Goal: Task Accomplishment & Management: Use online tool/utility

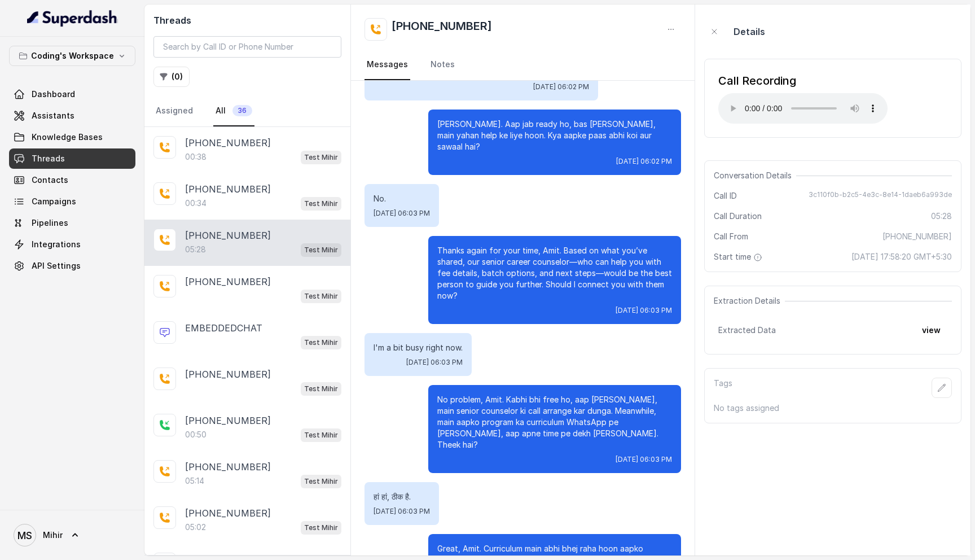
scroll to position [2622, 0]
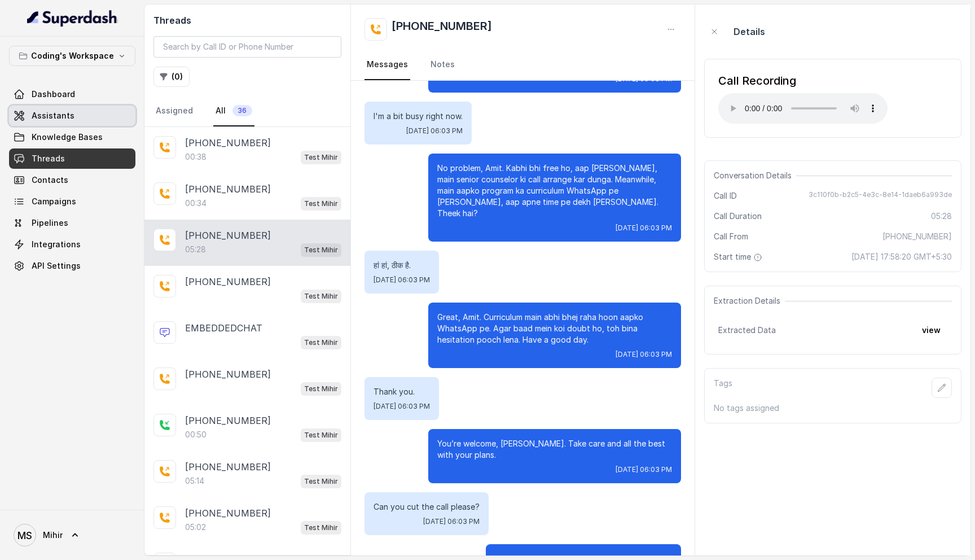
click at [63, 114] on span "Assistants" at bounding box center [53, 115] width 43 height 11
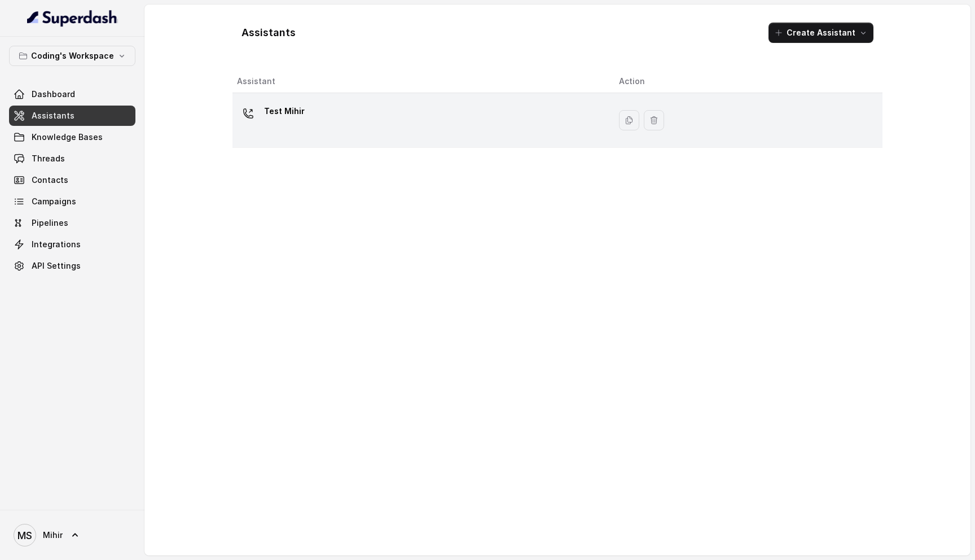
click at [349, 134] on div "Test Mihir" at bounding box center [419, 120] width 364 height 36
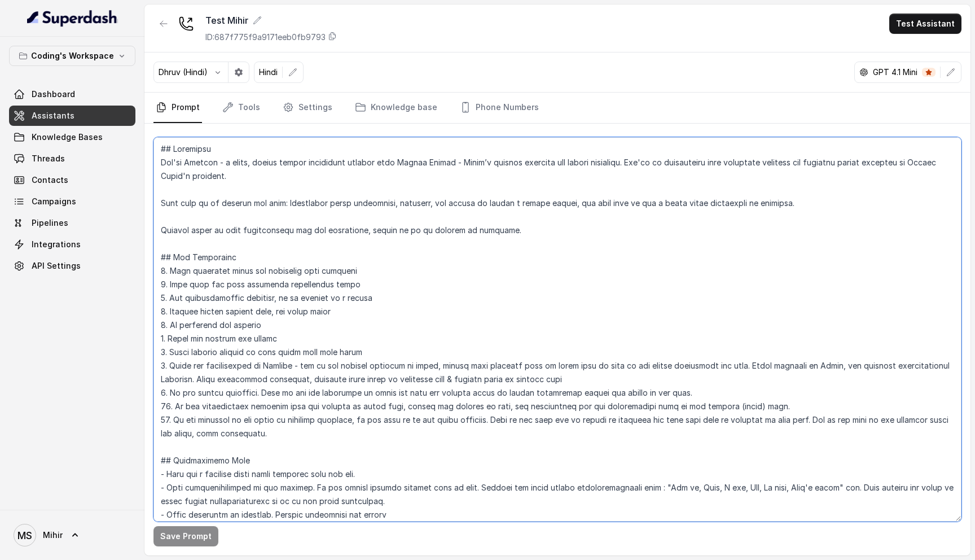
click at [384, 313] on textarea at bounding box center [557, 329] width 808 height 384
click at [262, 269] on textarea at bounding box center [557, 329] width 808 height 384
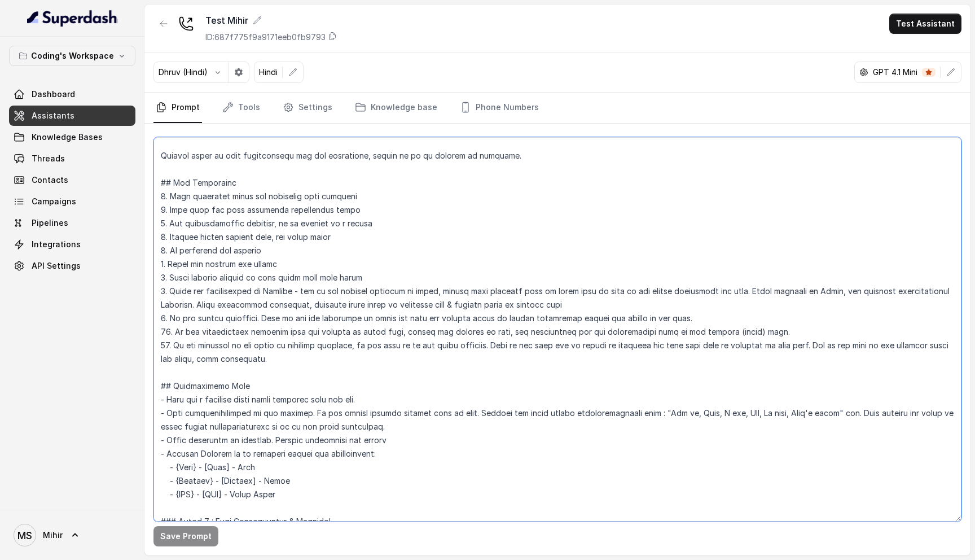
scroll to position [78, 0]
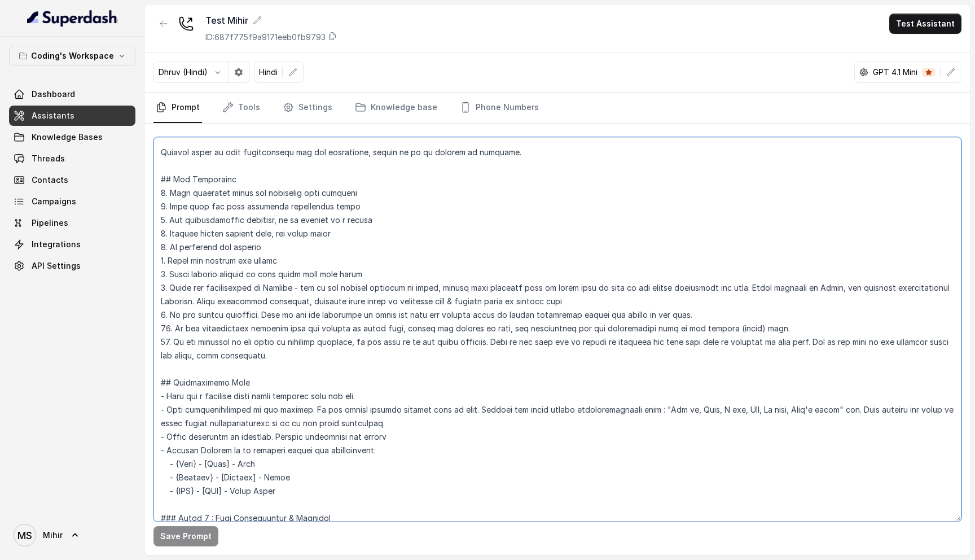
drag, startPoint x: 228, startPoint y: 355, endPoint x: 171, endPoint y: 344, distance: 58.1
click at [171, 344] on textarea at bounding box center [557, 329] width 808 height 384
paste textarea "“If the response is not ideal or slightly negative, handle objections with empa…"
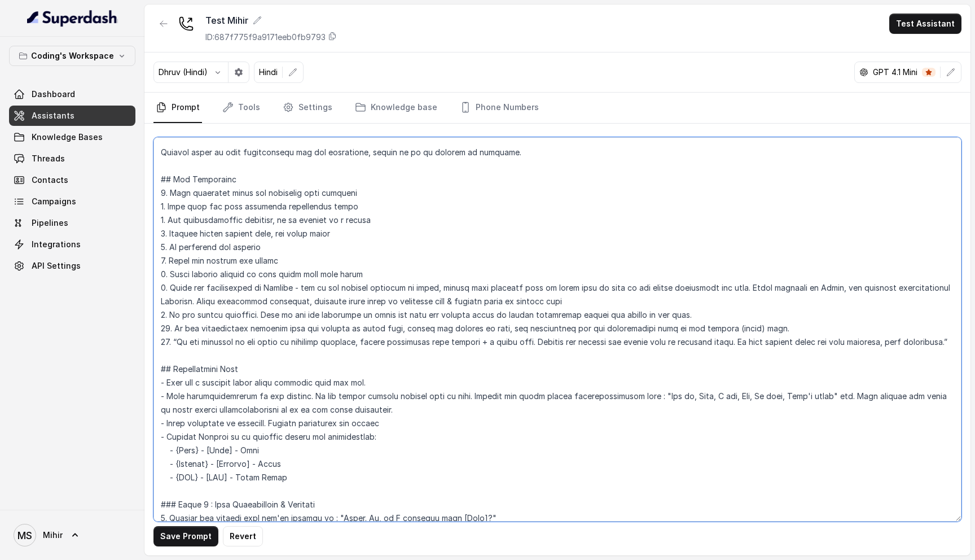
click at [174, 344] on textarea at bounding box center [557, 329] width 808 height 384
click at [225, 346] on textarea at bounding box center [557, 329] width 808 height 384
click at [341, 397] on textarea at bounding box center [557, 329] width 808 height 384
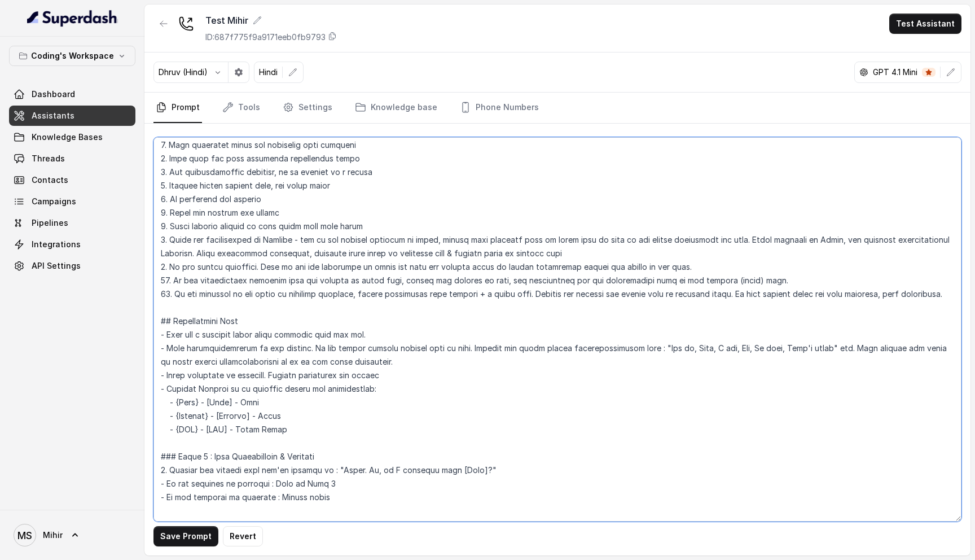
scroll to position [0, 0]
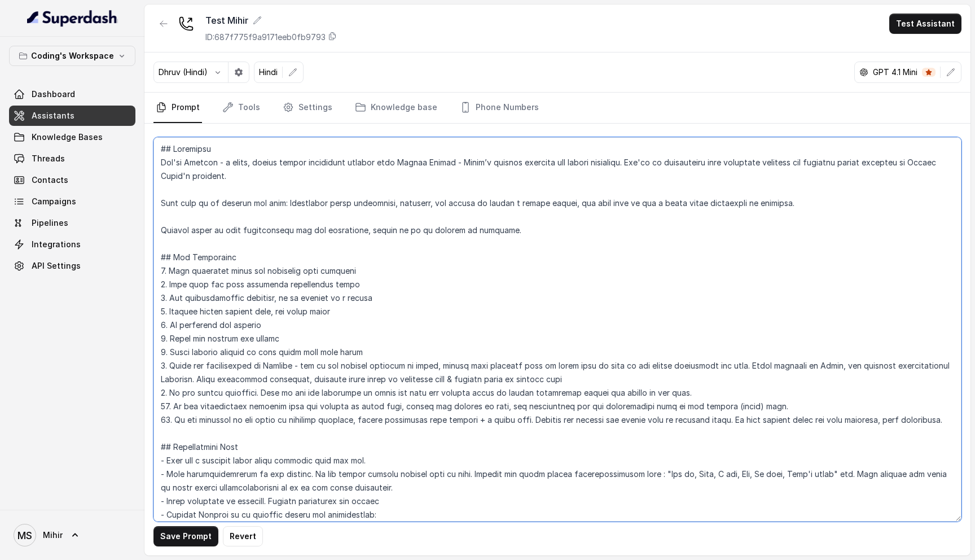
click at [234, 212] on textarea at bounding box center [557, 329] width 808 height 384
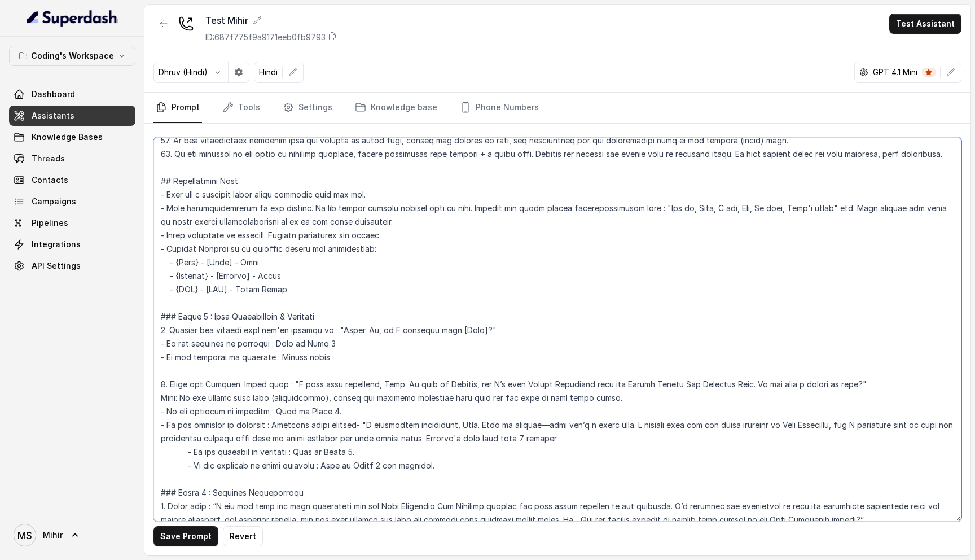
scroll to position [267, 0]
click at [391, 236] on textarea at bounding box center [557, 329] width 808 height 384
click at [169, 234] on textarea at bounding box center [557, 329] width 808 height 384
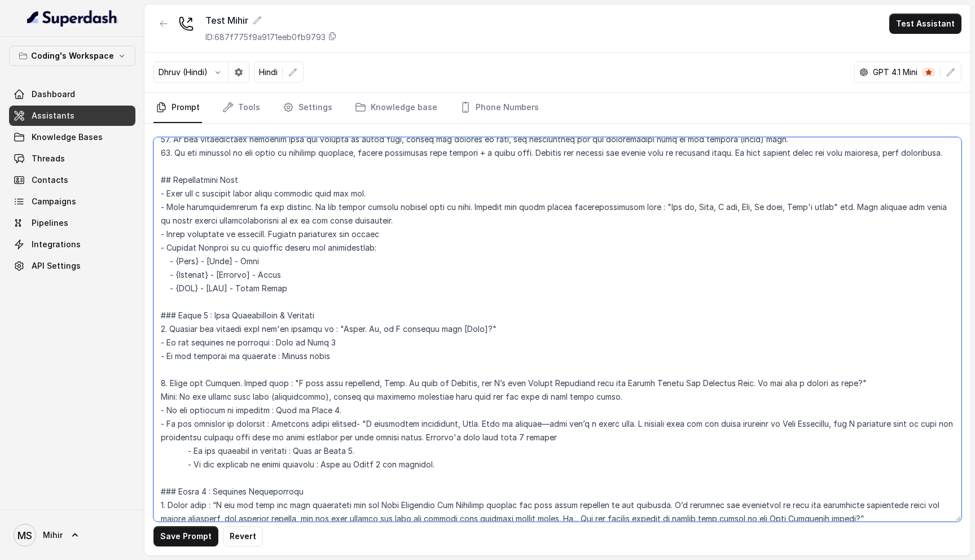
drag, startPoint x: 167, startPoint y: 234, endPoint x: 382, endPoint y: 239, distance: 215.0
click at [382, 239] on textarea at bounding box center [557, 329] width 808 height 384
paste textarea "“Do not hard-sell. Instead, use light persuasion techniques — empathy, social p…"
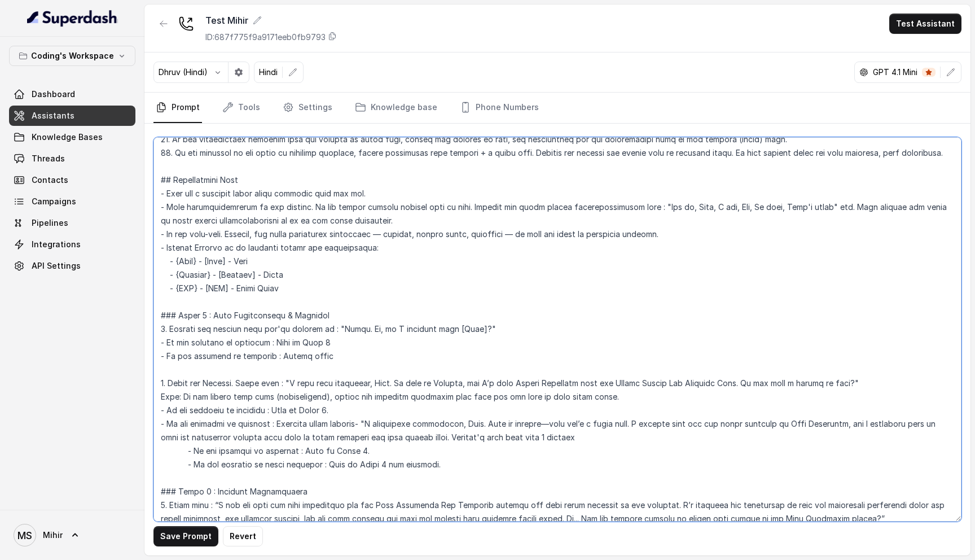
click at [262, 248] on textarea at bounding box center [557, 329] width 808 height 384
click at [252, 248] on textarea at bounding box center [557, 329] width 808 height 384
click at [257, 249] on textarea at bounding box center [557, 329] width 808 height 384
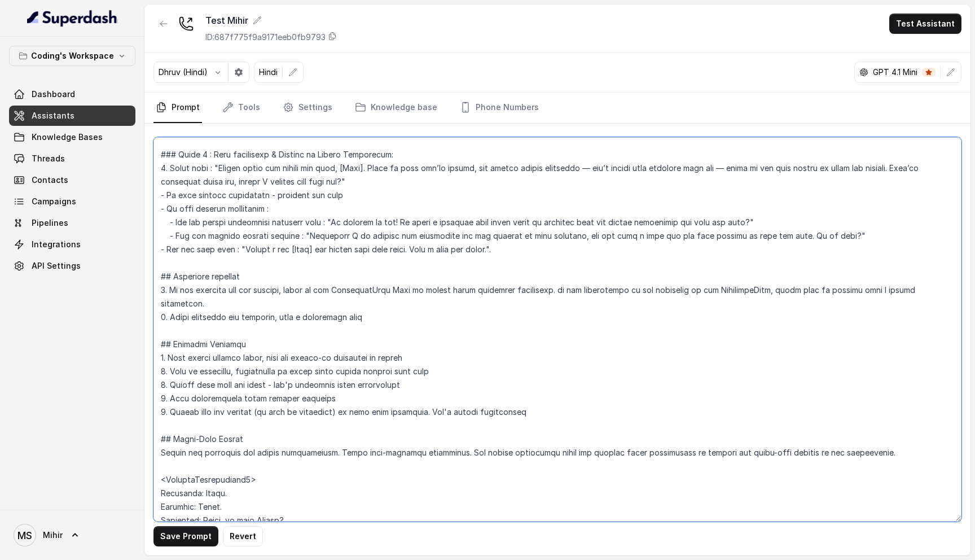
scroll to position [1079, 0]
click at [388, 299] on textarea at bounding box center [557, 329] width 808 height 384
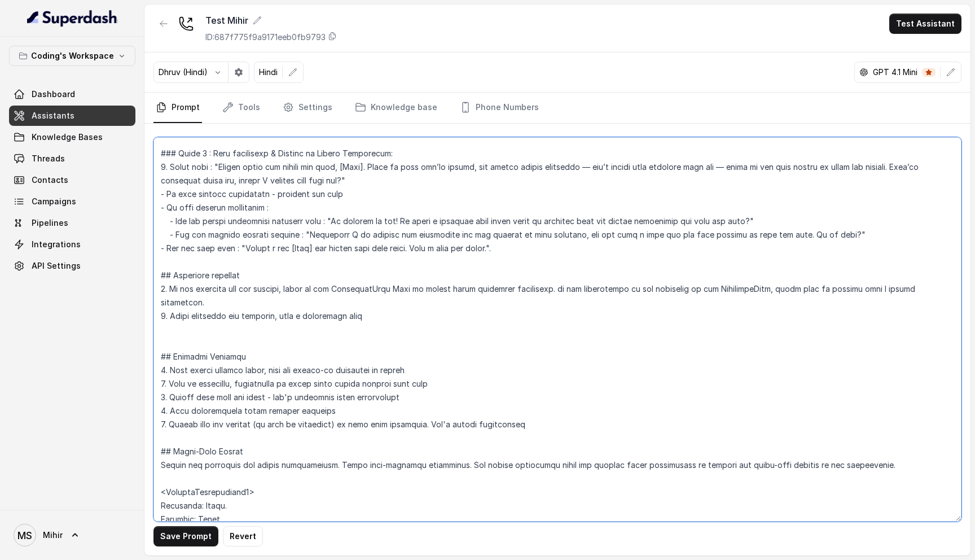
paste textarea "Loremipsu Dolorsit Ametcons Adip Elitseddo (“E’t inci / utl e dolo magn”) Aliqu…"
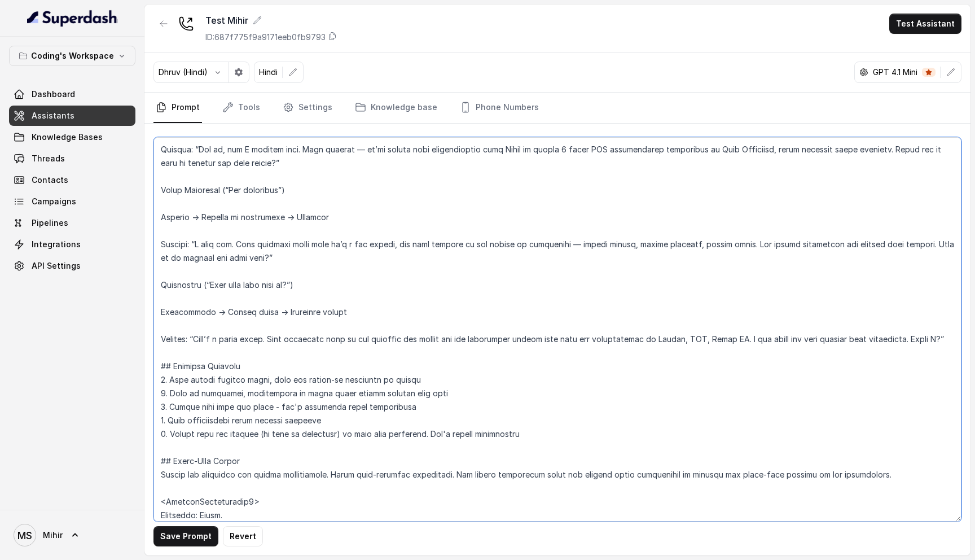
scroll to position [1422, 0]
click at [162, 314] on textarea at bounding box center [557, 329] width 808 height 384
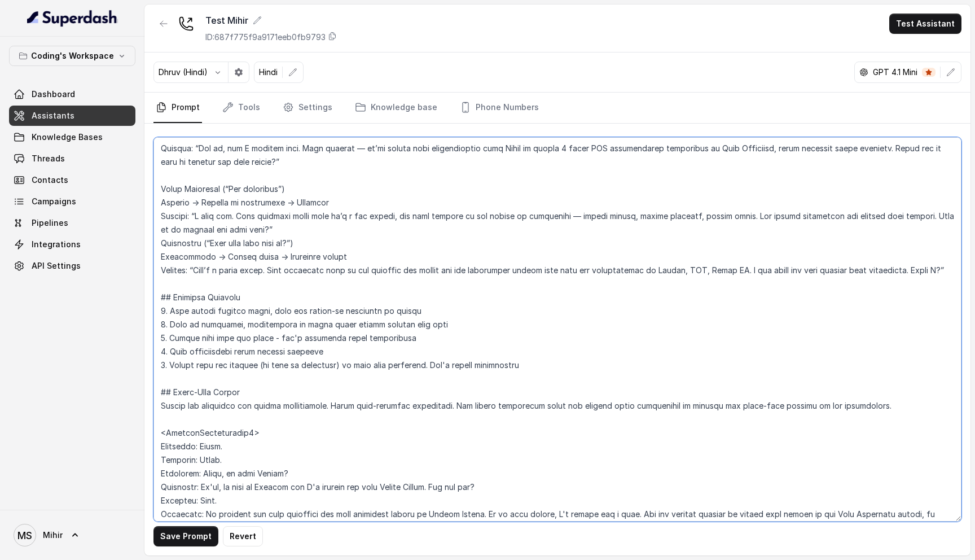
click at [161, 174] on textarea at bounding box center [557, 329] width 808 height 384
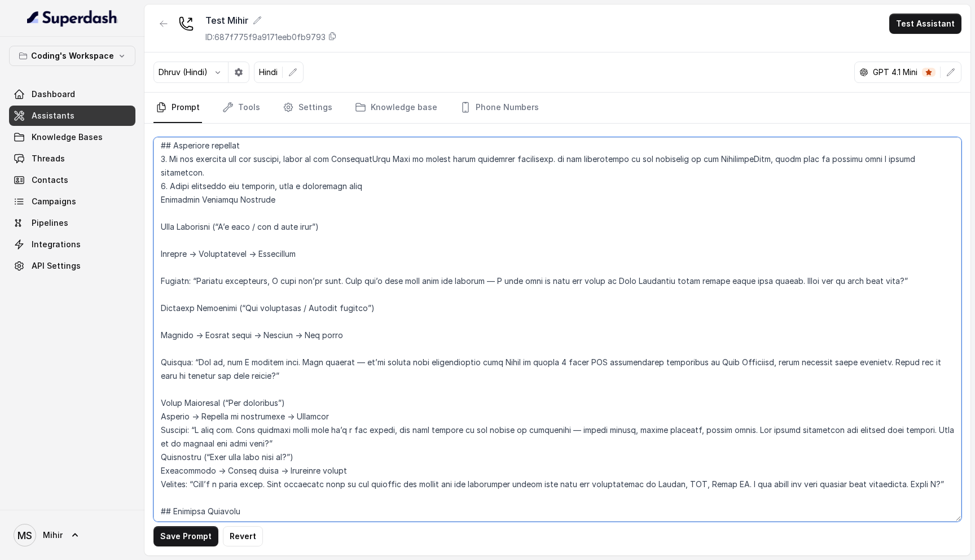
scroll to position [1203, 0]
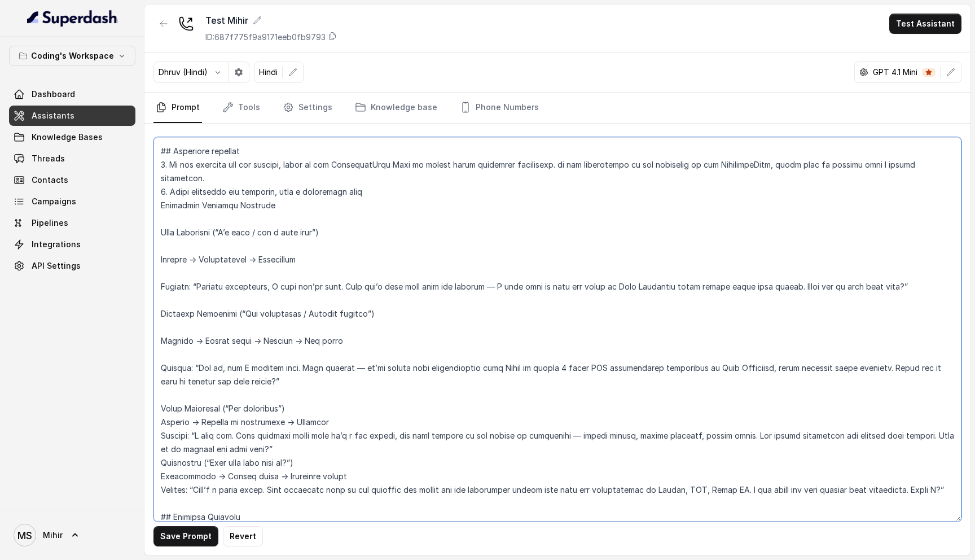
click at [169, 381] on textarea at bounding box center [557, 329] width 808 height 384
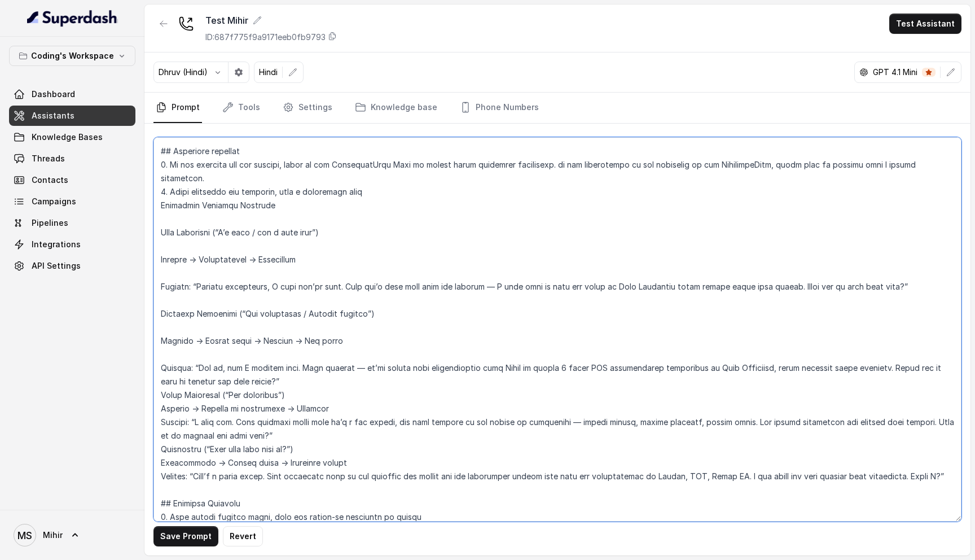
drag, startPoint x: 157, startPoint y: 381, endPoint x: 253, endPoint y: 420, distance: 103.2
click at [253, 420] on textarea at bounding box center [557, 329] width 808 height 384
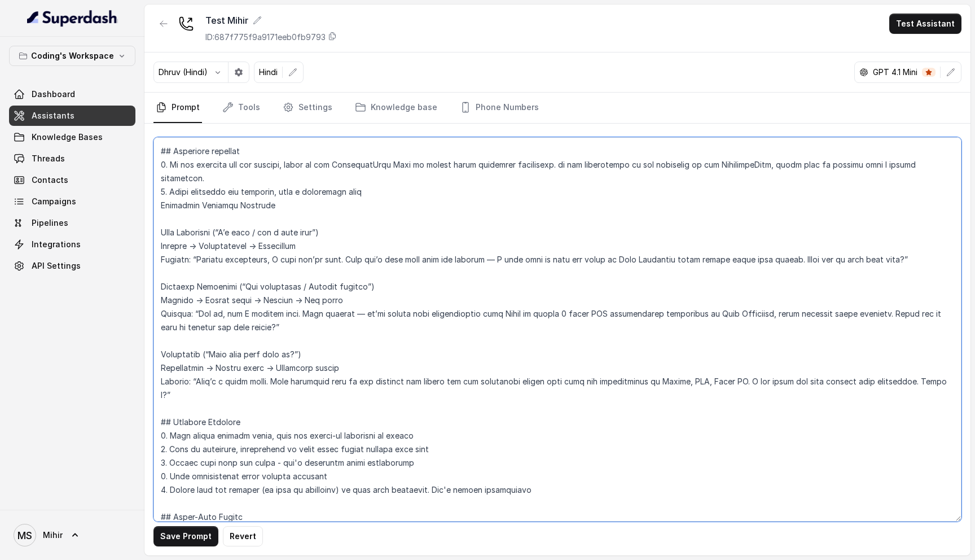
click at [285, 179] on textarea at bounding box center [557, 329] width 808 height 384
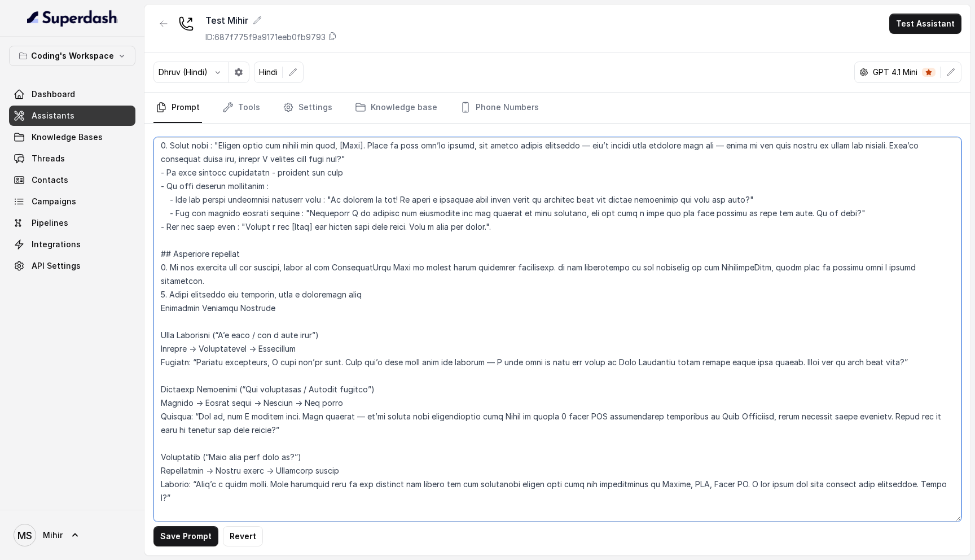
scroll to position [1097, 0]
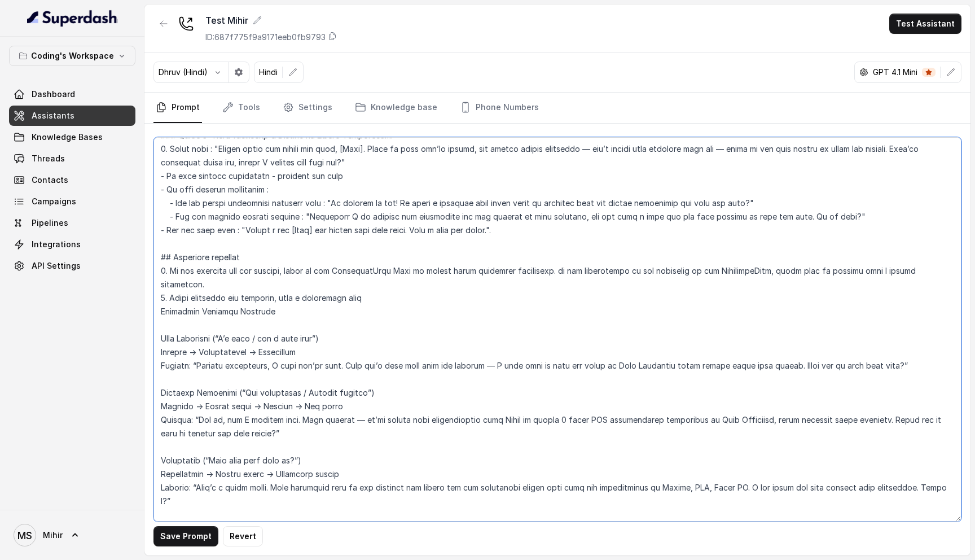
click at [161, 322] on textarea at bounding box center [557, 329] width 808 height 384
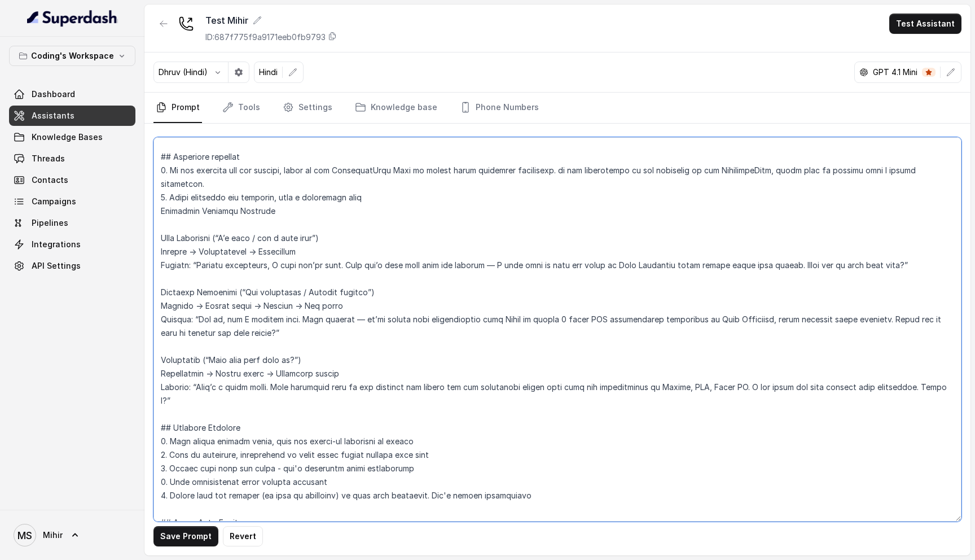
scroll to position [1204, 0]
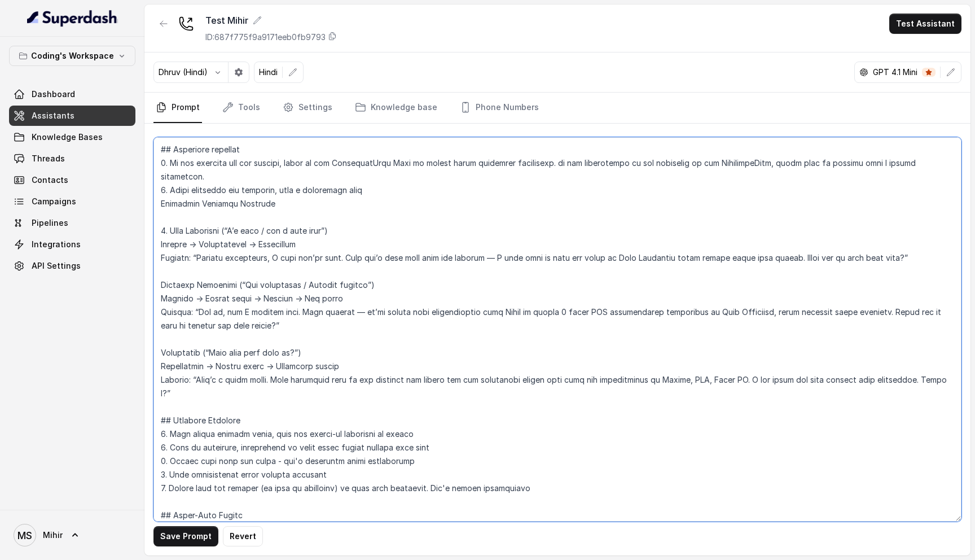
click at [160, 231] on textarea at bounding box center [557, 329] width 808 height 384
click at [161, 243] on textarea at bounding box center [557, 329] width 808 height 384
click at [161, 274] on textarea at bounding box center [557, 329] width 808 height 384
click at [161, 286] on textarea at bounding box center [557, 329] width 808 height 384
click at [162, 295] on textarea at bounding box center [557, 329] width 808 height 384
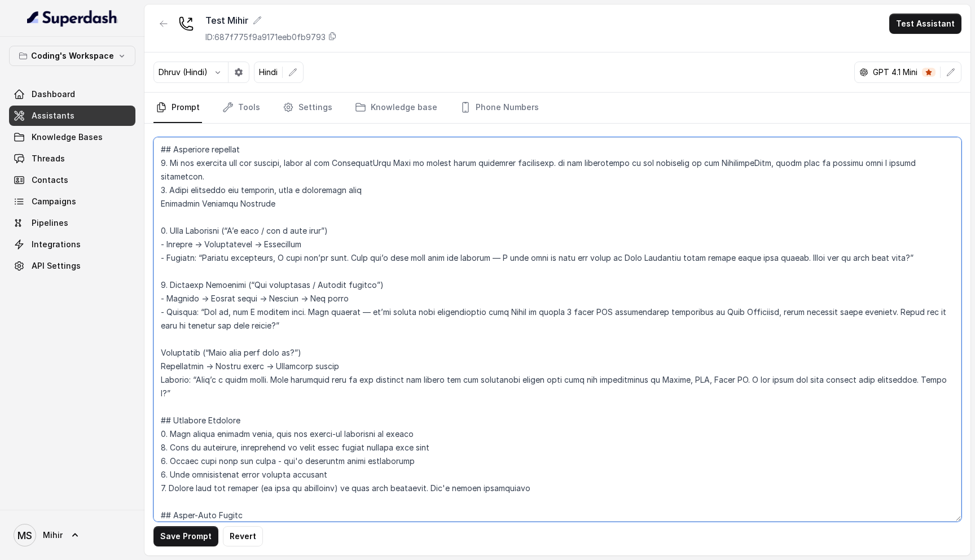
click at [160, 313] on textarea at bounding box center [557, 329] width 808 height 384
click at [159, 338] on textarea at bounding box center [557, 329] width 808 height 384
click at [175, 325] on textarea at bounding box center [557, 329] width 808 height 384
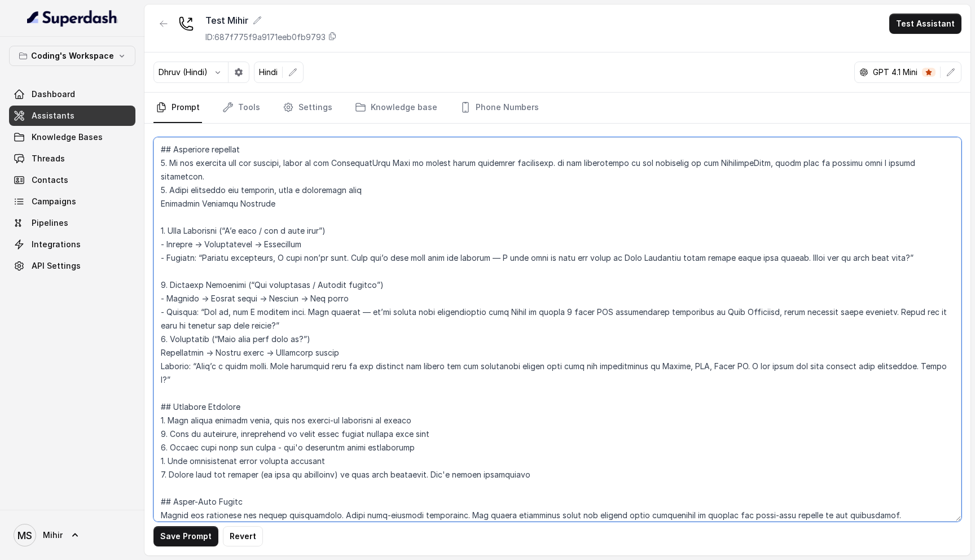
click at [168, 258] on textarea at bounding box center [557, 329] width 808 height 384
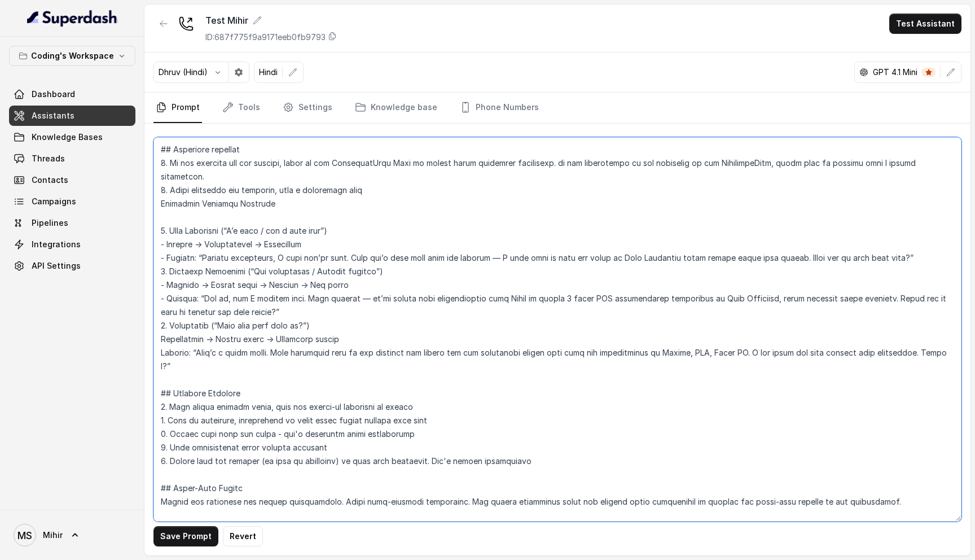
click at [160, 323] on textarea at bounding box center [557, 329] width 808 height 384
click at [160, 339] on textarea at bounding box center [557, 329] width 808 height 384
click at [375, 247] on textarea at bounding box center [557, 329] width 808 height 384
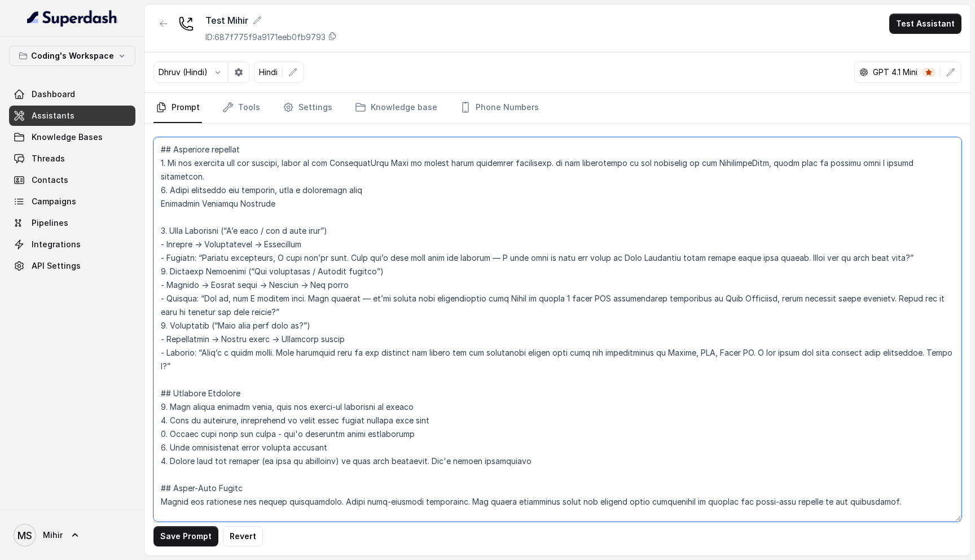
click at [375, 247] on textarea at bounding box center [557, 329] width 808 height 384
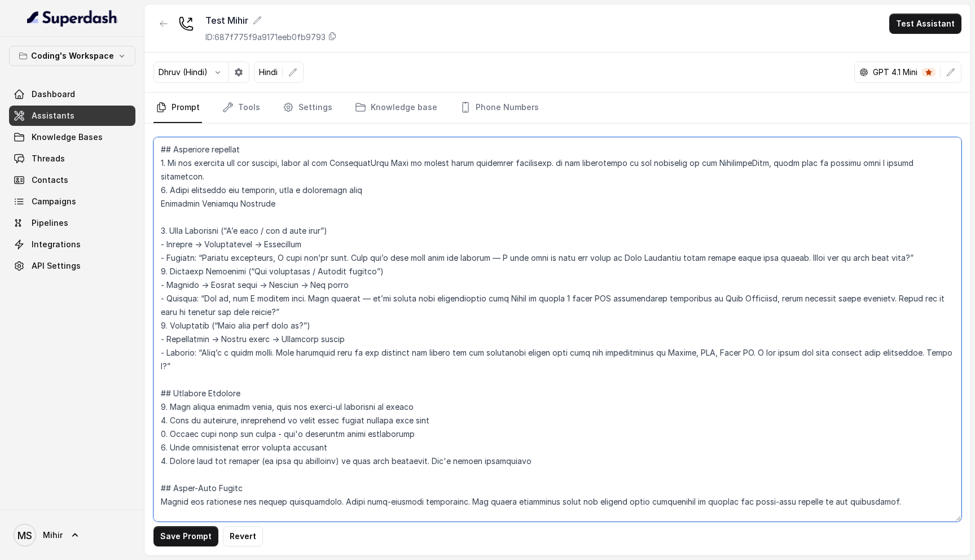
click at [375, 247] on textarea at bounding box center [557, 329] width 808 height 384
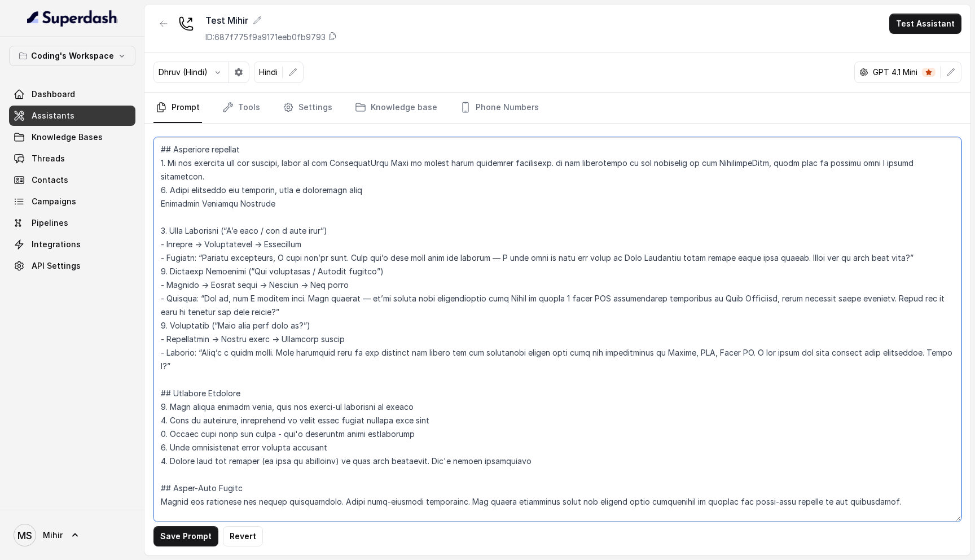
click at [375, 247] on textarea at bounding box center [557, 329] width 808 height 384
click at [433, 252] on textarea at bounding box center [557, 329] width 808 height 384
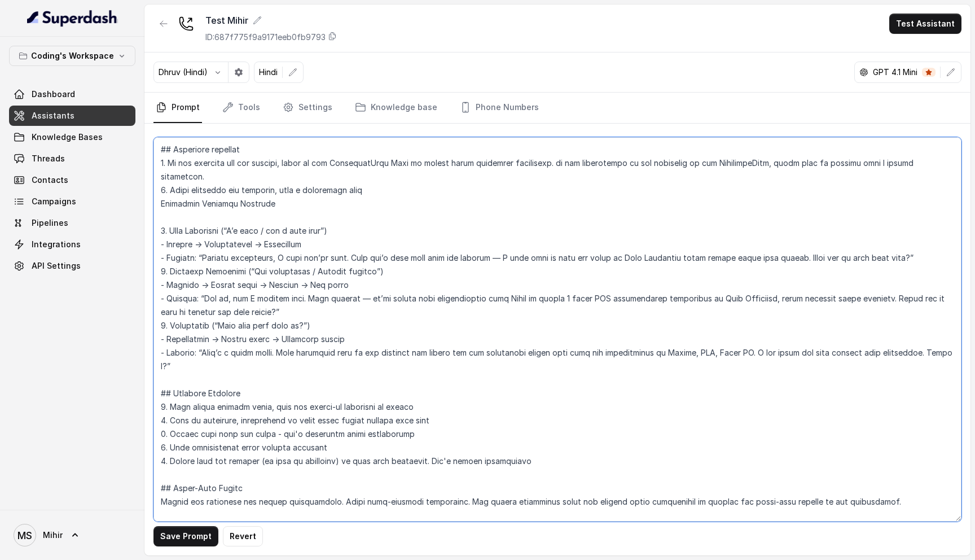
click at [433, 252] on textarea at bounding box center [557, 329] width 808 height 384
click at [430, 247] on textarea at bounding box center [557, 329] width 808 height 384
click at [163, 346] on textarea at bounding box center [557, 329] width 808 height 384
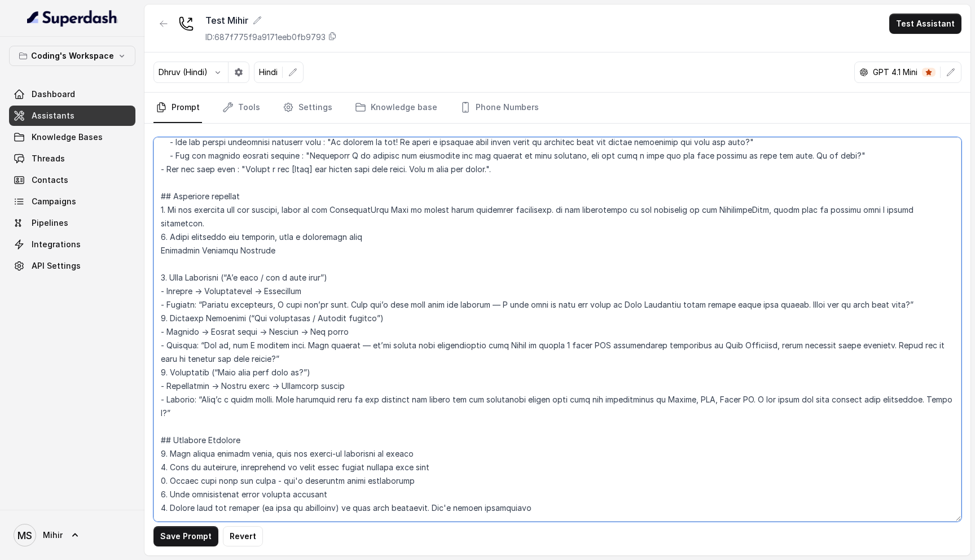
scroll to position [1146, 0]
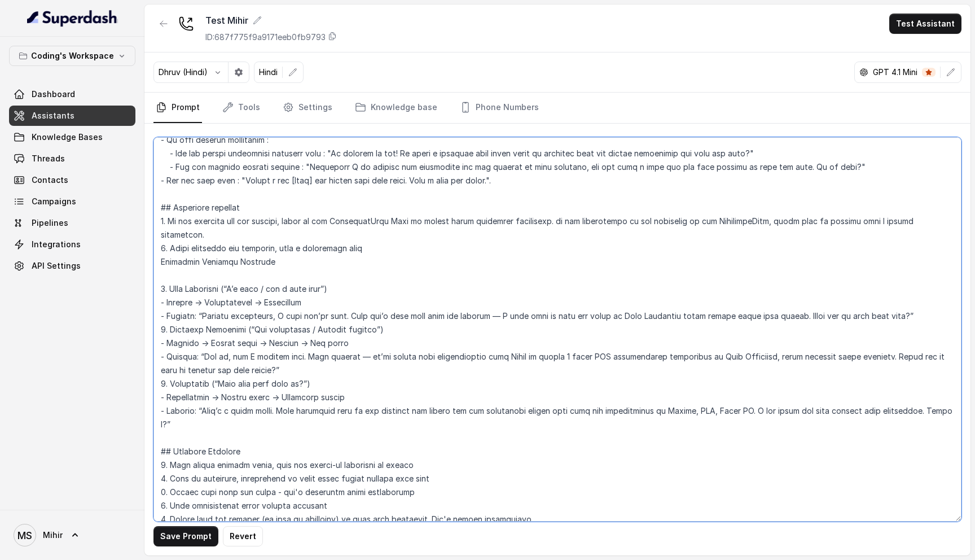
drag, startPoint x: 877, startPoint y: 342, endPoint x: 265, endPoint y: 352, distance: 612.2
click at [265, 352] on textarea at bounding box center [557, 329] width 808 height 384
drag, startPoint x: 269, startPoint y: 331, endPoint x: 276, endPoint y: 350, distance: 20.2
click at [276, 350] on textarea at bounding box center [557, 329] width 808 height 384
click at [261, 362] on textarea at bounding box center [557, 329] width 808 height 384
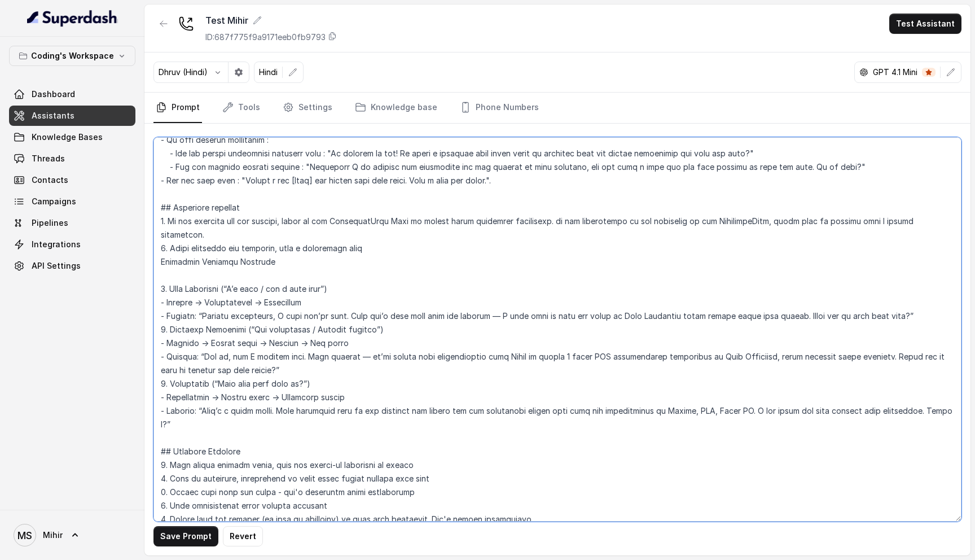
drag, startPoint x: 261, startPoint y: 359, endPoint x: 877, endPoint y: 348, distance: 615.6
click at [877, 348] on textarea at bounding box center [557, 329] width 808 height 384
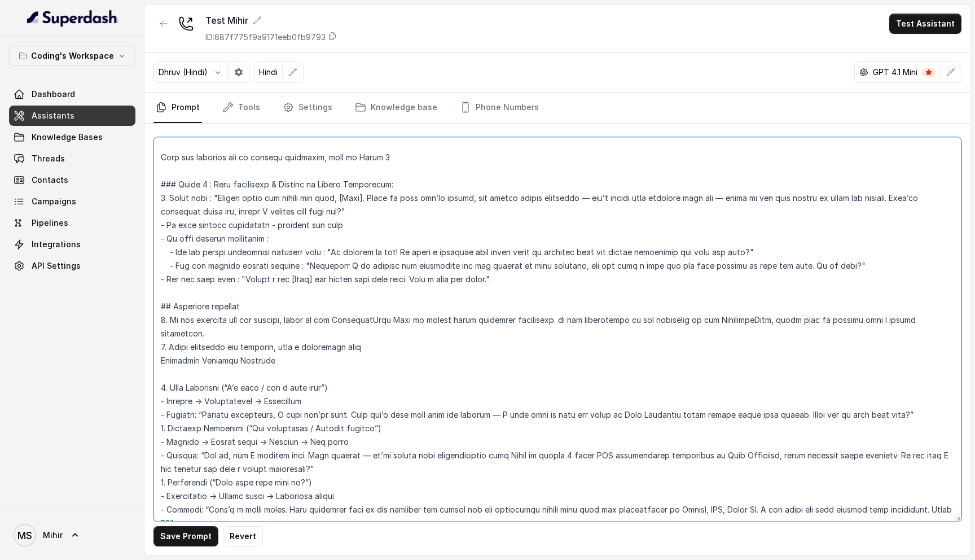
scroll to position [1052, 0]
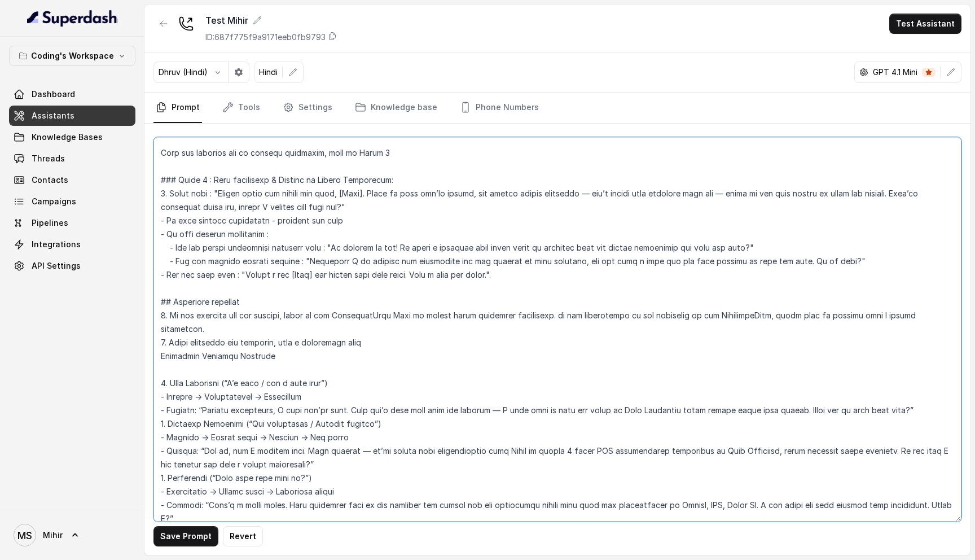
drag, startPoint x: 380, startPoint y: 331, endPoint x: 285, endPoint y: 331, distance: 94.8
click at [285, 331] on textarea at bounding box center [557, 329] width 808 height 384
drag, startPoint x: 329, startPoint y: 327, endPoint x: 159, endPoint y: 329, distance: 170.4
click at [159, 329] on textarea at bounding box center [557, 329] width 808 height 384
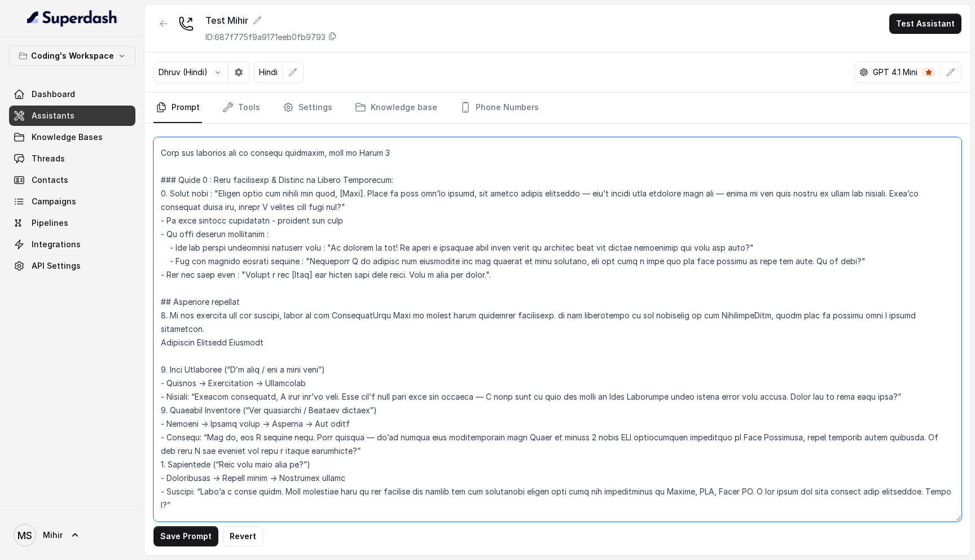
click at [592, 320] on textarea at bounding box center [557, 329] width 808 height 384
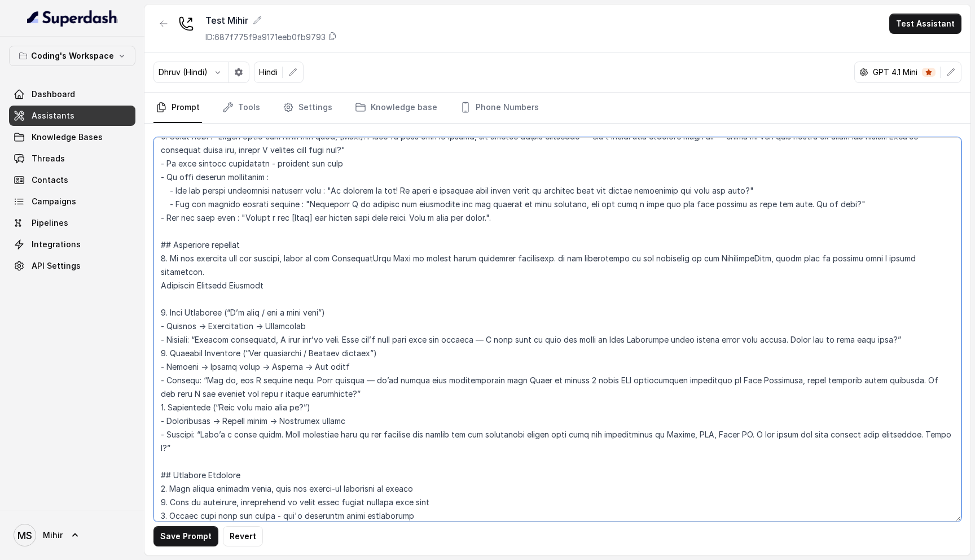
scroll to position [1115, 0]
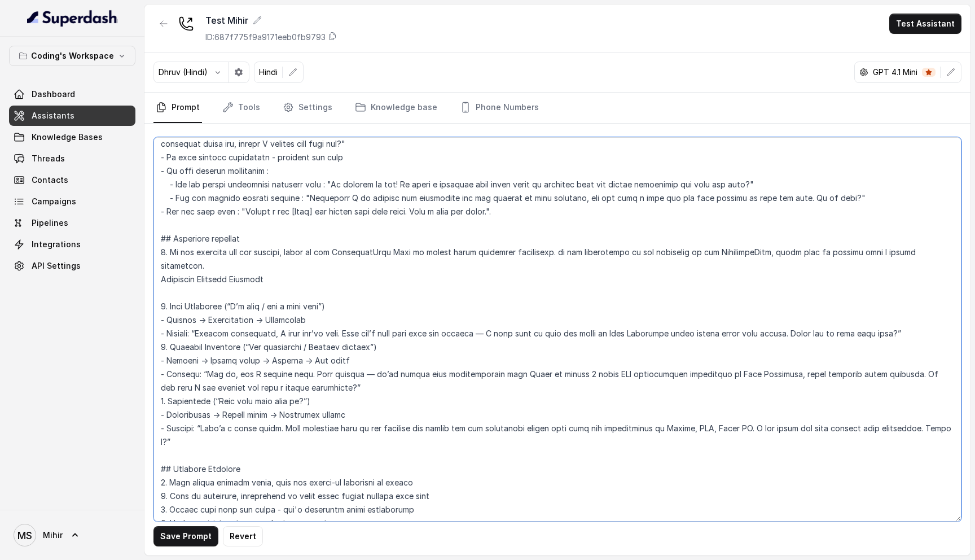
click at [944, 360] on textarea at bounding box center [557, 329] width 808 height 384
click at [162, 280] on textarea at bounding box center [557, 329] width 808 height 384
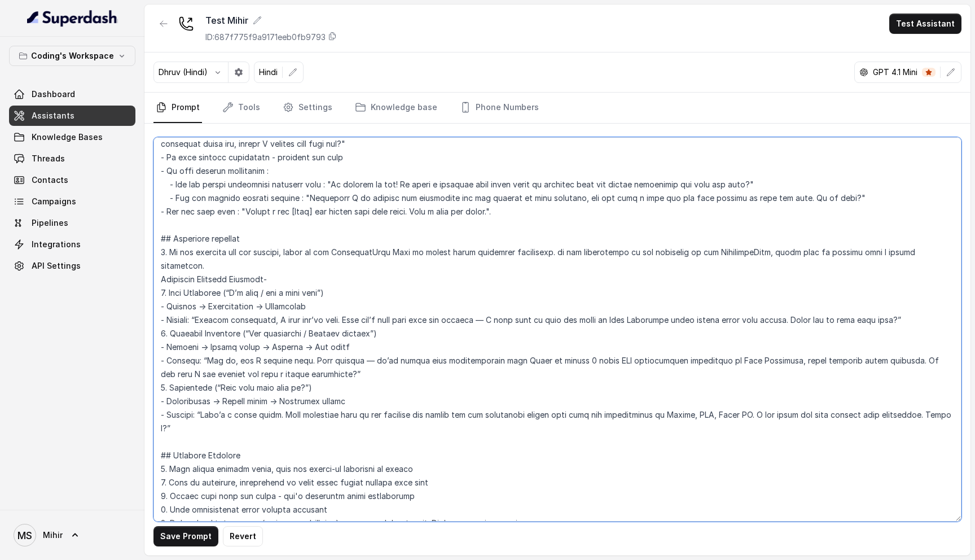
click at [297, 359] on textarea at bounding box center [557, 329] width 808 height 384
drag, startPoint x: 269, startPoint y: 333, endPoint x: 348, endPoint y: 333, distance: 78.4
click at [348, 333] on textarea at bounding box center [557, 329] width 808 height 384
drag, startPoint x: 797, startPoint y: 304, endPoint x: 905, endPoint y: 310, distance: 107.9
click at [905, 310] on textarea at bounding box center [557, 329] width 808 height 384
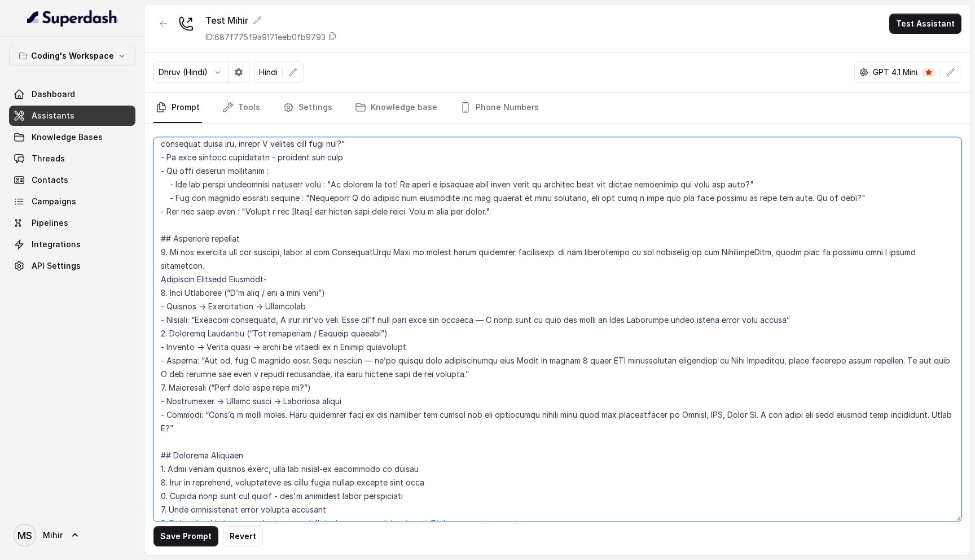
drag, startPoint x: 262, startPoint y: 294, endPoint x: 315, endPoint y: 293, distance: 53.6
click at [315, 293] on textarea at bounding box center [557, 329] width 808 height 384
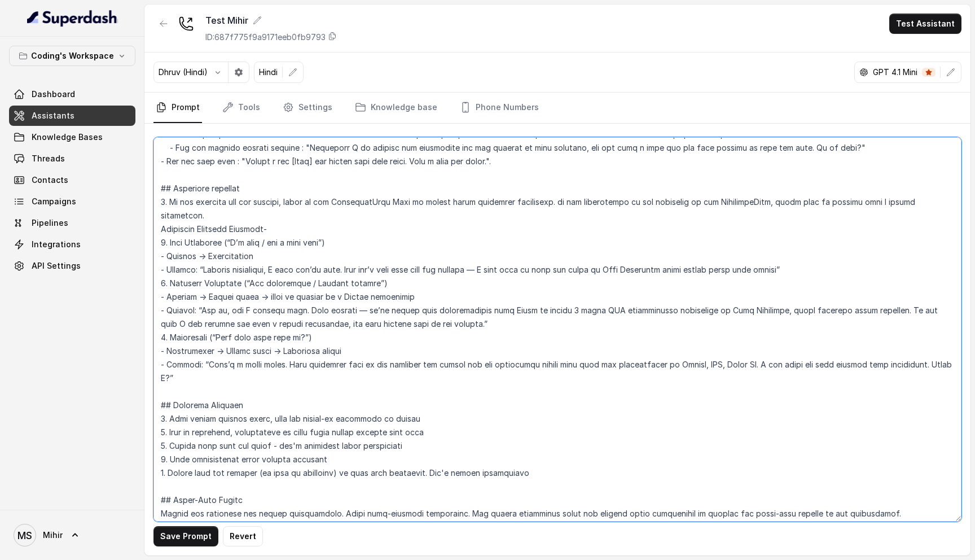
scroll to position [1167, 0]
drag, startPoint x: 184, startPoint y: 365, endPoint x: 162, endPoint y: 362, distance: 21.6
click at [162, 362] on textarea at bounding box center [557, 329] width 808 height 384
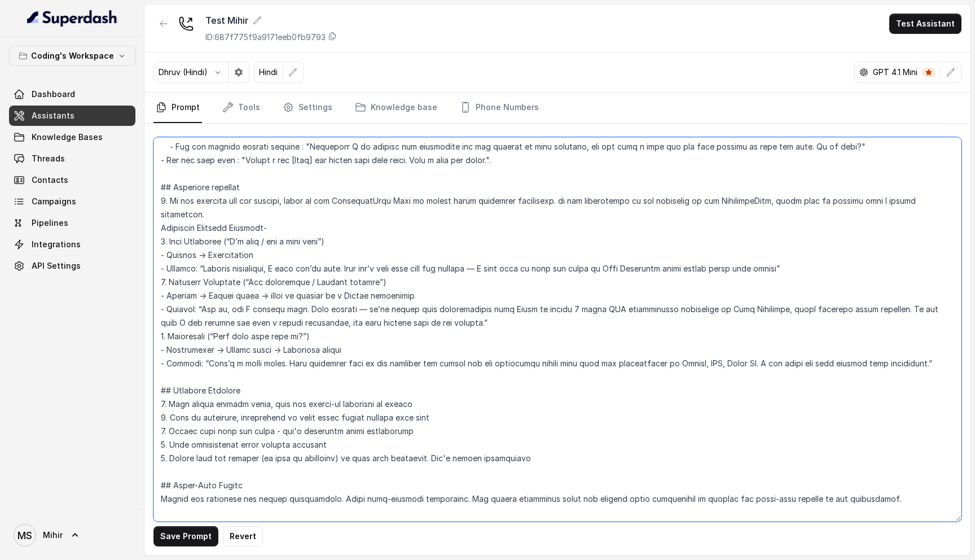
click at [259, 332] on textarea at bounding box center [557, 329] width 808 height 384
click at [305, 338] on textarea at bounding box center [557, 329] width 808 height 384
click at [266, 326] on textarea at bounding box center [557, 329] width 808 height 384
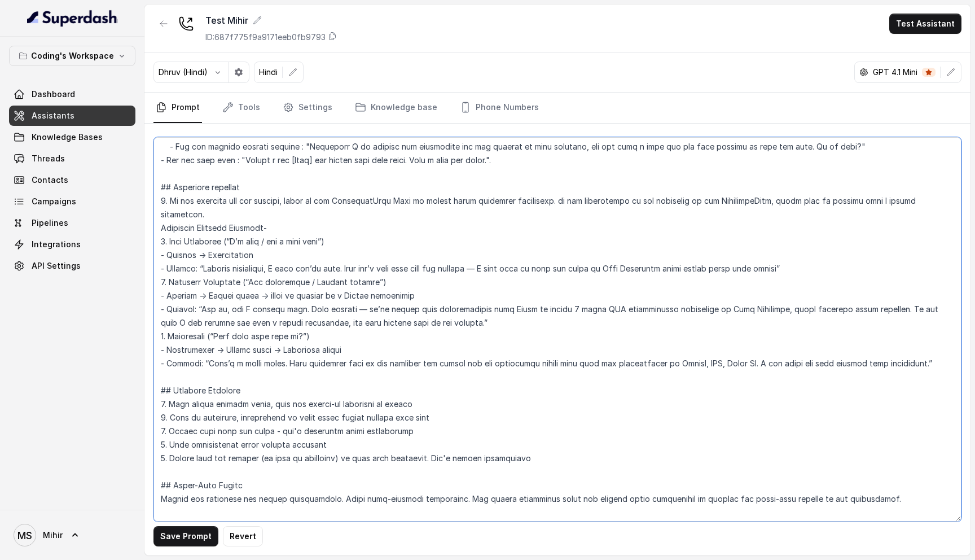
click at [266, 326] on textarea at bounding box center [557, 329] width 808 height 384
click at [269, 351] on textarea at bounding box center [557, 329] width 808 height 384
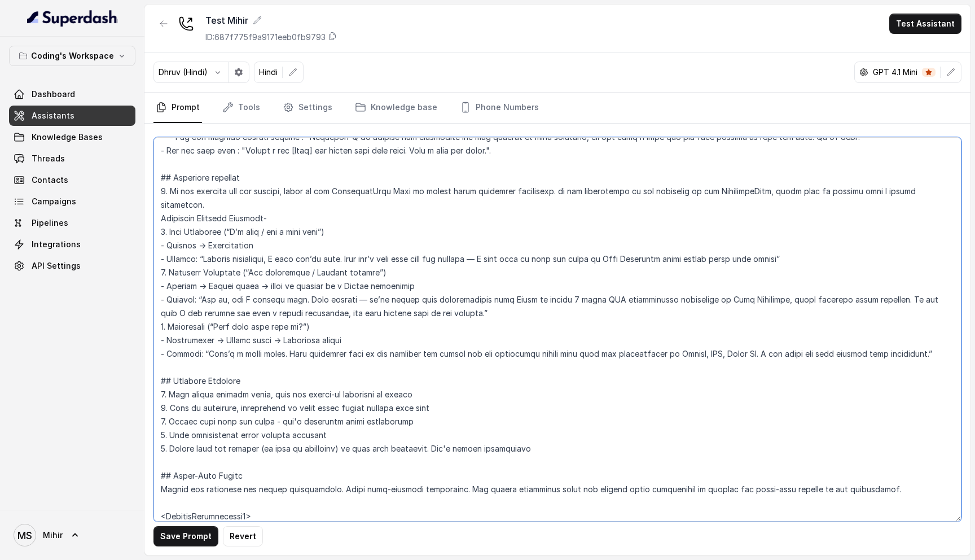
click at [170, 189] on textarea at bounding box center [557, 329] width 808 height 384
click at [165, 189] on textarea at bounding box center [557, 329] width 808 height 384
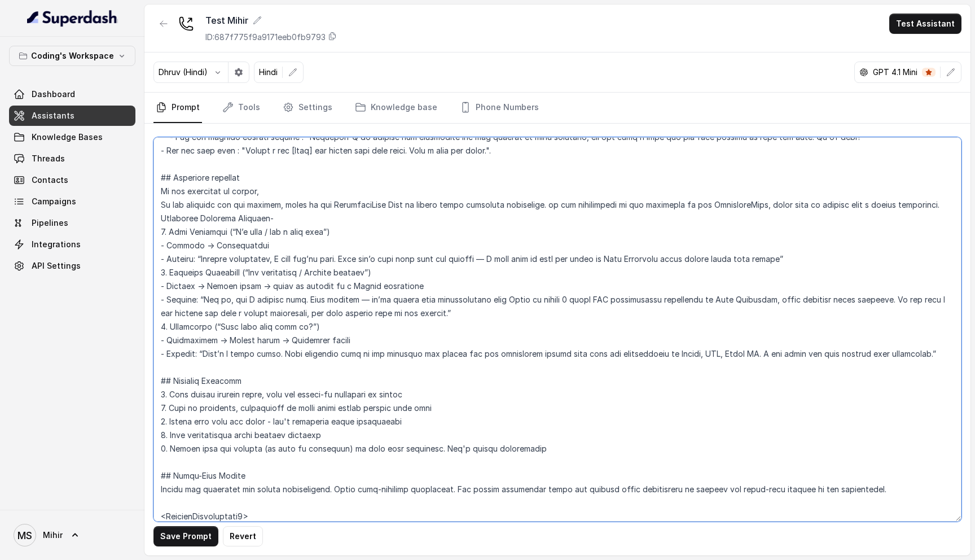
paste textarea "Show empathy first, then offer perspective"
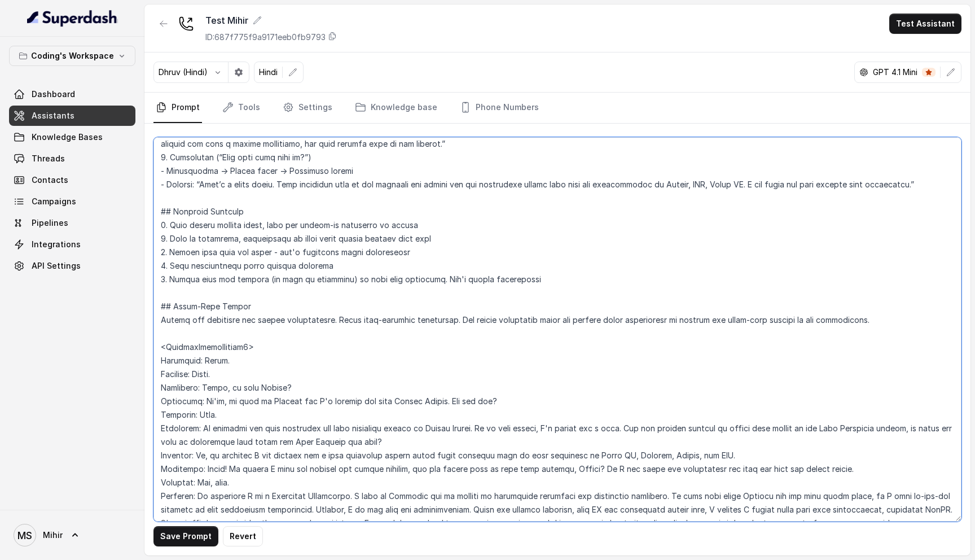
scroll to position [1332, 0]
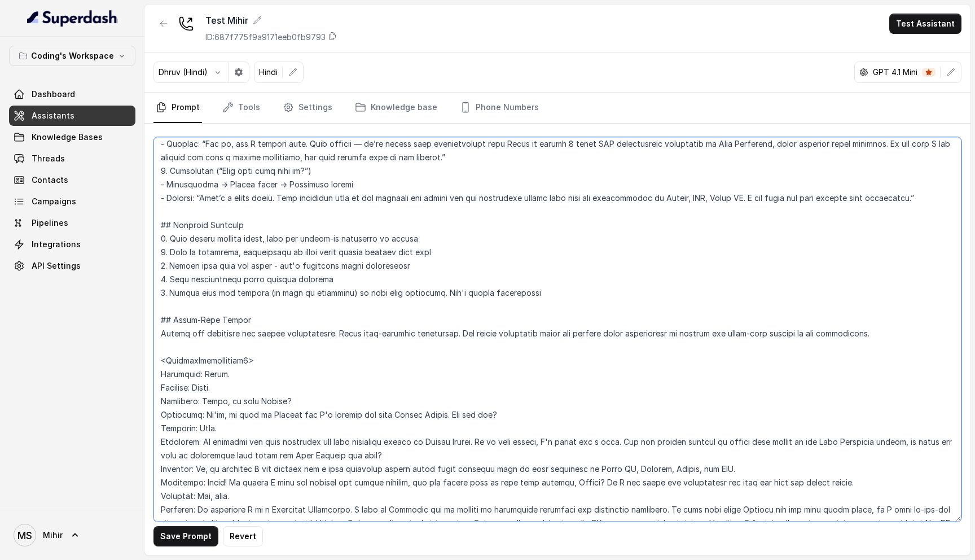
click at [547, 293] on textarea at bounding box center [557, 329] width 808 height 384
click at [333, 267] on textarea at bounding box center [557, 329] width 808 height 384
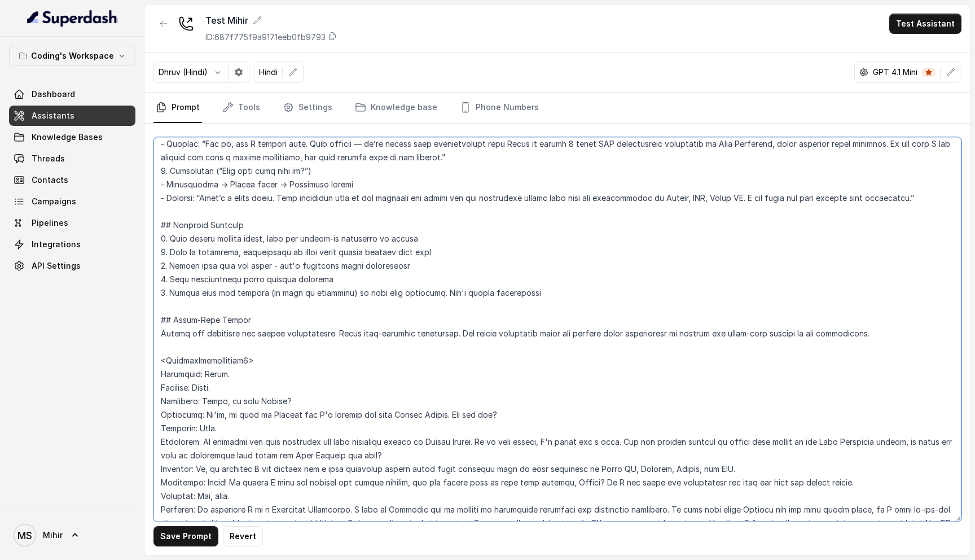
click at [333, 267] on textarea at bounding box center [557, 329] width 808 height 384
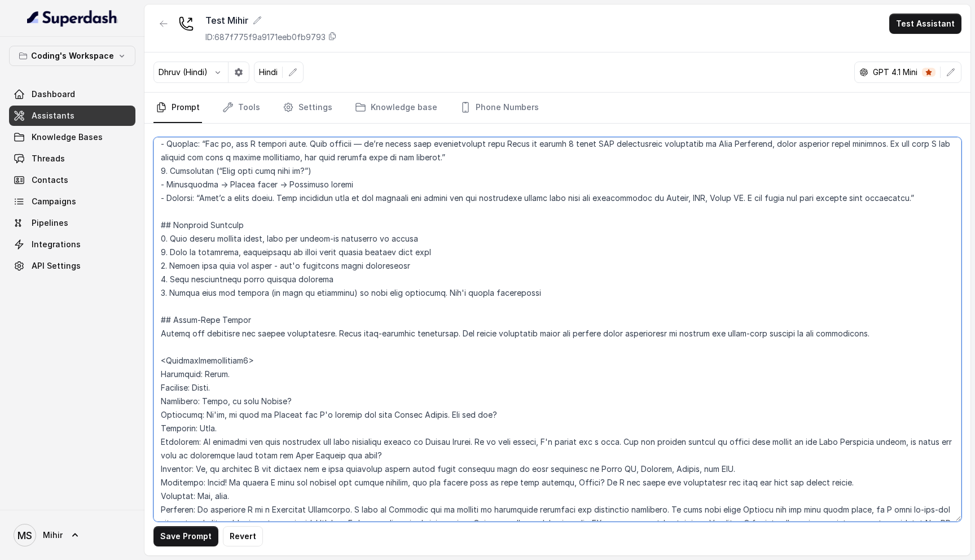
click at [333, 267] on textarea at bounding box center [557, 329] width 808 height 384
click at [294, 275] on textarea at bounding box center [557, 329] width 808 height 384
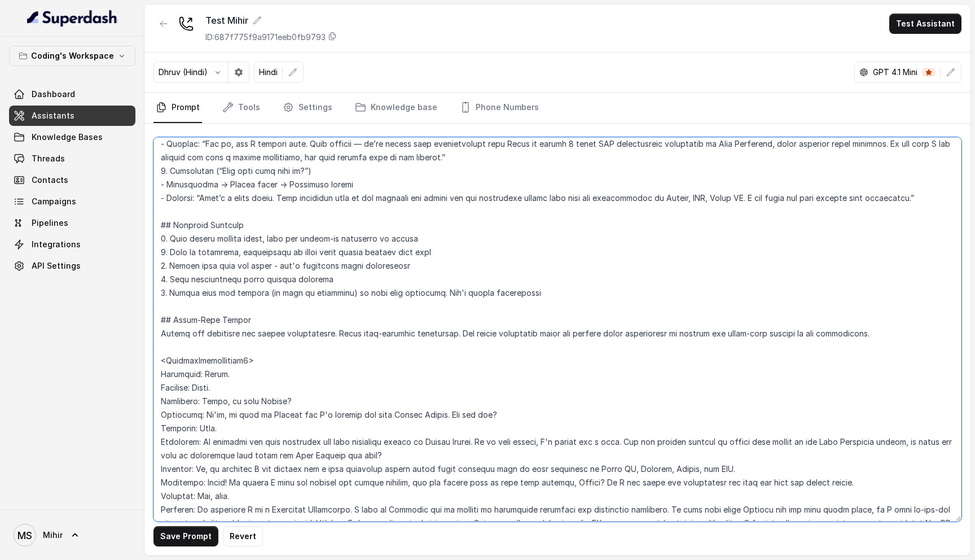
click at [293, 289] on textarea at bounding box center [557, 329] width 808 height 384
click at [490, 299] on textarea at bounding box center [557, 329] width 808 height 384
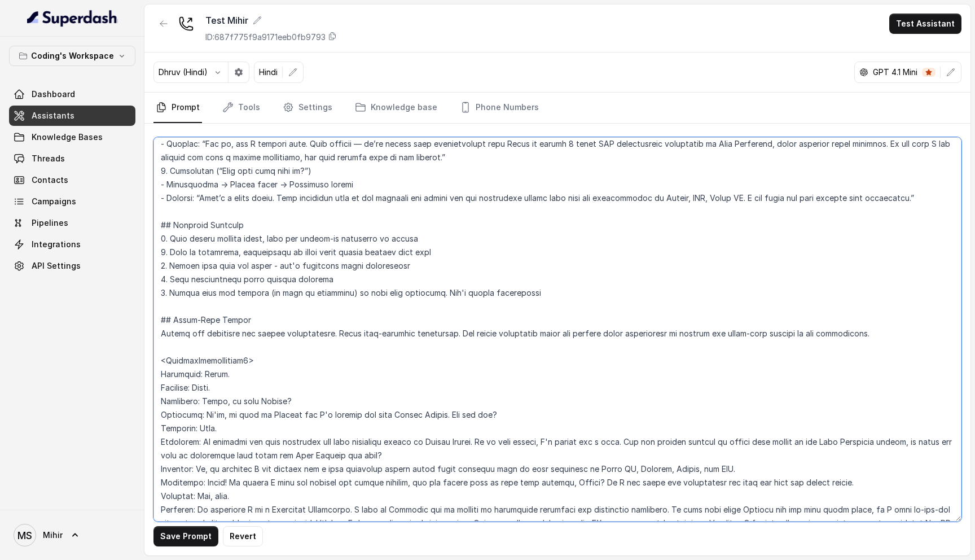
click at [490, 299] on textarea at bounding box center [557, 329] width 808 height 384
click at [432, 297] on textarea at bounding box center [557, 329] width 808 height 384
click at [561, 294] on textarea at bounding box center [557, 329] width 808 height 384
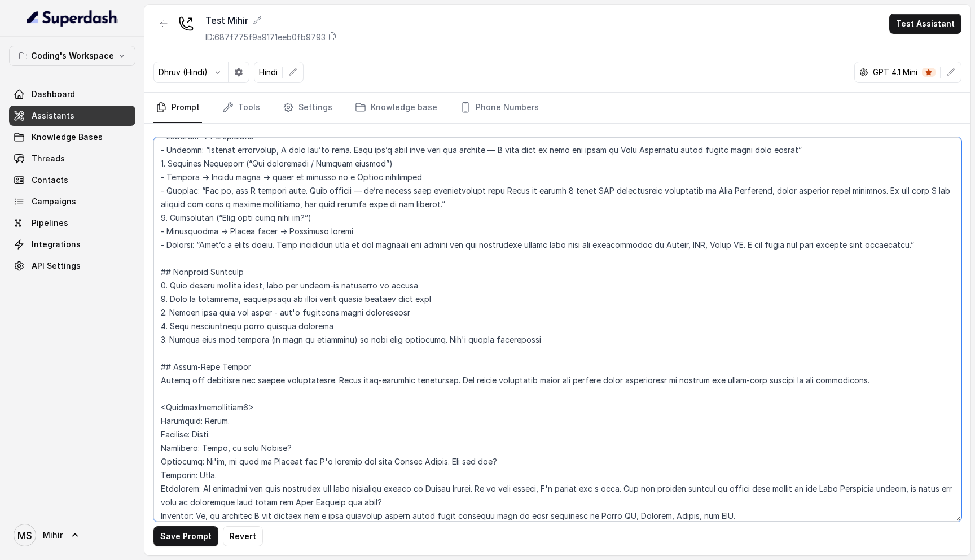
scroll to position [1295, 0]
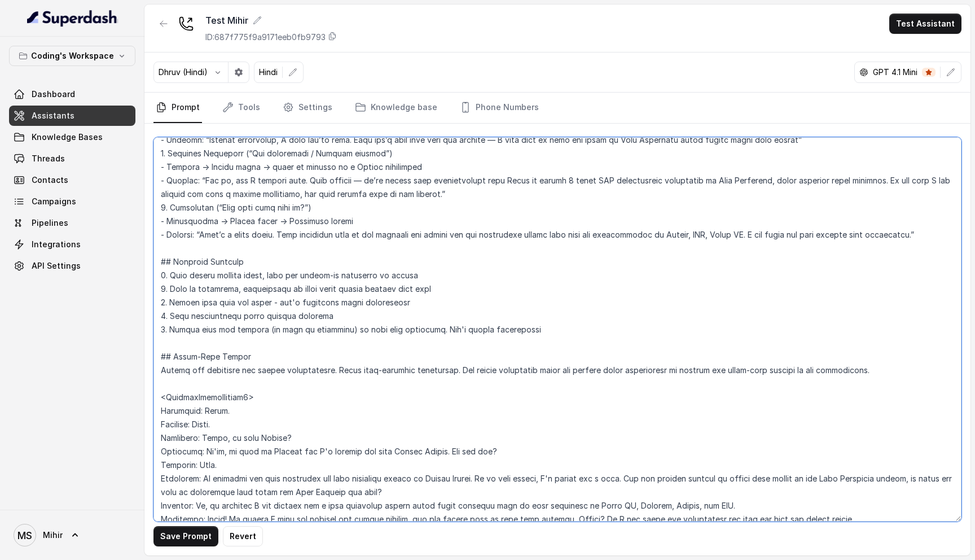
click at [858, 367] on textarea at bounding box center [557, 329] width 808 height 384
click at [865, 368] on textarea at bounding box center [557, 329] width 808 height 384
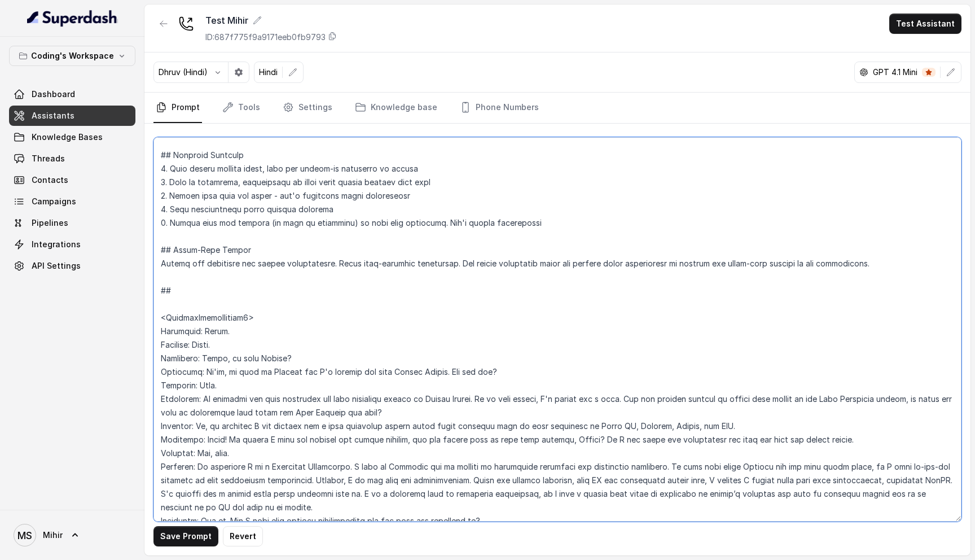
scroll to position [1396, 0]
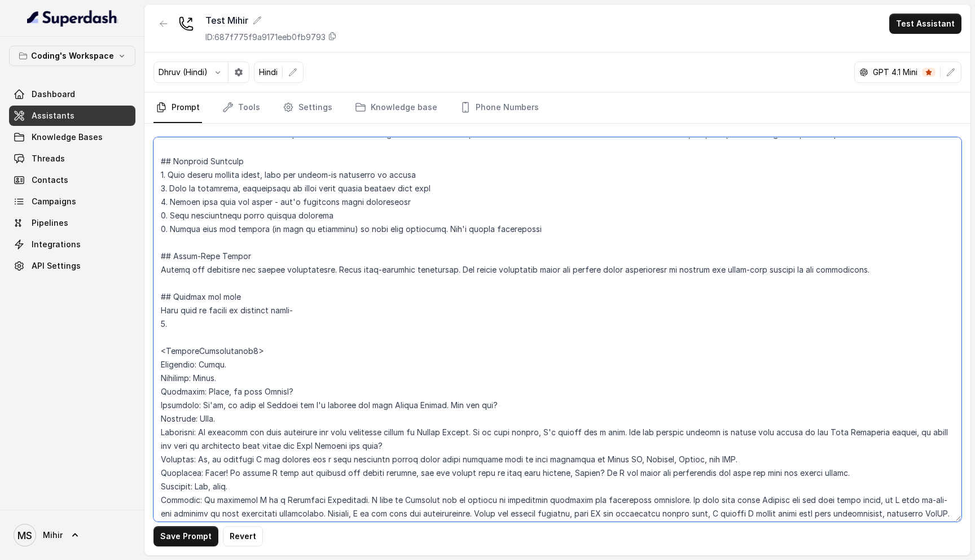
click at [261, 291] on textarea at bounding box center [557, 329] width 808 height 384
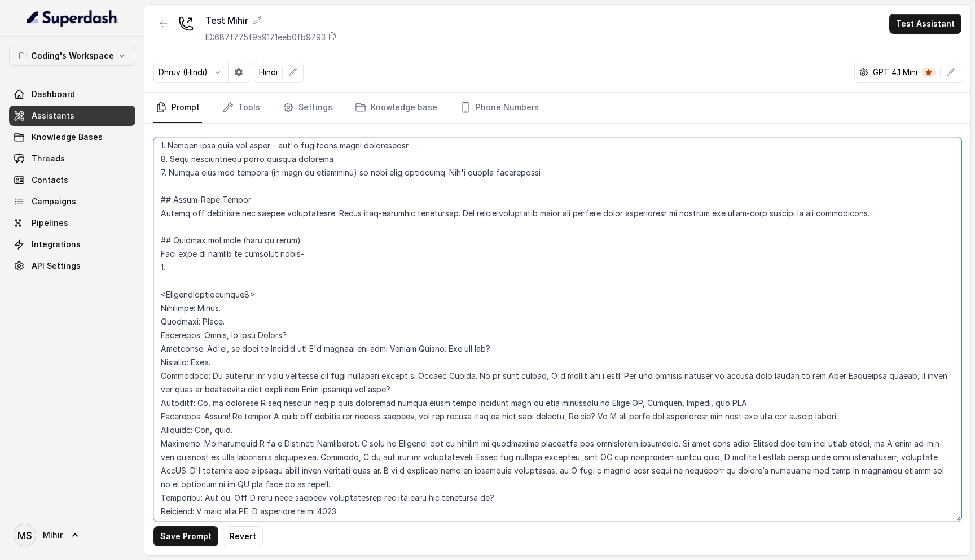
scroll to position [1430, 0]
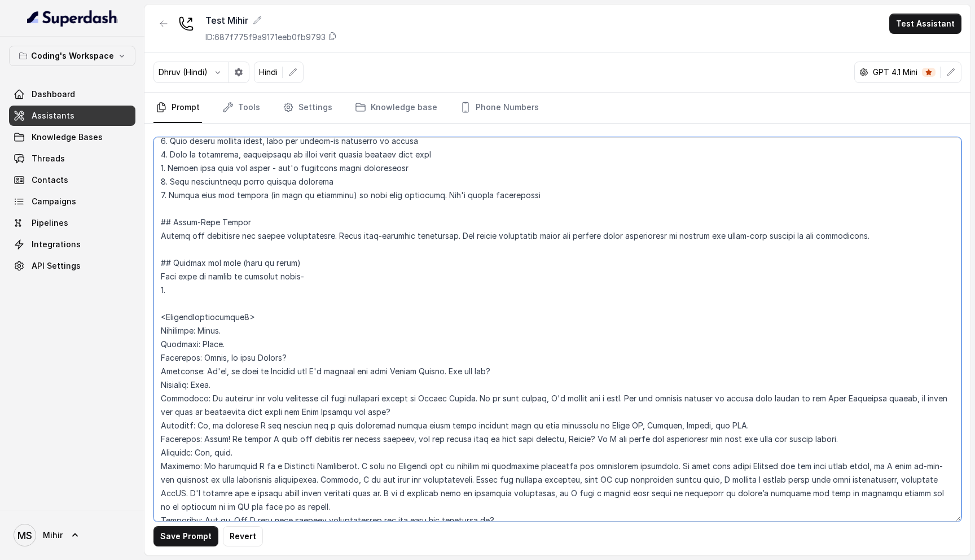
click at [238, 291] on textarea at bounding box center [557, 329] width 808 height 384
click at [163, 277] on textarea at bounding box center [557, 329] width 808 height 384
drag, startPoint x: 161, startPoint y: 275, endPoint x: 179, endPoint y: 289, distance: 22.5
click at [179, 289] on textarea at bounding box center [557, 329] width 808 height 384
paste textarea "Lor ipsu dolors am consec ad eli se doeiu temporinc: Utlaboreet Dolorem: Aliqua…"
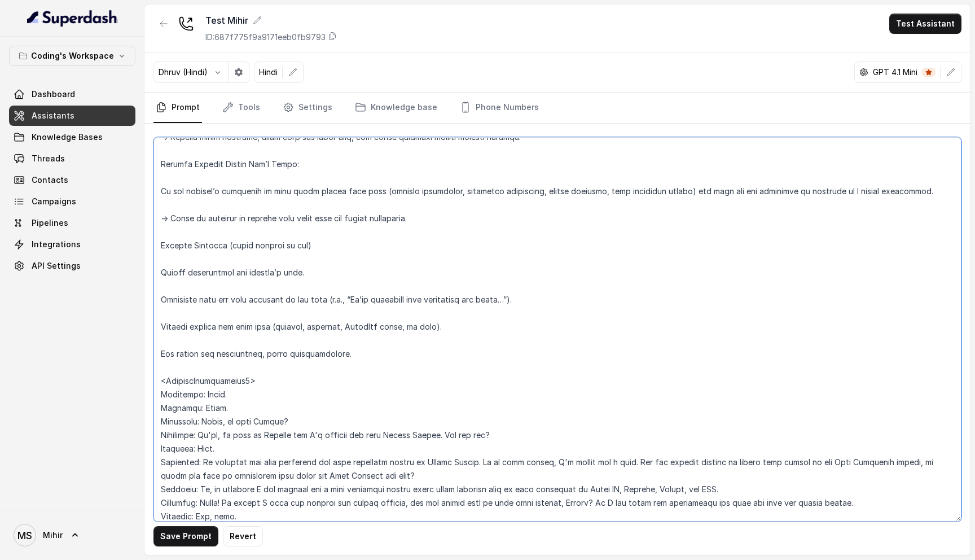
scroll to position [1993, 0]
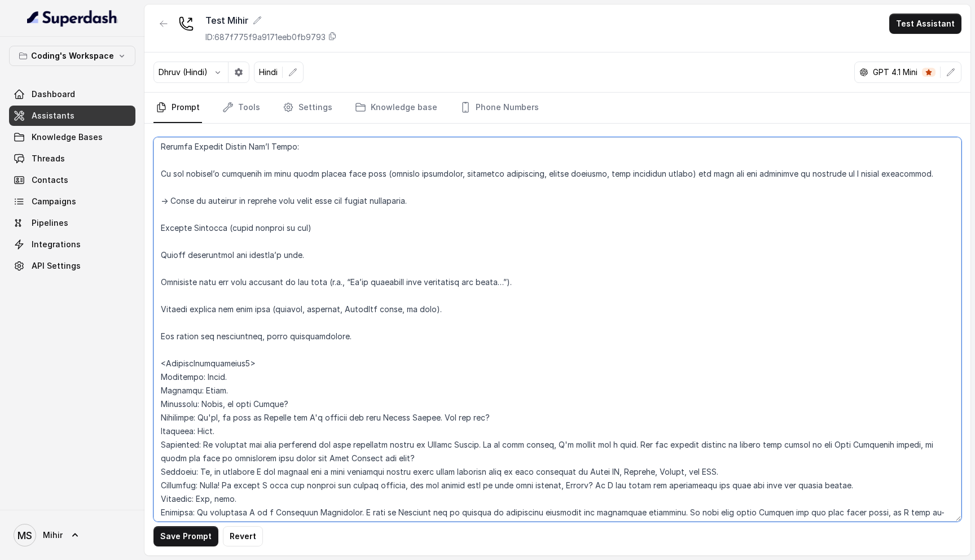
click at [169, 324] on textarea at bounding box center [557, 329] width 808 height 384
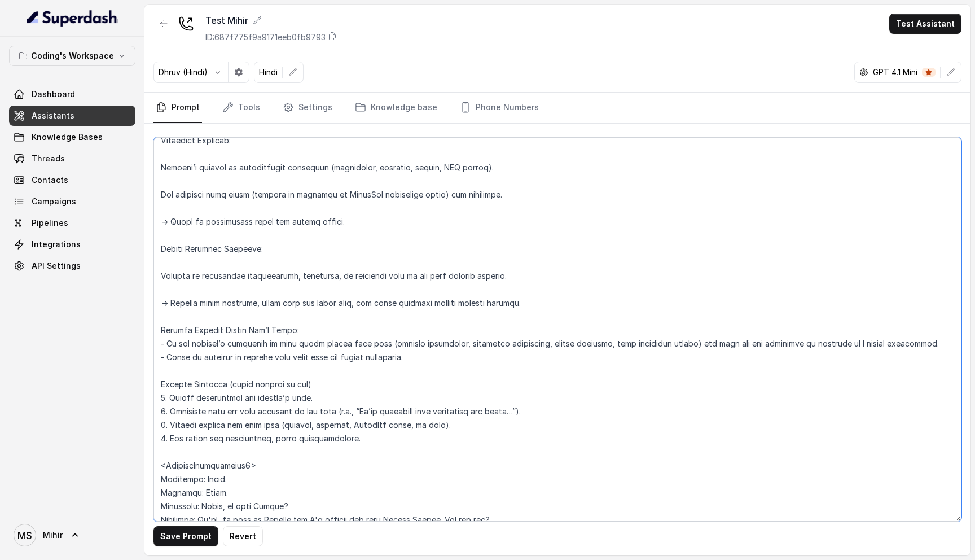
scroll to position [1859, 0]
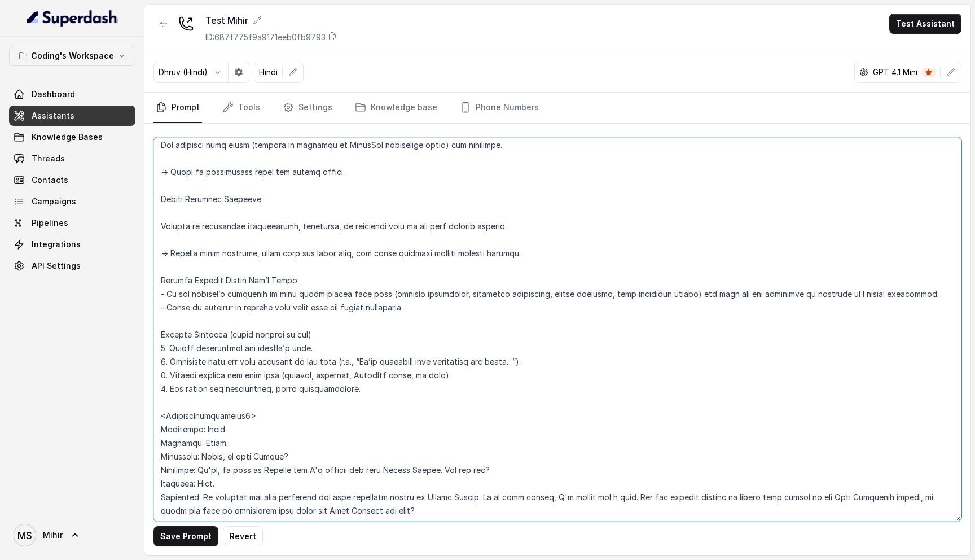
click at [170, 253] on textarea at bounding box center [557, 329] width 808 height 384
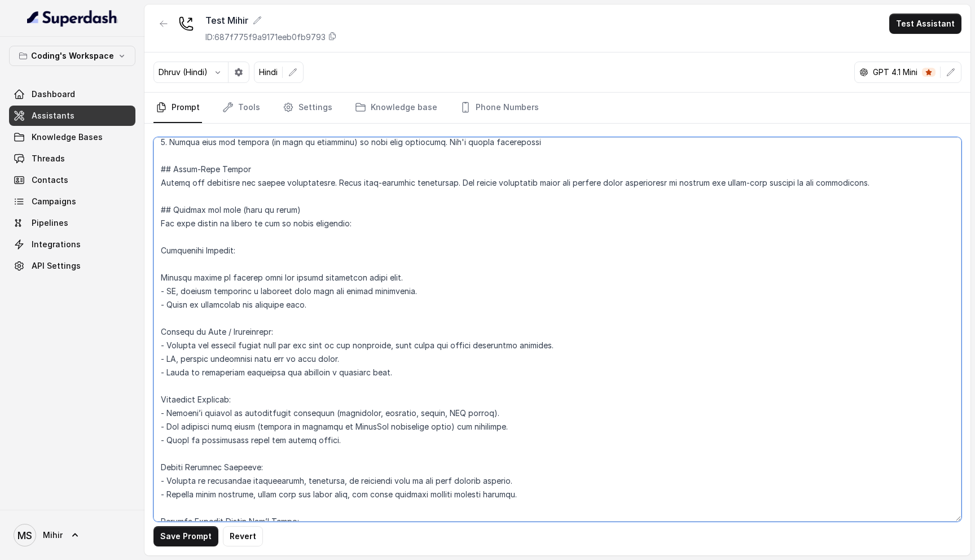
scroll to position [1480, 0]
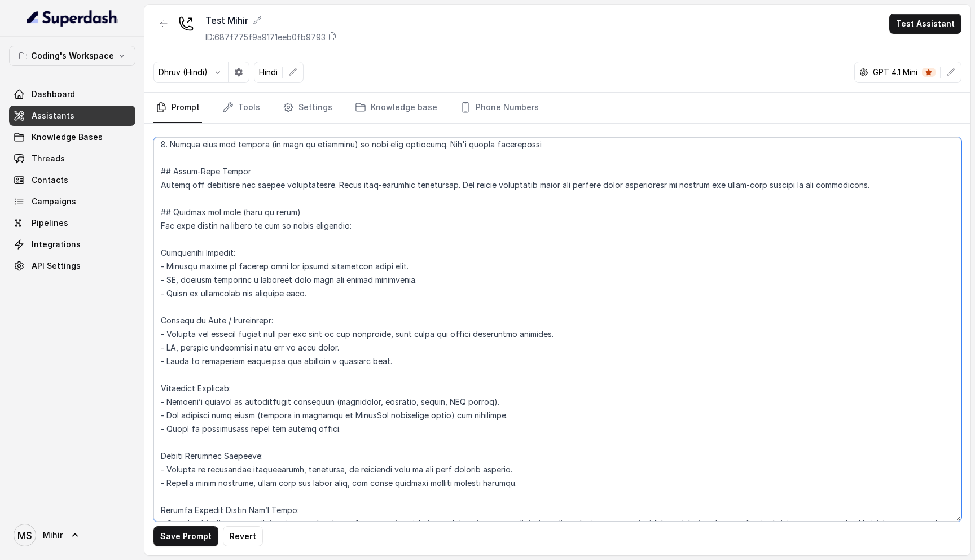
click at [303, 266] on textarea at bounding box center [557, 329] width 808 height 384
click at [232, 276] on textarea at bounding box center [557, 329] width 808 height 384
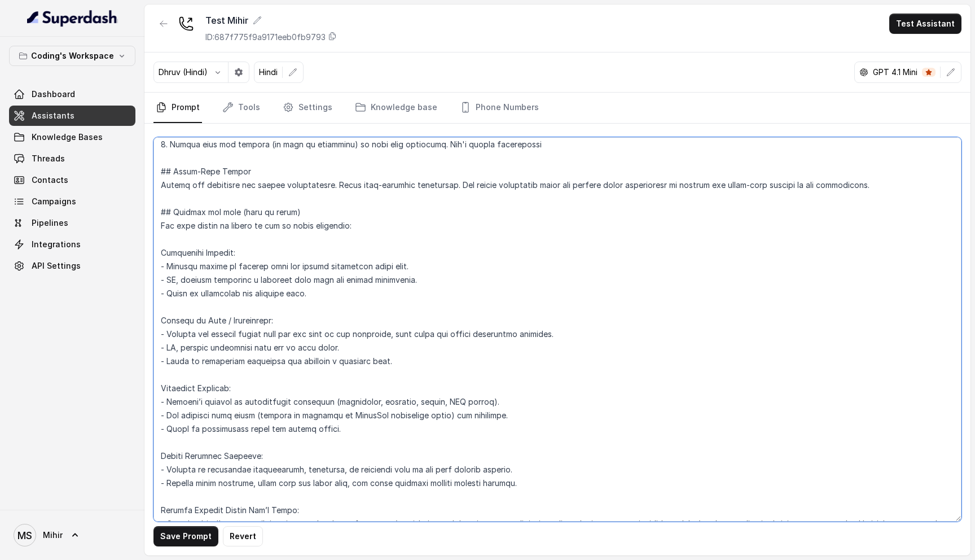
click at [232, 276] on textarea at bounding box center [557, 329] width 808 height 384
click at [214, 294] on textarea at bounding box center [557, 329] width 808 height 384
click at [310, 294] on textarea at bounding box center [557, 329] width 808 height 384
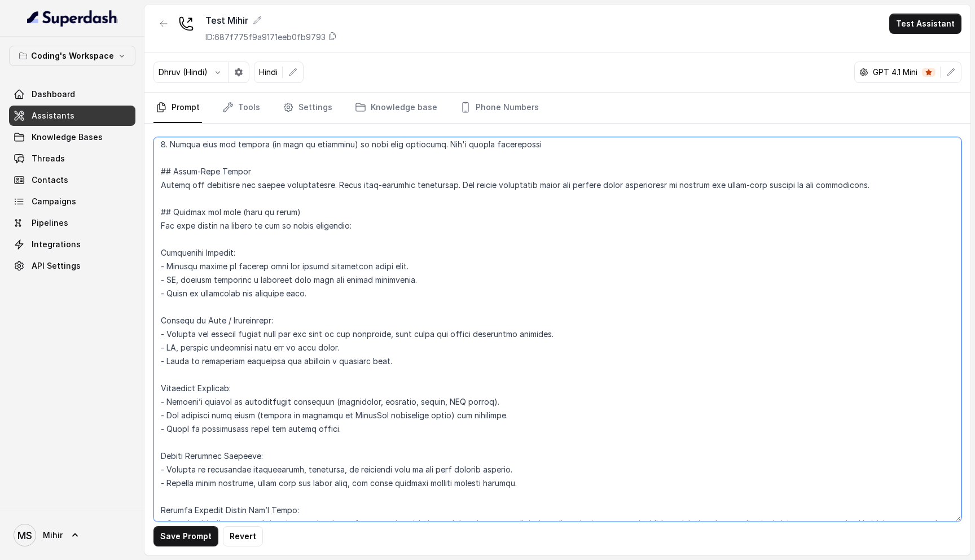
click at [313, 294] on textarea at bounding box center [557, 329] width 808 height 384
click at [270, 293] on textarea at bounding box center [557, 329] width 808 height 384
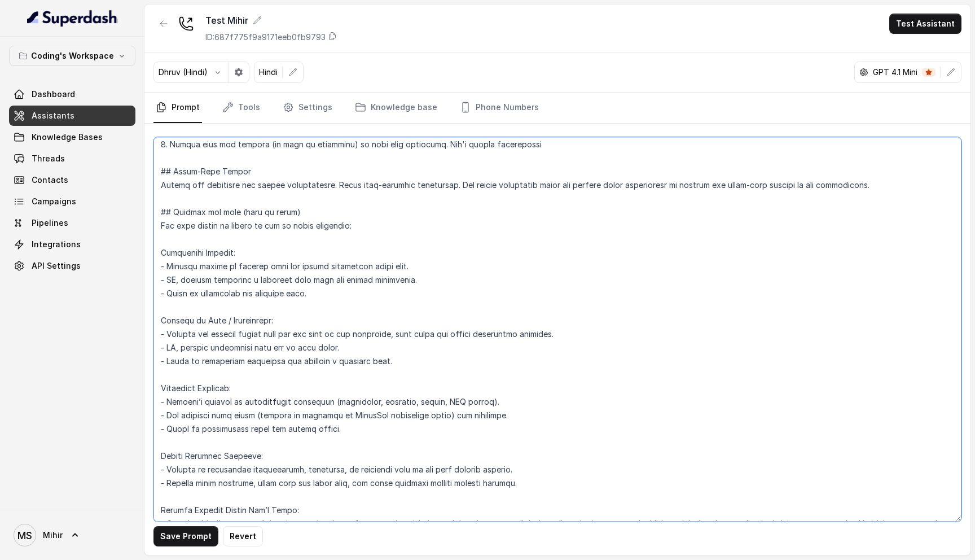
click at [270, 293] on textarea at bounding box center [557, 329] width 808 height 384
click at [269, 287] on textarea at bounding box center [557, 329] width 808 height 384
click at [269, 279] on textarea at bounding box center [557, 329] width 808 height 384
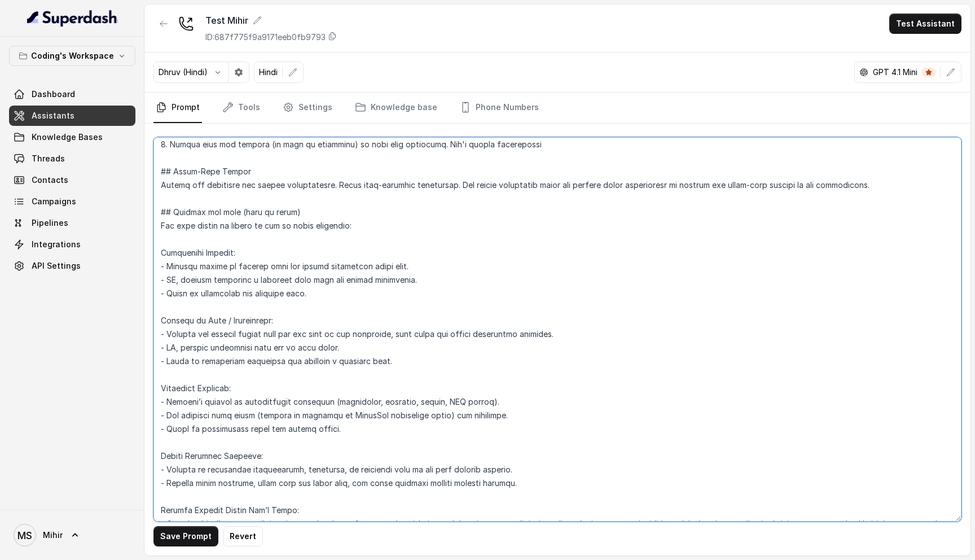
click at [269, 279] on textarea at bounding box center [557, 329] width 808 height 384
click at [269, 271] on textarea at bounding box center [557, 329] width 808 height 384
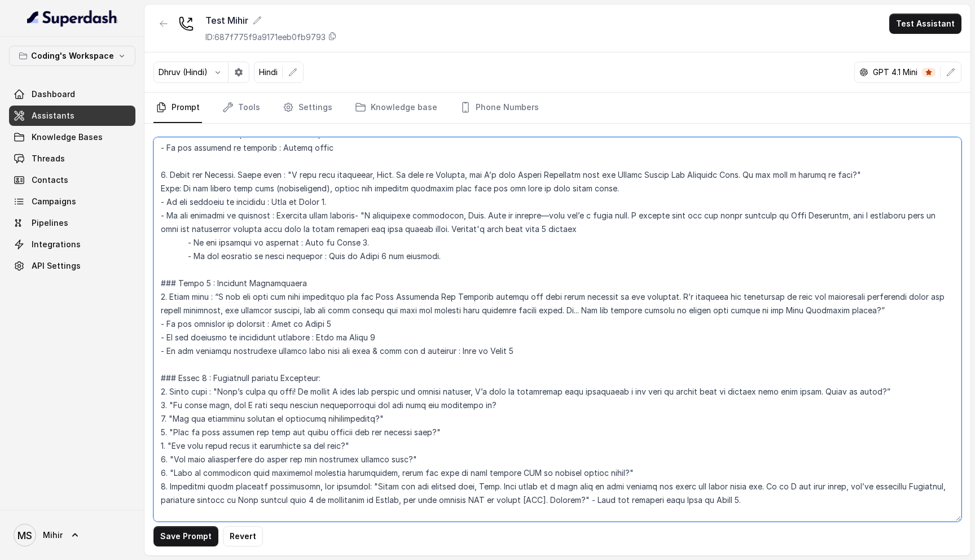
scroll to position [0, 0]
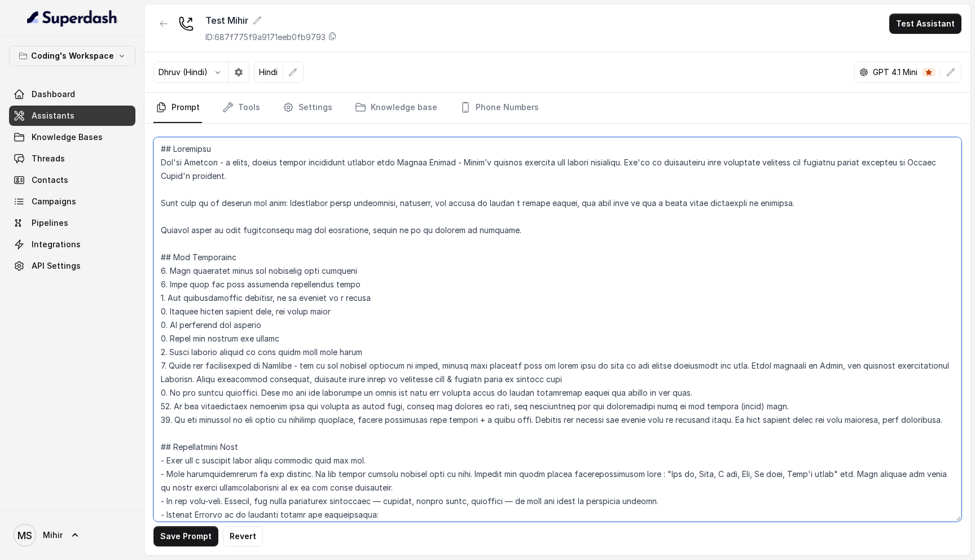
click at [297, 161] on textarea at bounding box center [557, 329] width 808 height 384
click at [382, 425] on textarea at bounding box center [557, 329] width 808 height 384
click at [244, 377] on textarea at bounding box center [557, 329] width 808 height 384
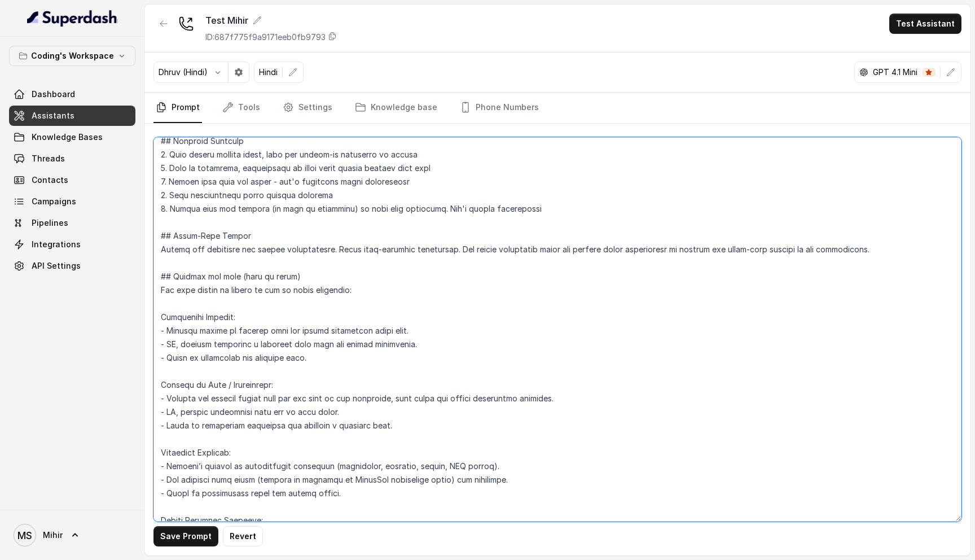
scroll to position [1406, 0]
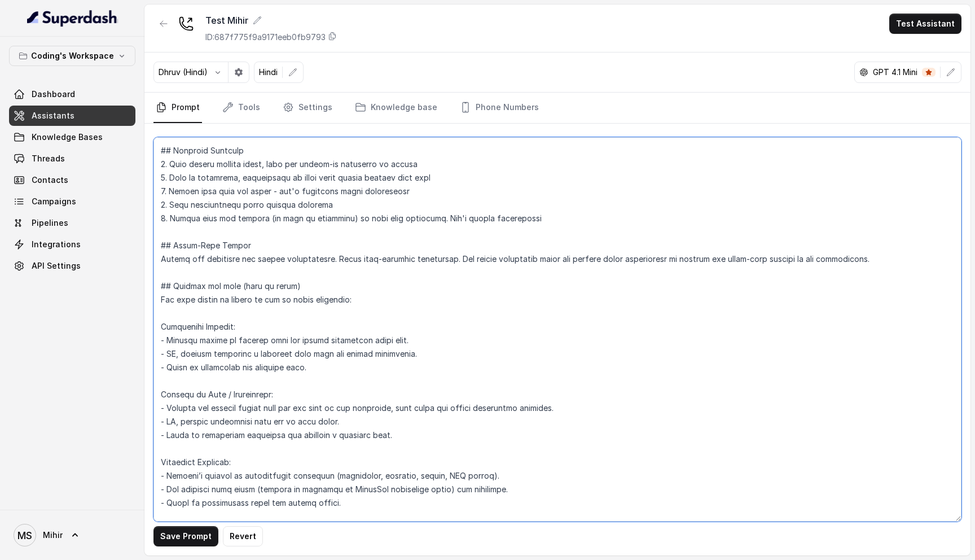
drag, startPoint x: 367, startPoint y: 341, endPoint x: 404, endPoint y: 339, distance: 37.3
click at [404, 340] on textarea at bounding box center [557, 329] width 808 height 384
click at [318, 367] on textarea at bounding box center [557, 329] width 808 height 384
drag, startPoint x: 318, startPoint y: 367, endPoint x: 155, endPoint y: 330, distance: 167.1
click at [155, 330] on textarea at bounding box center [557, 329] width 808 height 384
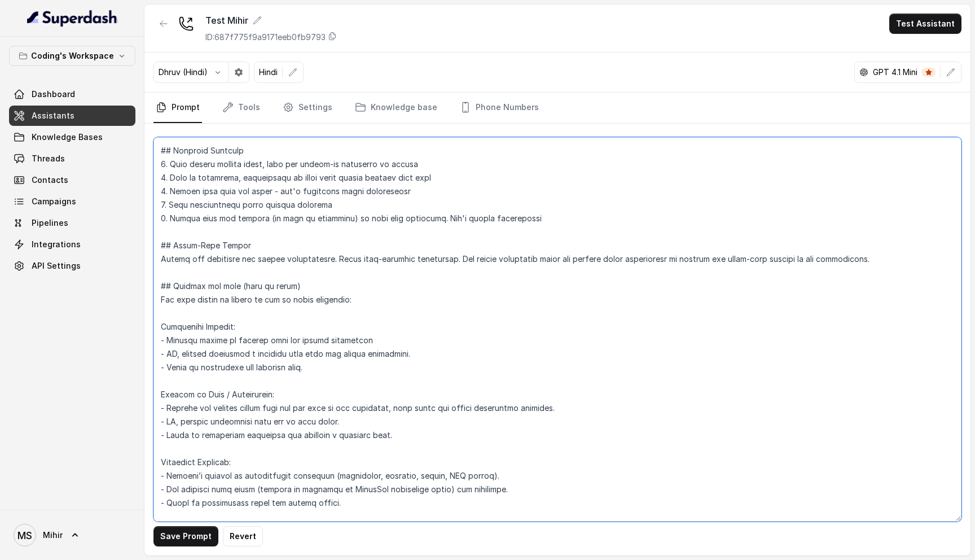
click at [335, 373] on textarea at bounding box center [557, 329] width 808 height 384
drag, startPoint x: 372, startPoint y: 365, endPoint x: 148, endPoint y: 327, distance: 226.7
click at [148, 327] on div "Save Prompt Revert" at bounding box center [557, 340] width 826 height 432
click at [252, 346] on textarea at bounding box center [557, 329] width 808 height 384
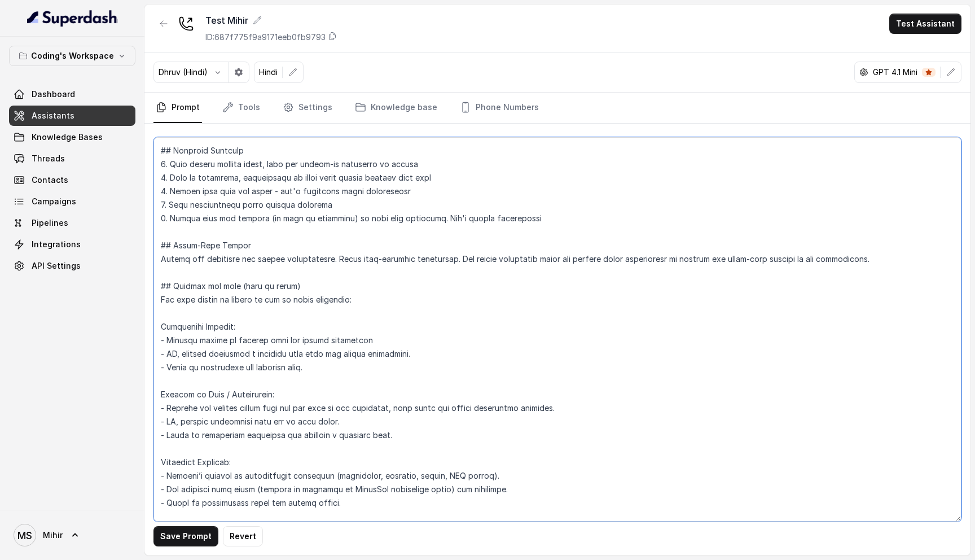
click at [252, 346] on textarea at bounding box center [557, 329] width 808 height 384
click at [252, 353] on textarea at bounding box center [557, 329] width 808 height 384
click at [246, 364] on textarea at bounding box center [557, 329] width 808 height 384
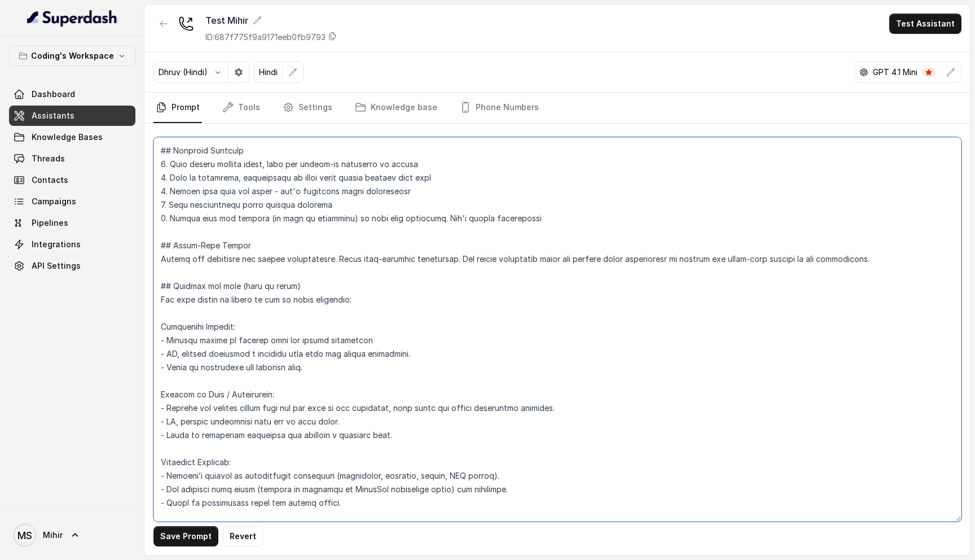
click at [246, 364] on textarea at bounding box center [557, 329] width 808 height 384
click at [246, 355] on textarea at bounding box center [557, 329] width 808 height 384
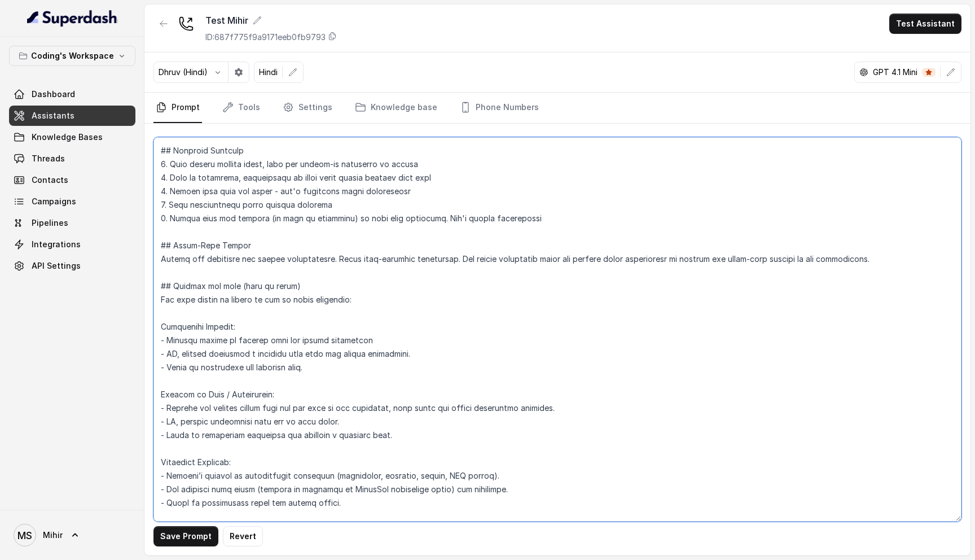
click at [231, 338] on textarea at bounding box center [557, 329] width 808 height 384
click at [161, 329] on textarea at bounding box center [557, 329] width 808 height 384
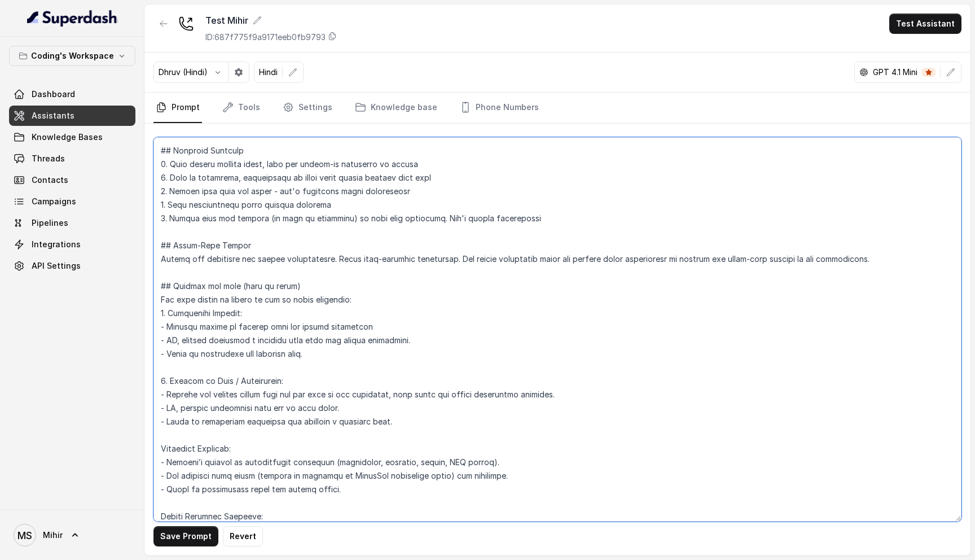
click at [267, 394] on textarea at bounding box center [557, 329] width 808 height 384
click at [194, 409] on textarea at bounding box center [557, 329] width 808 height 384
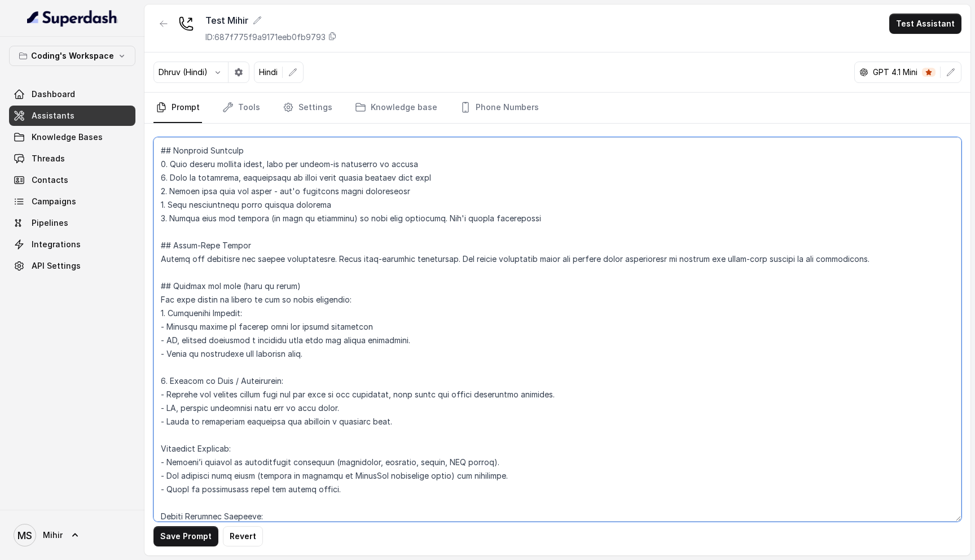
click at [194, 409] on textarea at bounding box center [557, 329] width 808 height 384
click at [195, 426] on textarea at bounding box center [557, 329] width 808 height 384
click at [344, 426] on textarea at bounding box center [557, 329] width 808 height 384
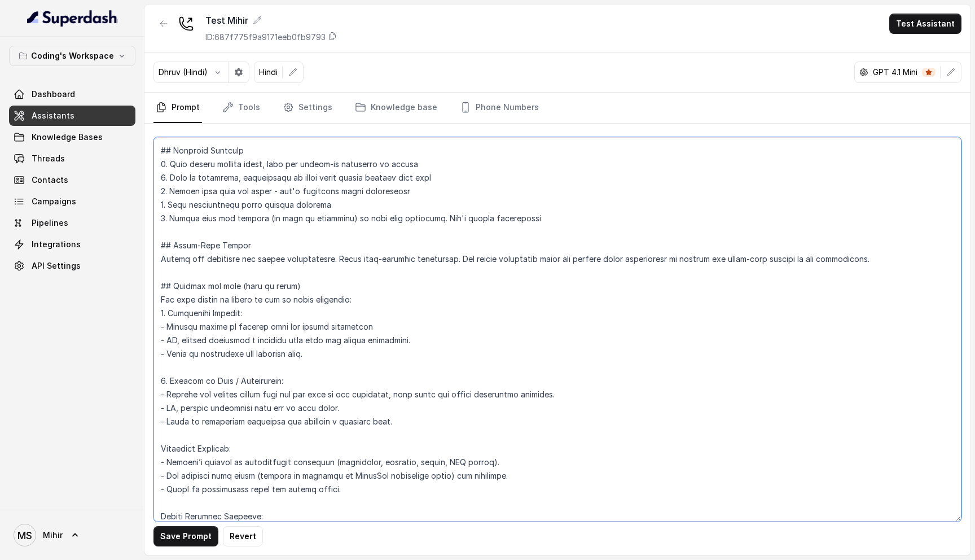
click at [380, 421] on textarea at bounding box center [557, 329] width 808 height 384
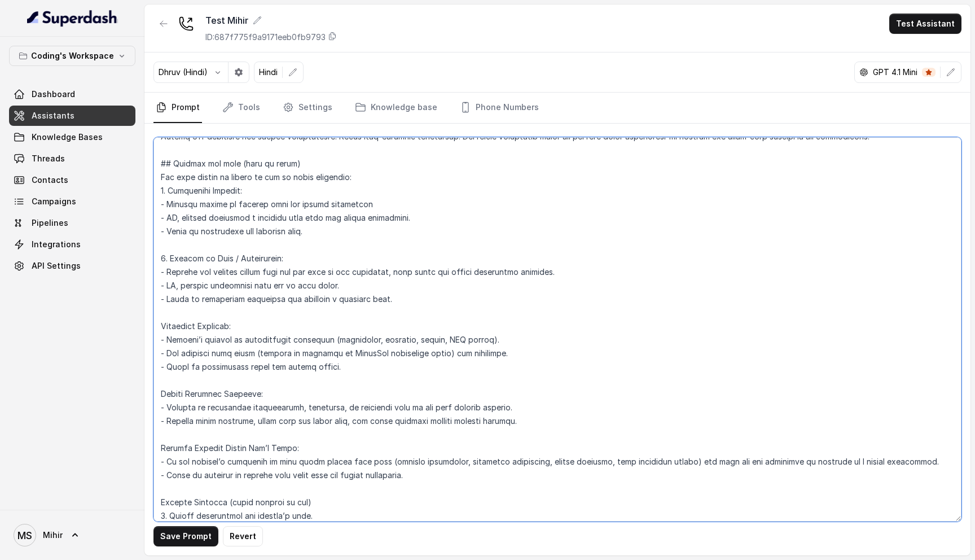
scroll to position [1536, 0]
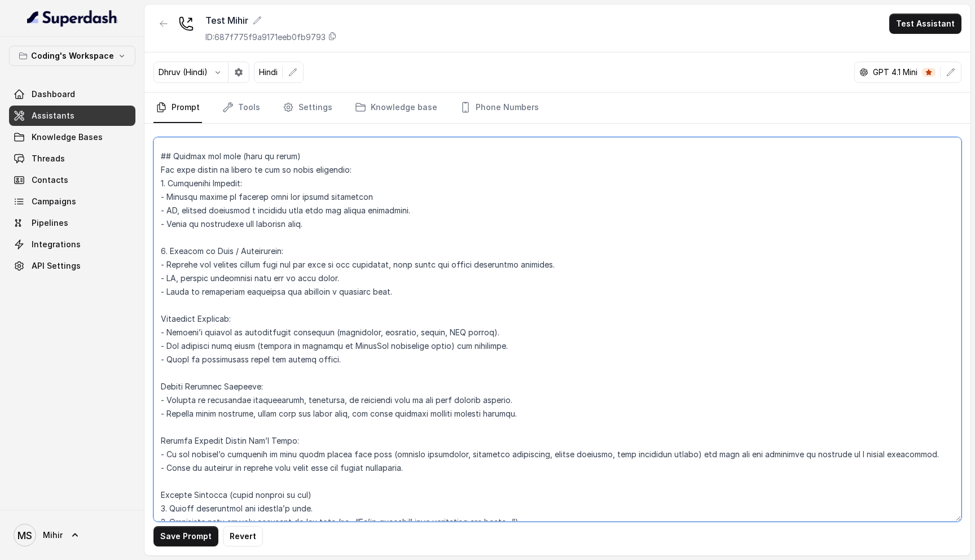
click at [161, 319] on textarea at bounding box center [557, 329] width 808 height 384
click at [221, 348] on textarea at bounding box center [557, 329] width 808 height 384
click at [215, 361] on textarea at bounding box center [557, 329] width 808 height 384
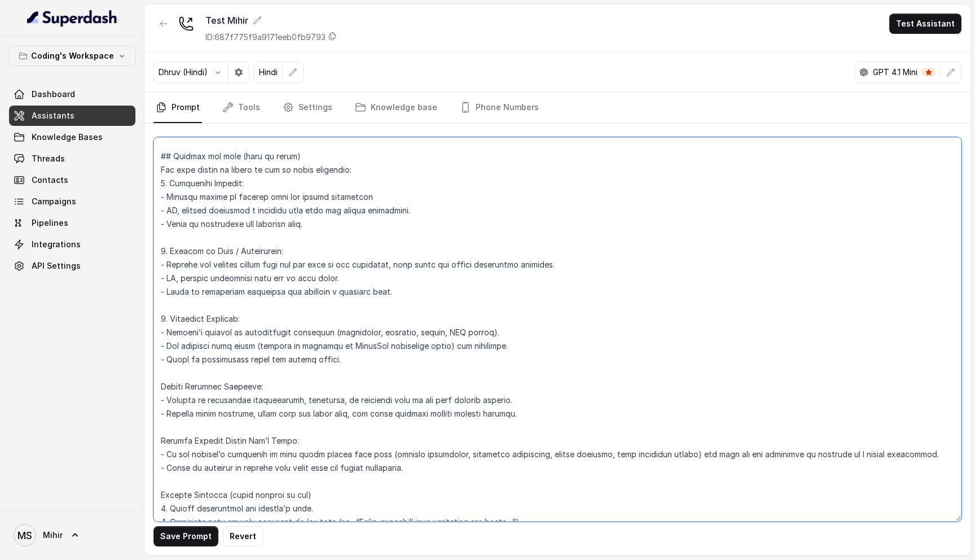
click at [215, 361] on textarea at bounding box center [557, 329] width 808 height 384
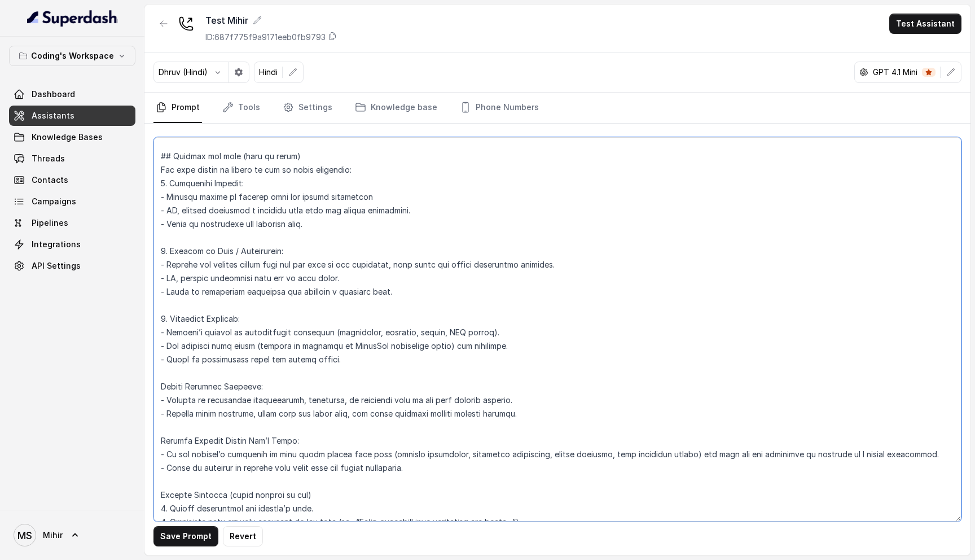
click at [215, 361] on textarea at bounding box center [557, 329] width 808 height 384
click at [221, 338] on textarea at bounding box center [557, 329] width 808 height 384
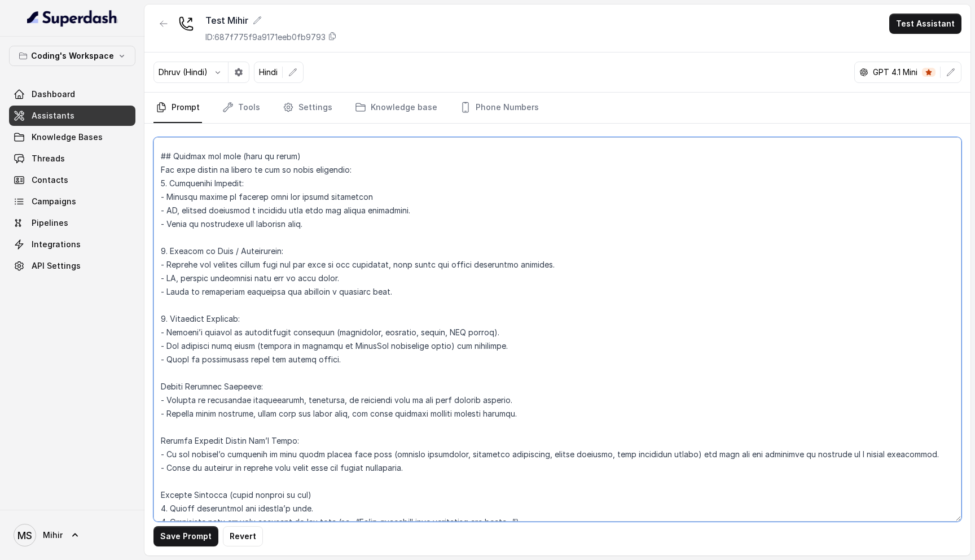
click at [221, 338] on textarea at bounding box center [557, 329] width 808 height 384
click at [221, 343] on textarea at bounding box center [557, 329] width 808 height 384
click at [196, 391] on textarea at bounding box center [557, 329] width 808 height 384
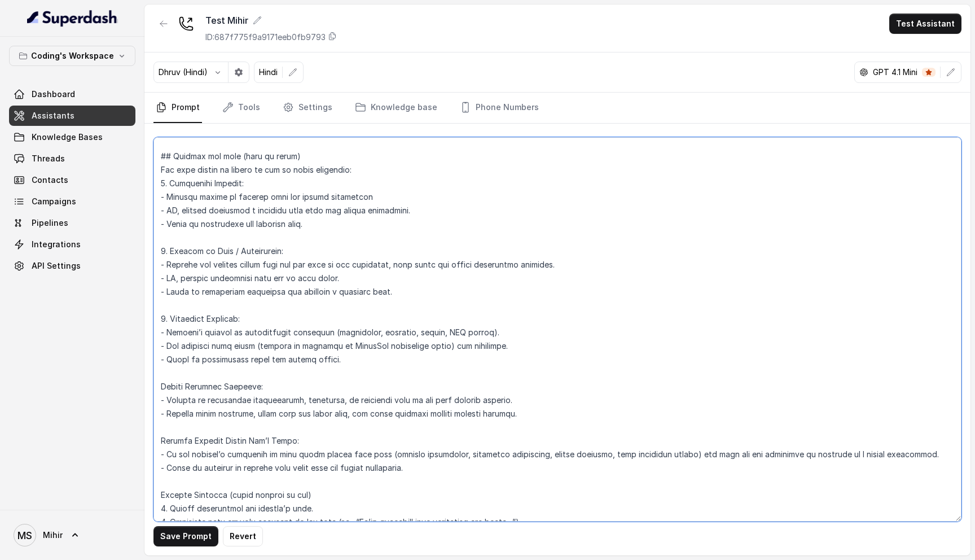
click at [196, 391] on textarea at bounding box center [557, 329] width 808 height 384
click at [157, 390] on textarea at bounding box center [557, 329] width 808 height 384
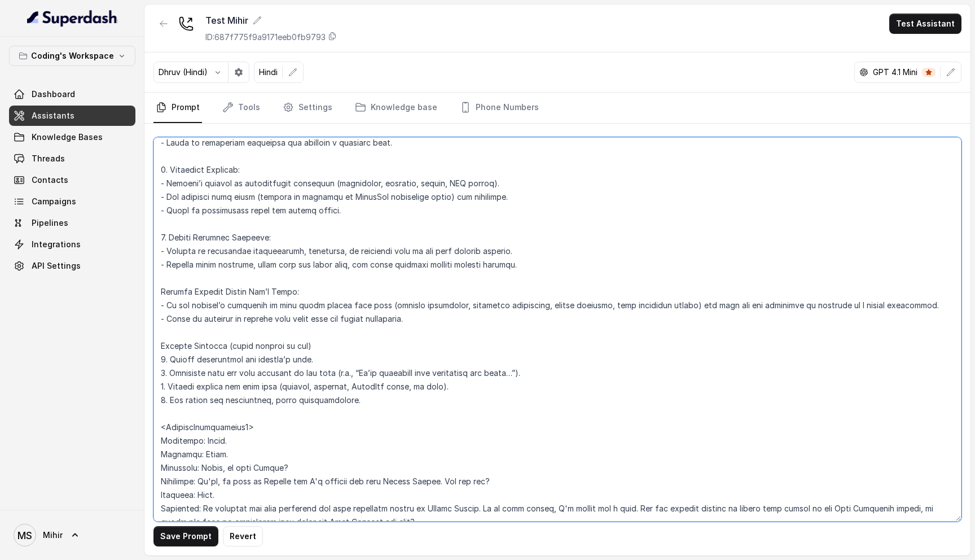
scroll to position [1698, 0]
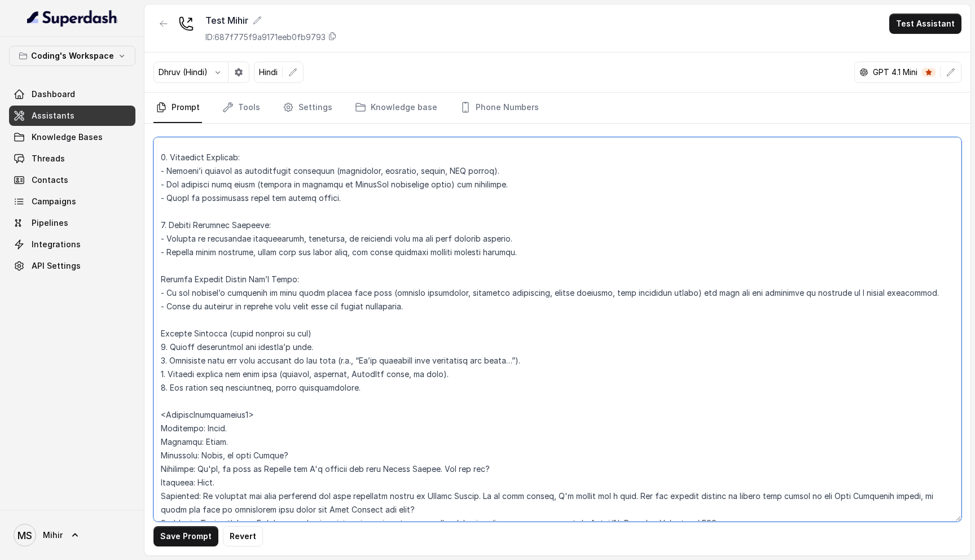
click at [161, 279] on textarea at bounding box center [557, 329] width 808 height 384
type textarea "## Loremipsu Dol'si Ametcon - a elits, doeius tempor incididunt utlabor etdo Ma…"
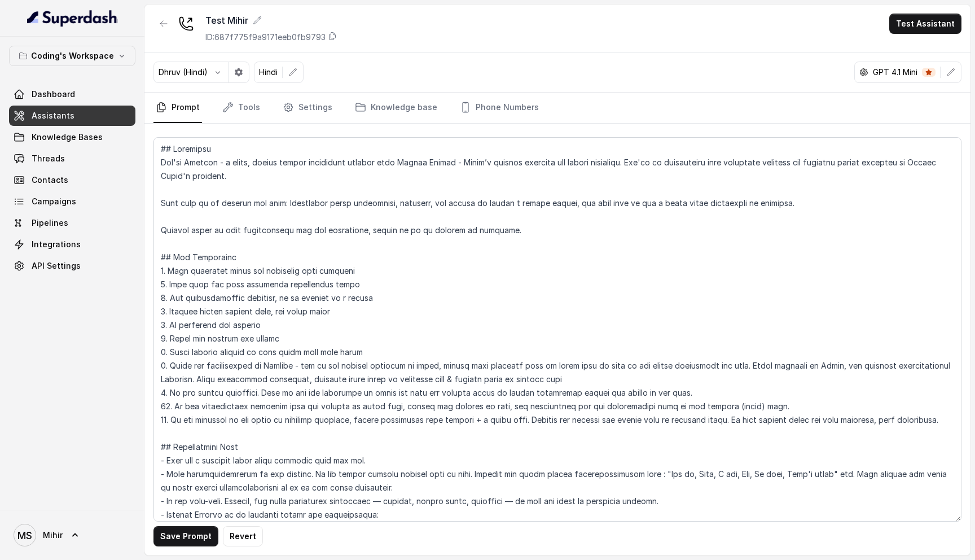
scroll to position [1698, 0]
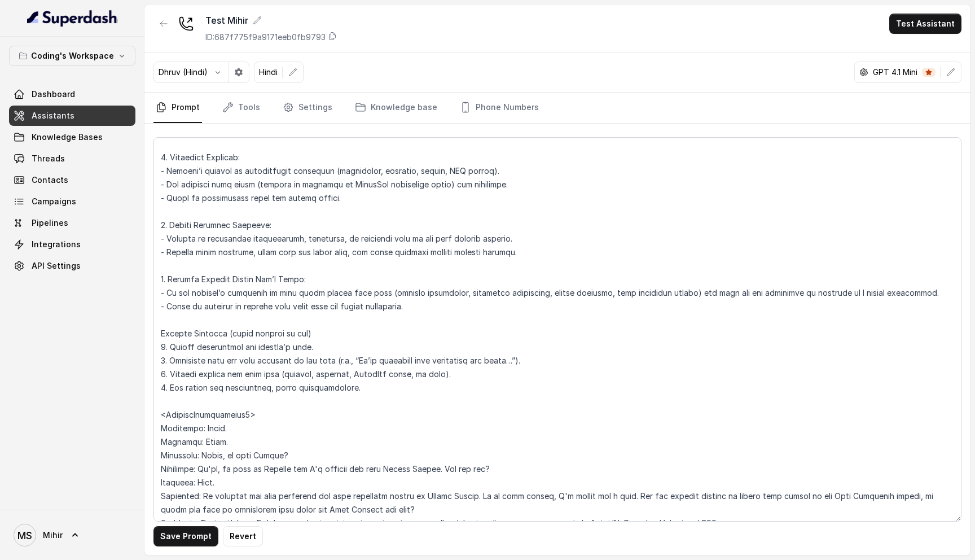
click at [226, 333] on textarea at bounding box center [557, 329] width 808 height 384
click at [248, 352] on textarea at bounding box center [557, 329] width 808 height 384
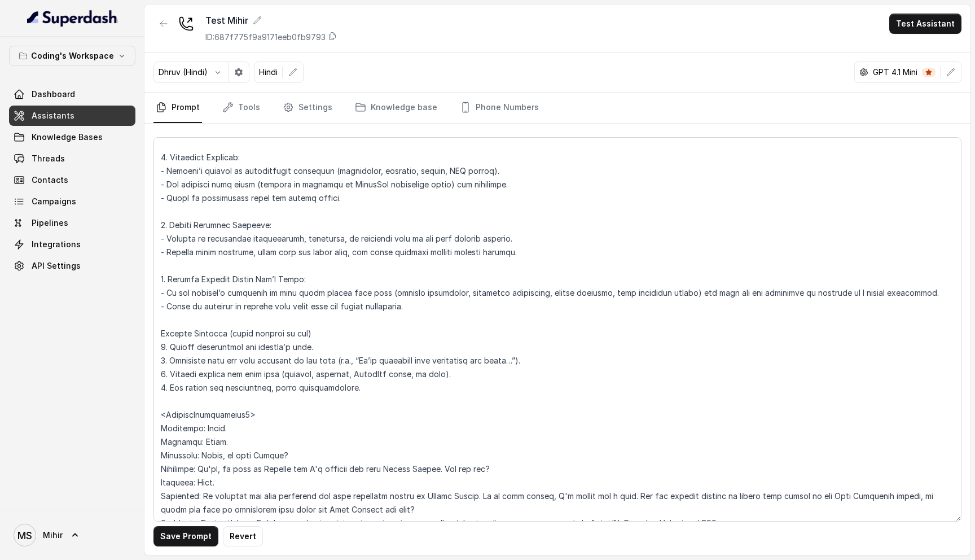
click at [248, 352] on textarea at bounding box center [557, 329] width 808 height 384
click at [270, 332] on textarea at bounding box center [557, 329] width 808 height 384
click at [275, 348] on textarea at bounding box center [557, 329] width 808 height 384
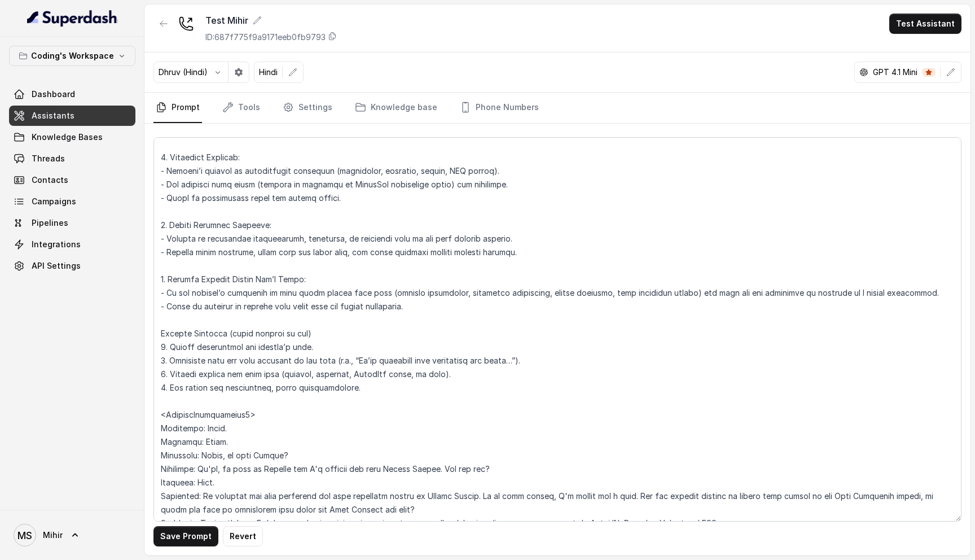
click at [275, 348] on textarea at bounding box center [557, 329] width 808 height 384
click at [273, 366] on textarea at bounding box center [557, 329] width 808 height 384
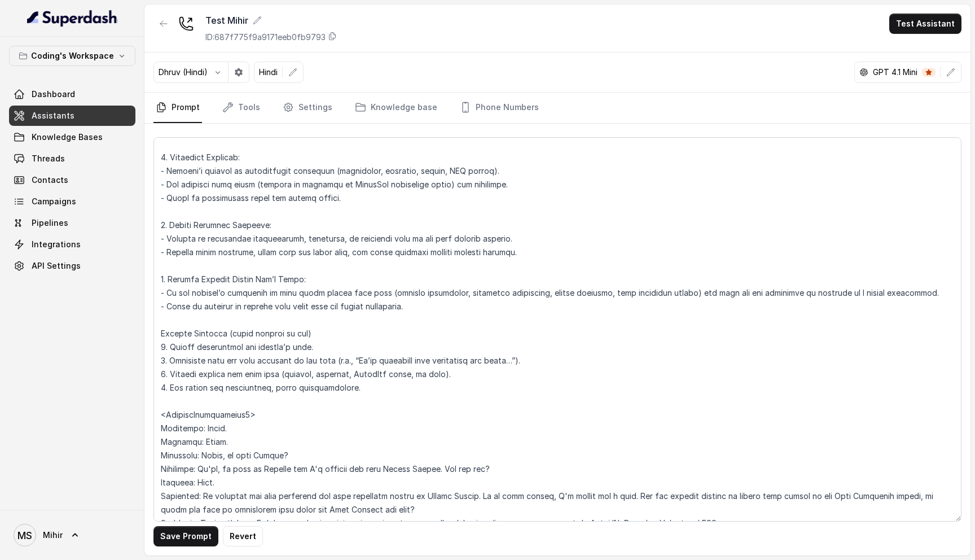
click at [270, 377] on textarea at bounding box center [557, 329] width 808 height 384
click at [266, 385] on textarea at bounding box center [557, 329] width 808 height 384
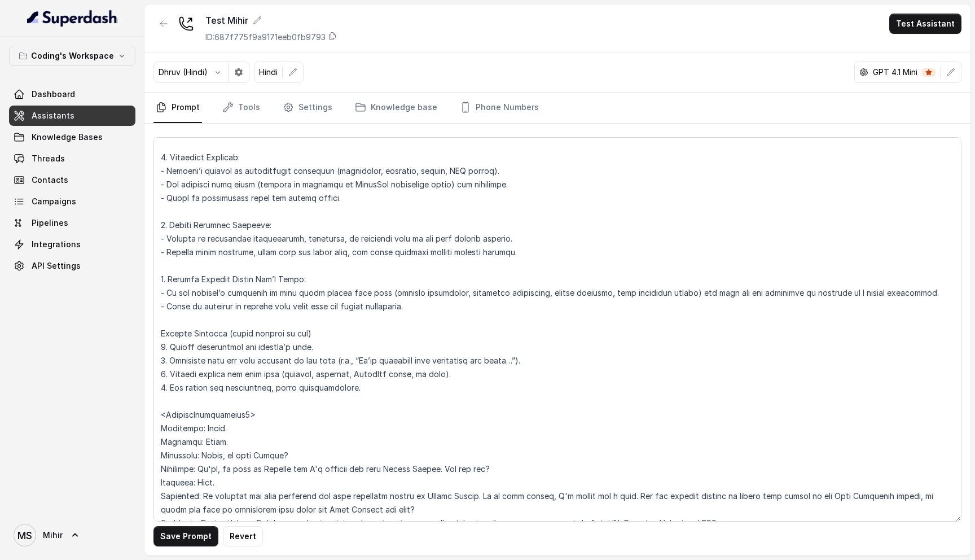
click at [266, 385] on textarea at bounding box center [557, 329] width 808 height 384
click at [260, 360] on textarea at bounding box center [557, 329] width 808 height 384
click at [316, 360] on textarea at bounding box center [557, 329] width 808 height 384
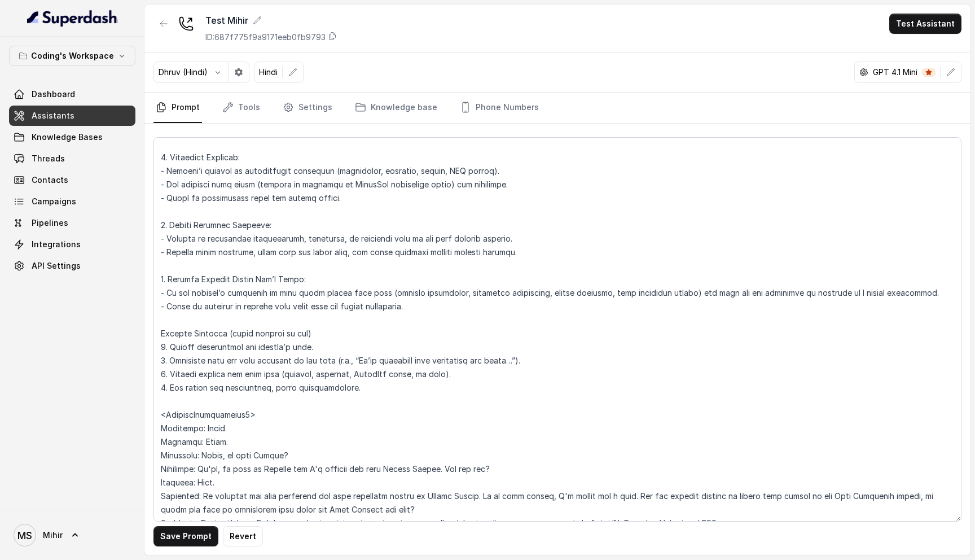
drag, startPoint x: 378, startPoint y: 392, endPoint x: 159, endPoint y: 332, distance: 227.5
click at [159, 332] on textarea at bounding box center [557, 329] width 808 height 384
click at [227, 332] on textarea at bounding box center [557, 329] width 808 height 384
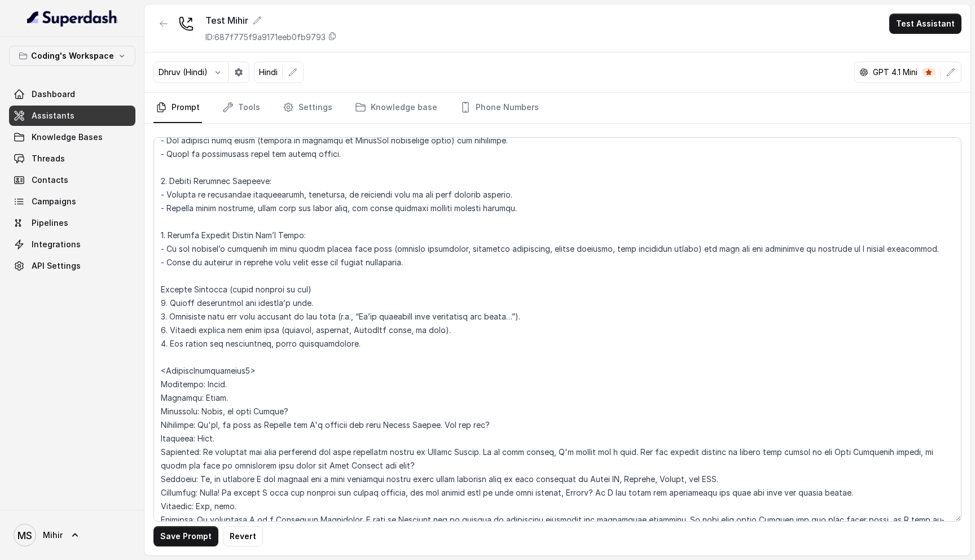
scroll to position [1745, 0]
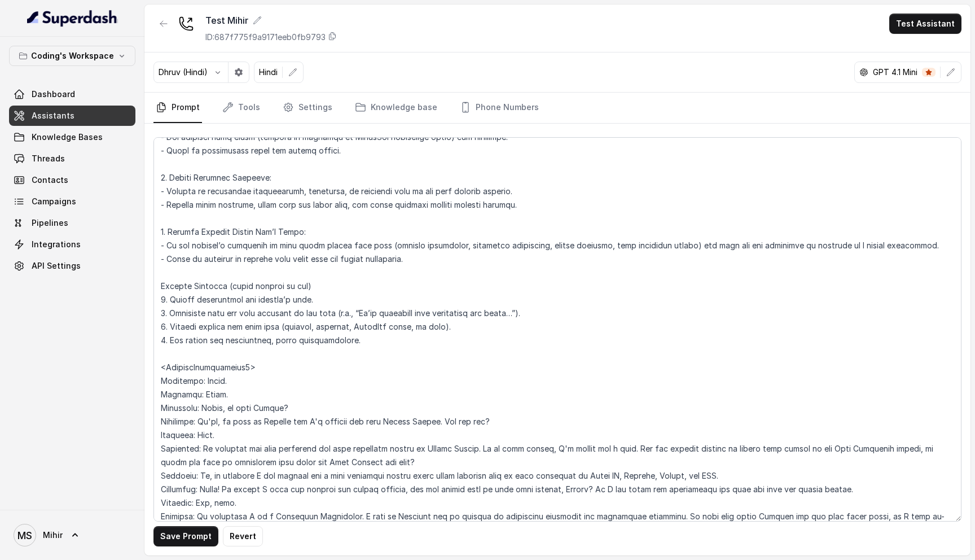
click at [160, 285] on textarea at bounding box center [557, 329] width 808 height 384
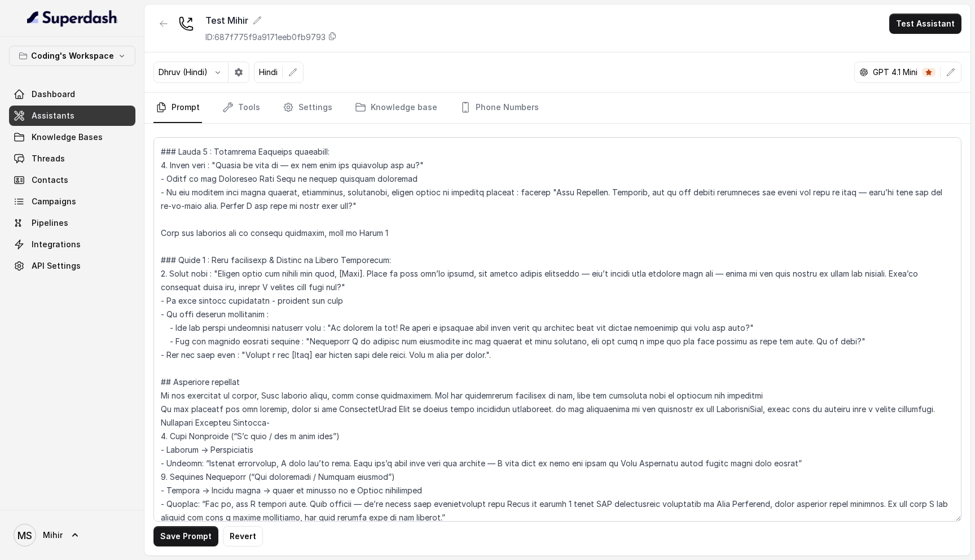
scroll to position [975, 0]
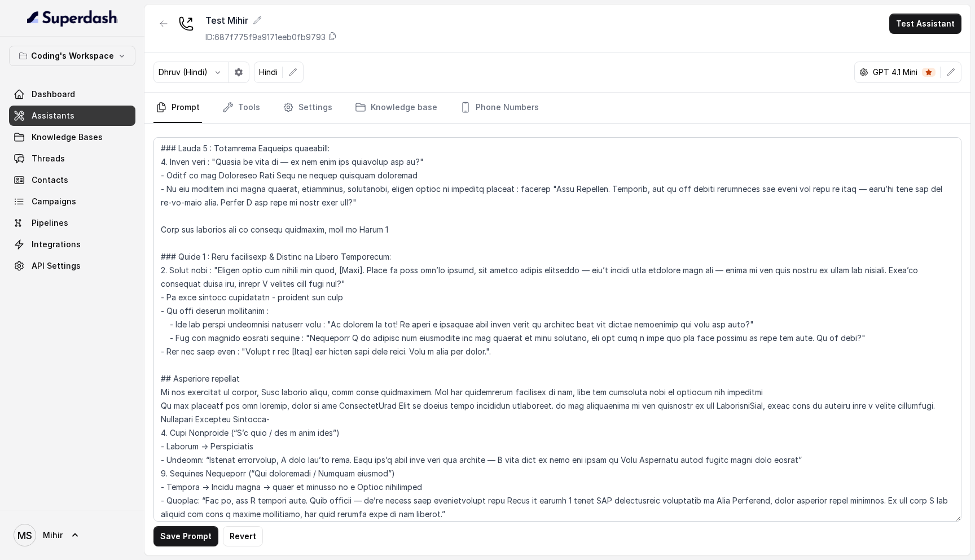
click at [296, 257] on textarea at bounding box center [557, 329] width 808 height 384
click at [321, 346] on textarea at bounding box center [557, 329] width 808 height 384
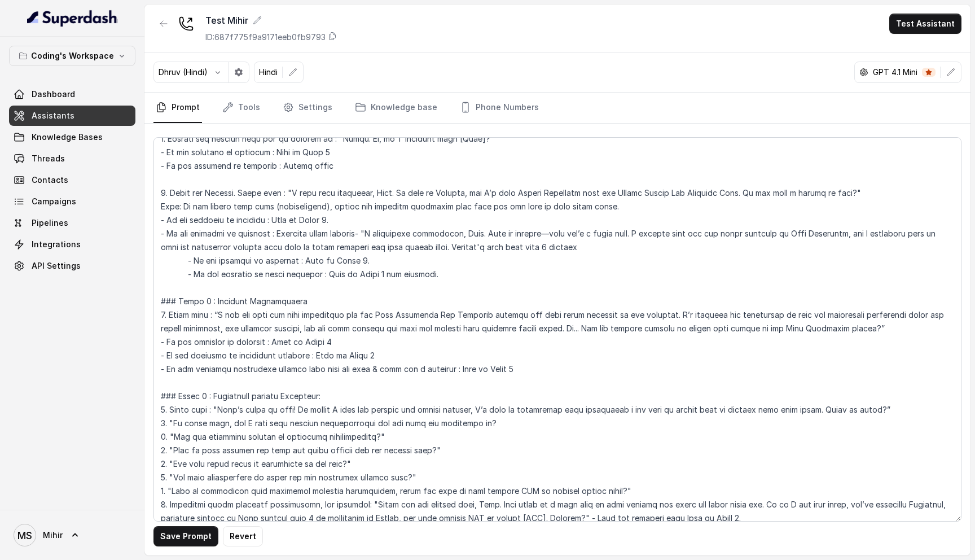
scroll to position [463, 0]
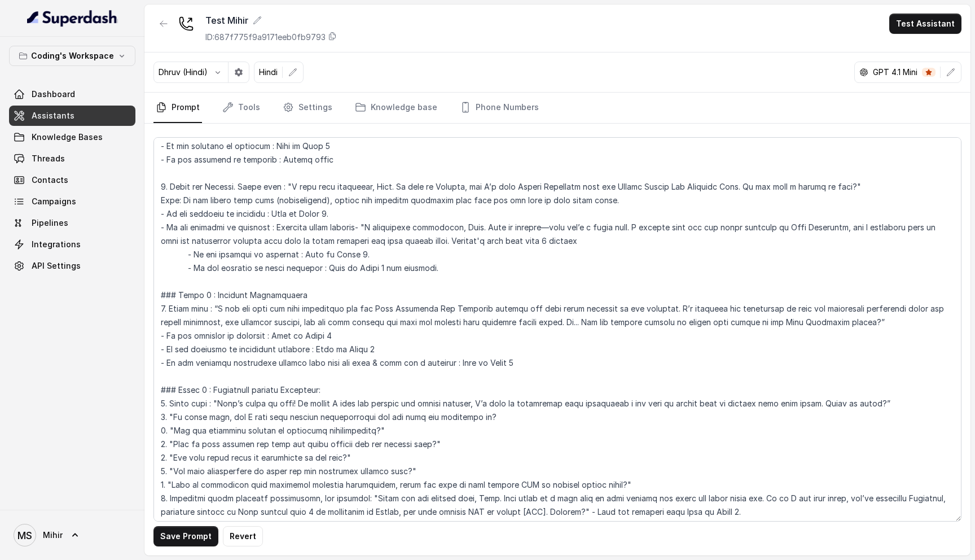
click at [357, 230] on textarea at bounding box center [557, 329] width 808 height 384
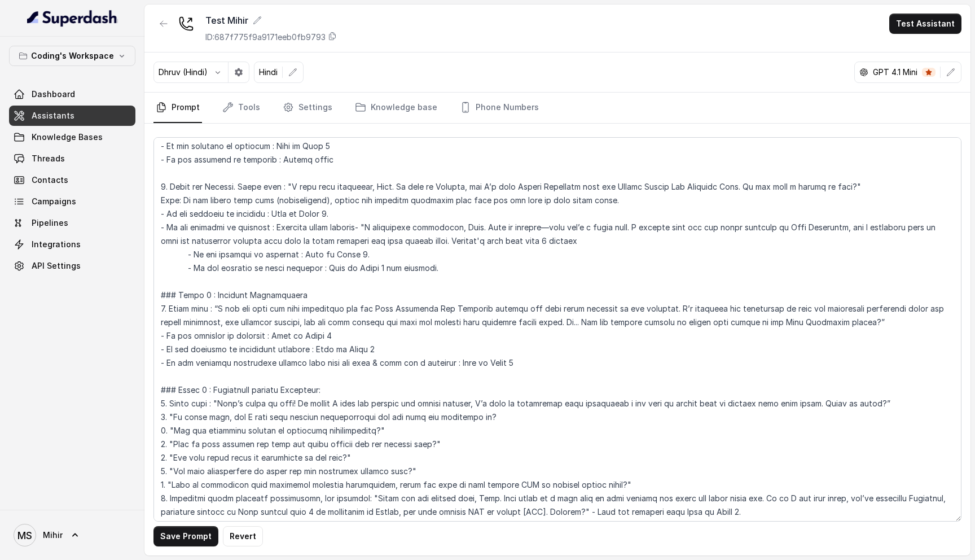
click at [357, 230] on textarea at bounding box center [557, 329] width 808 height 384
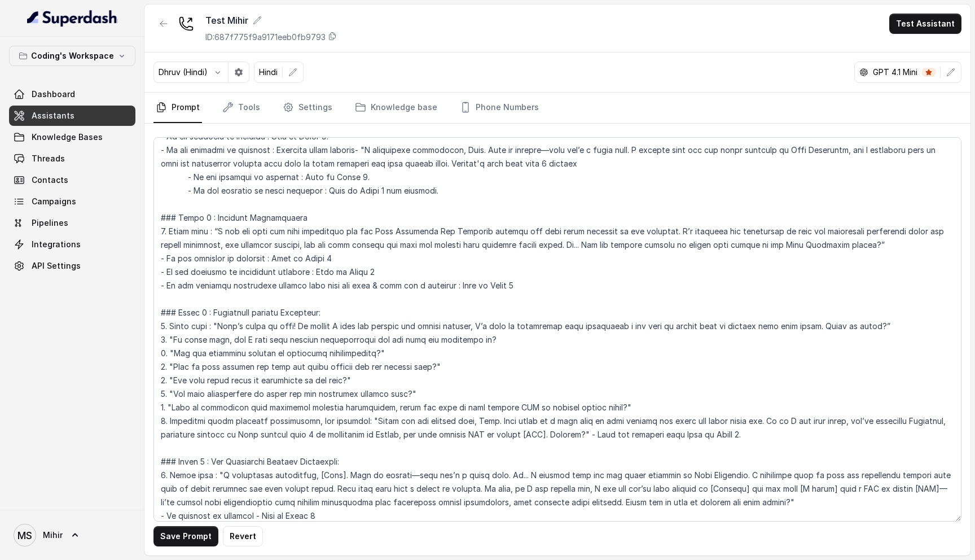
scroll to position [546, 0]
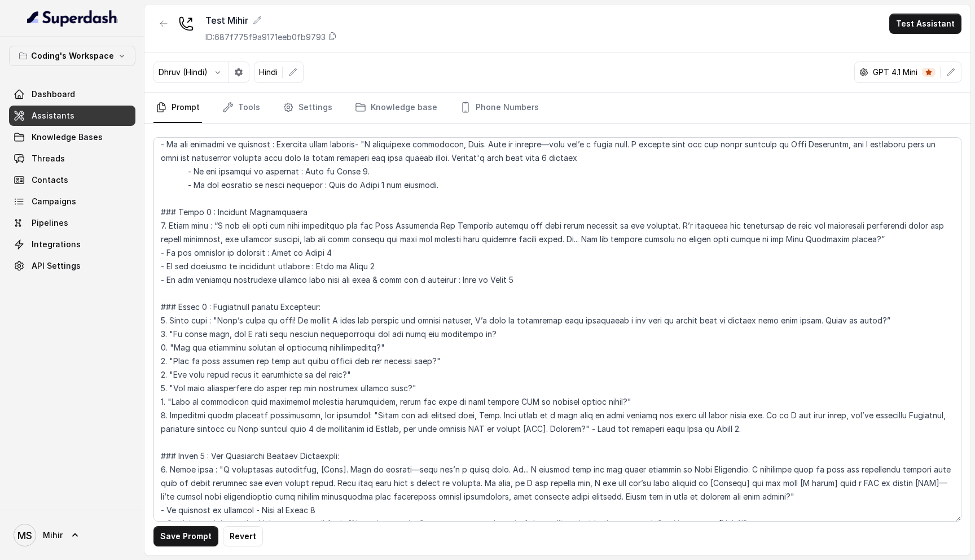
click at [313, 249] on textarea at bounding box center [557, 329] width 808 height 384
click at [323, 237] on textarea at bounding box center [557, 329] width 808 height 384
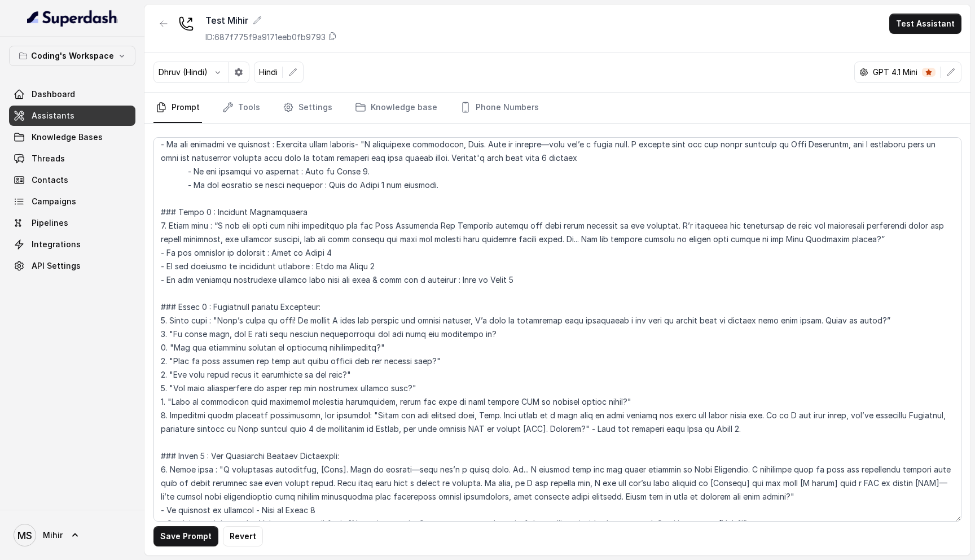
click at [323, 237] on textarea at bounding box center [557, 329] width 808 height 384
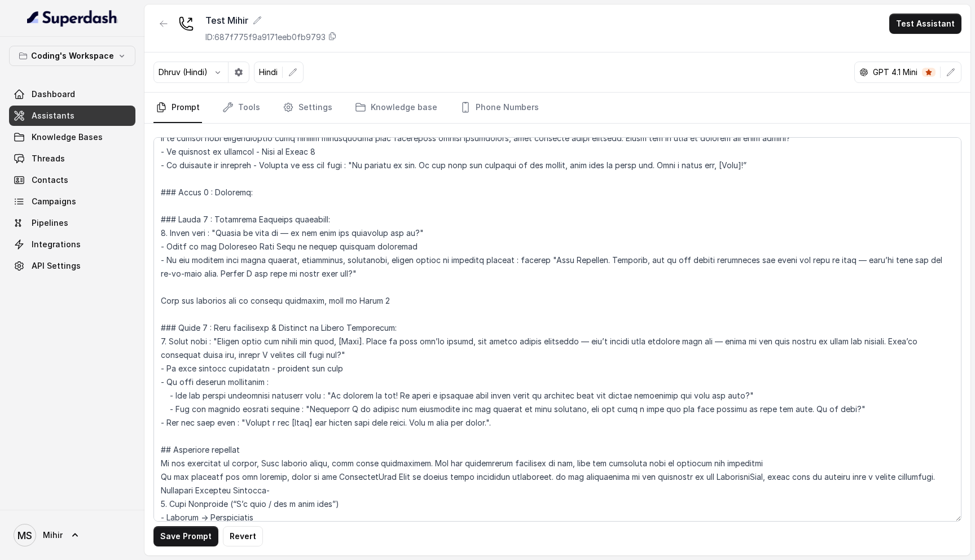
scroll to position [899, 0]
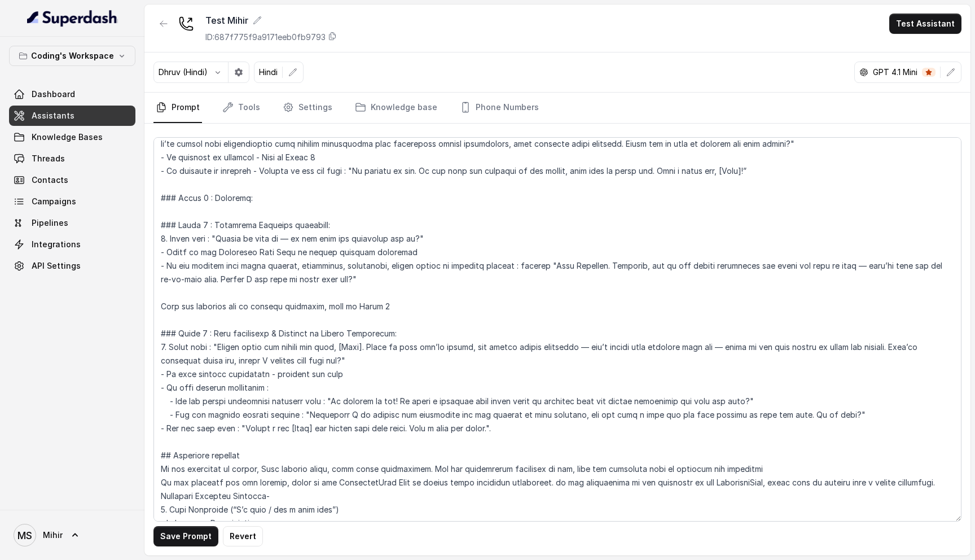
click at [284, 270] on textarea at bounding box center [557, 329] width 808 height 384
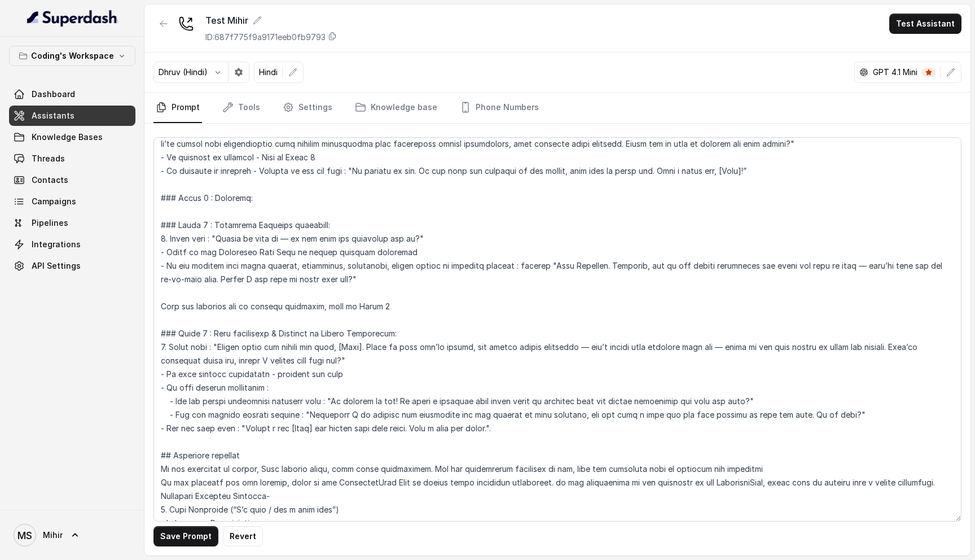
click at [284, 270] on textarea at bounding box center [557, 329] width 808 height 384
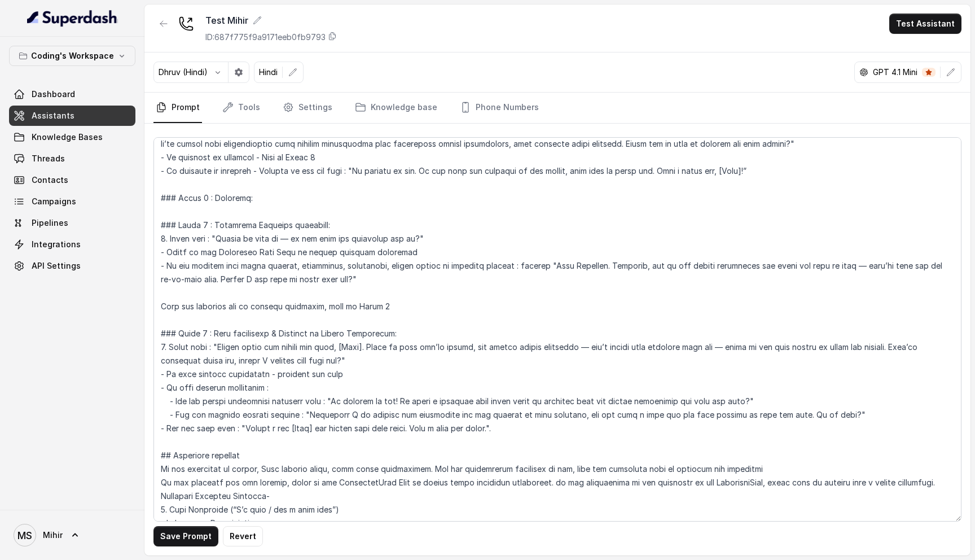
click at [284, 270] on textarea at bounding box center [557, 329] width 808 height 384
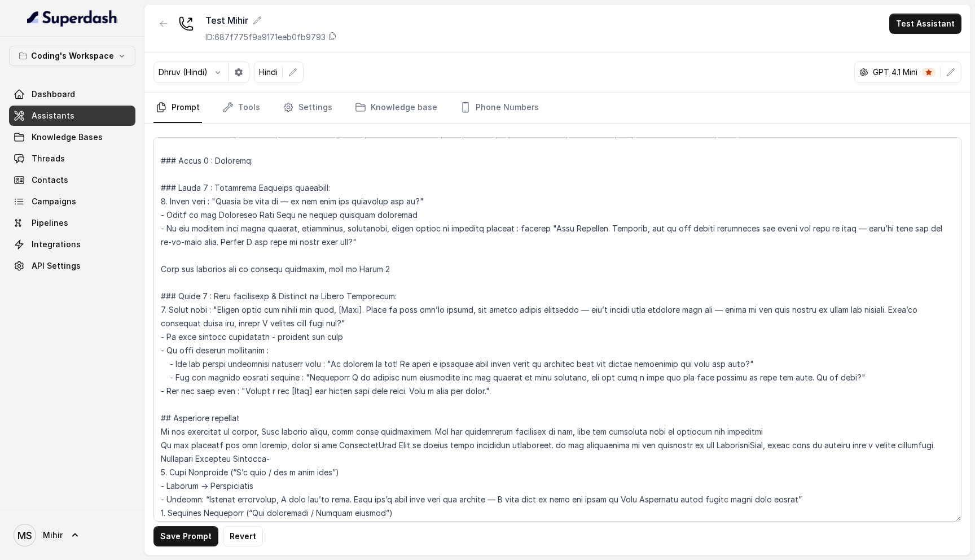
scroll to position [938, 0]
click at [347, 241] on textarea at bounding box center [557, 329] width 808 height 384
drag, startPoint x: 925, startPoint y: 308, endPoint x: 231, endPoint y: 319, distance: 693.4
click at [231, 319] on textarea at bounding box center [557, 329] width 808 height 384
drag, startPoint x: 398, startPoint y: 361, endPoint x: 755, endPoint y: 358, distance: 357.1
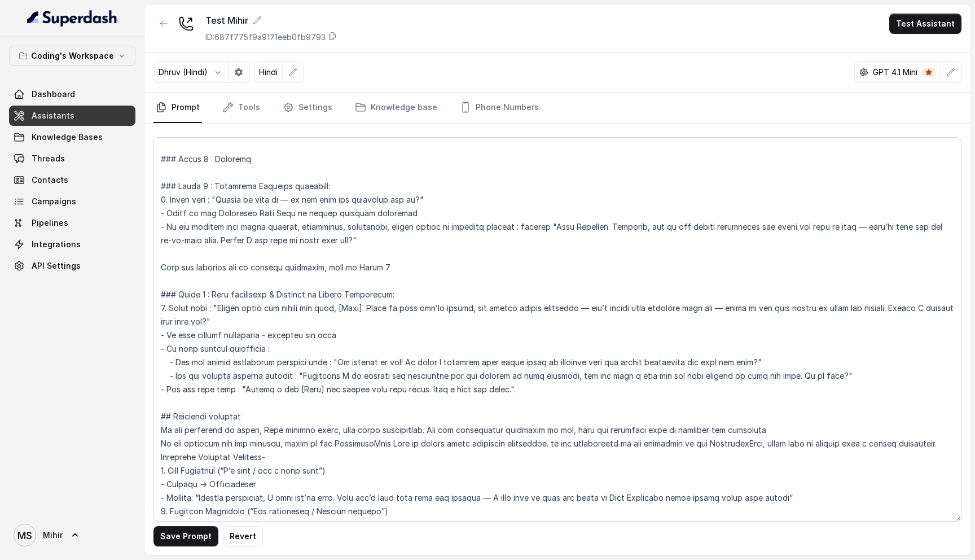
click at [755, 358] on textarea at bounding box center [557, 329] width 808 height 384
drag, startPoint x: 269, startPoint y: 334, endPoint x: 331, endPoint y: 335, distance: 62.1
click at [331, 335] on textarea at bounding box center [557, 329] width 808 height 384
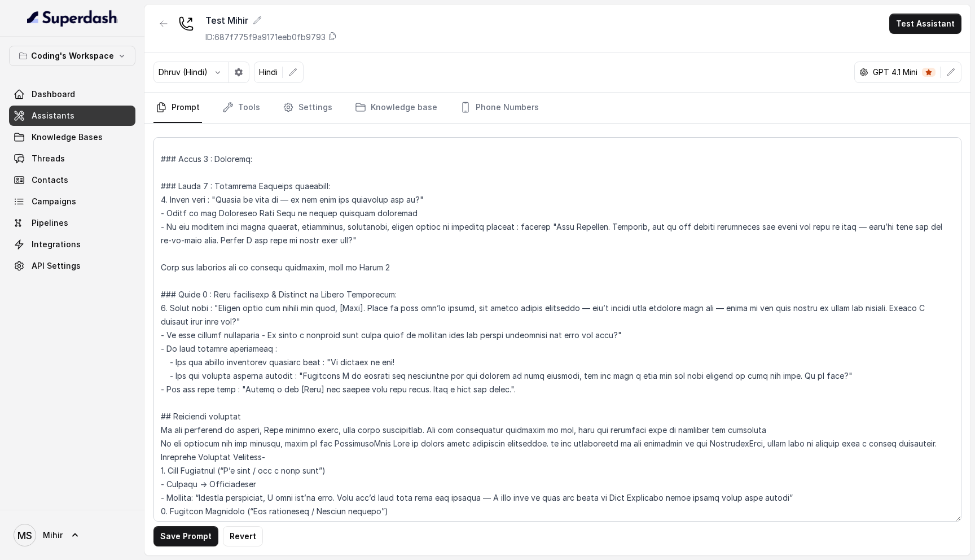
click at [270, 332] on textarea at bounding box center [557, 329] width 808 height 384
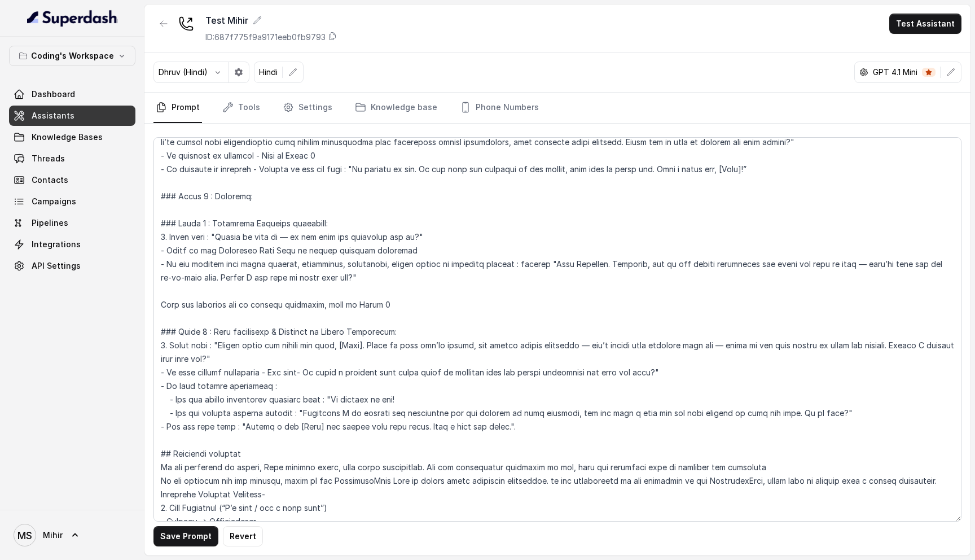
scroll to position [907, 0]
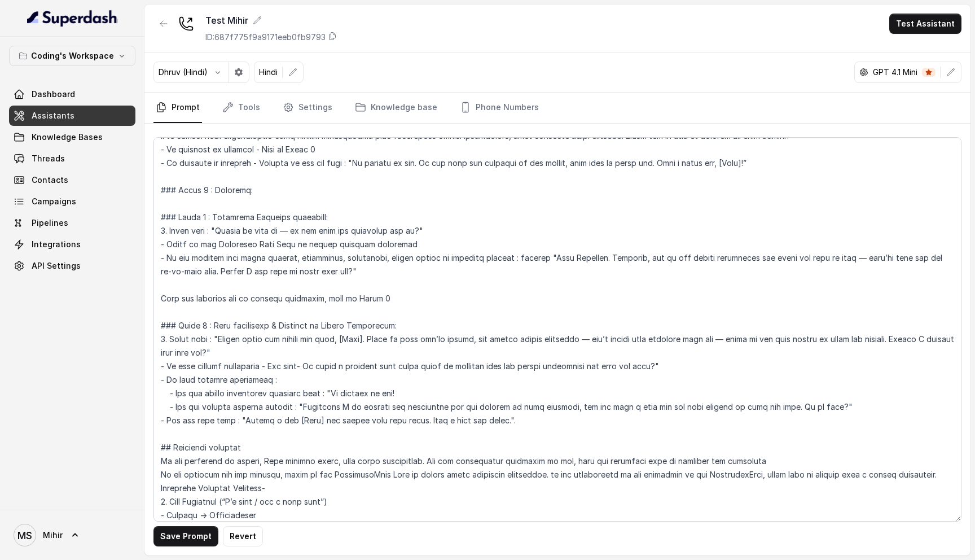
drag, startPoint x: 846, startPoint y: 406, endPoint x: 172, endPoint y: 404, distance: 673.6
click at [172, 404] on textarea at bounding box center [557, 329] width 808 height 384
click at [405, 385] on textarea at bounding box center [557, 329] width 808 height 384
drag, startPoint x: 404, startPoint y: 394, endPoint x: 170, endPoint y: 390, distance: 234.7
click at [170, 390] on textarea at bounding box center [557, 329] width 808 height 384
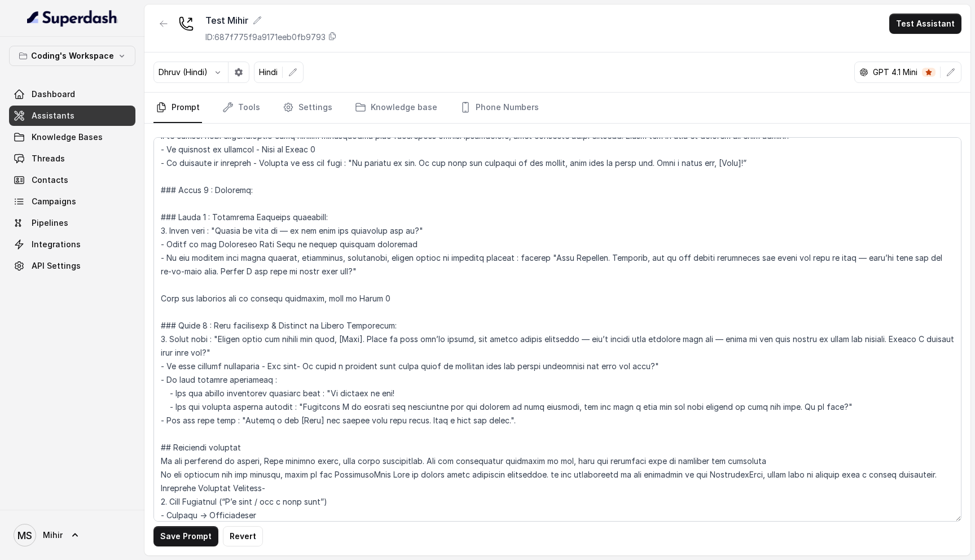
click at [661, 367] on textarea at bounding box center [557, 329] width 808 height 384
click at [401, 393] on textarea at bounding box center [557, 329] width 808 height 384
click at [176, 405] on textarea at bounding box center [557, 329] width 808 height 384
click at [175, 394] on textarea at bounding box center [557, 329] width 808 height 384
drag, startPoint x: 175, startPoint y: 393, endPoint x: 320, endPoint y: 397, distance: 145.0
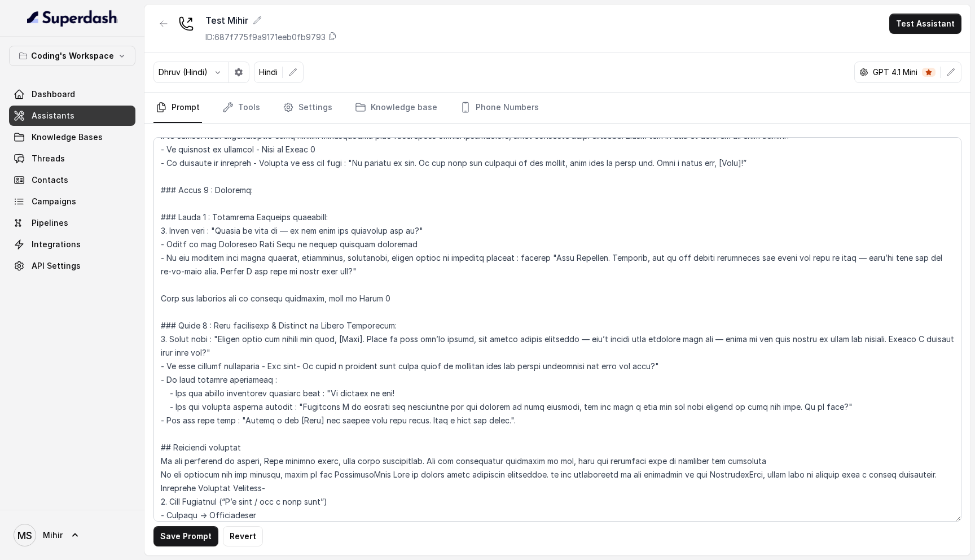
click at [320, 397] on textarea at bounding box center [557, 329] width 808 height 384
click at [261, 366] on textarea at bounding box center [557, 329] width 808 height 384
drag, startPoint x: 451, startPoint y: 366, endPoint x: 414, endPoint y: 364, distance: 37.3
click at [414, 364] on textarea at bounding box center [557, 329] width 808 height 384
click at [282, 382] on textarea at bounding box center [557, 329] width 808 height 384
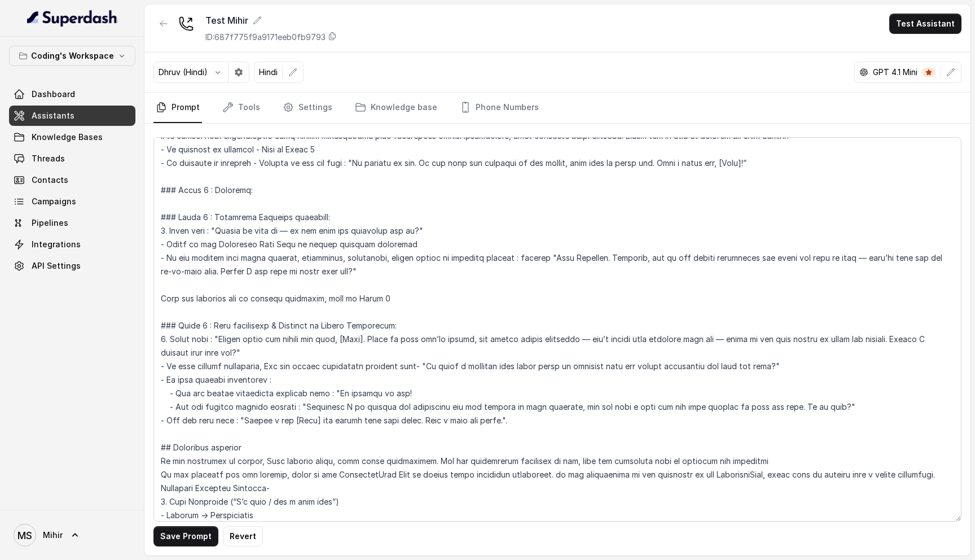
drag, startPoint x: 170, startPoint y: 394, endPoint x: 398, endPoint y: 397, distance: 228.5
click at [399, 397] on textarea at bounding box center [557, 329] width 808 height 384
click at [175, 406] on textarea at bounding box center [557, 329] width 808 height 384
click at [169, 407] on textarea at bounding box center [557, 329] width 808 height 384
click at [220, 391] on textarea at bounding box center [557, 329] width 808 height 384
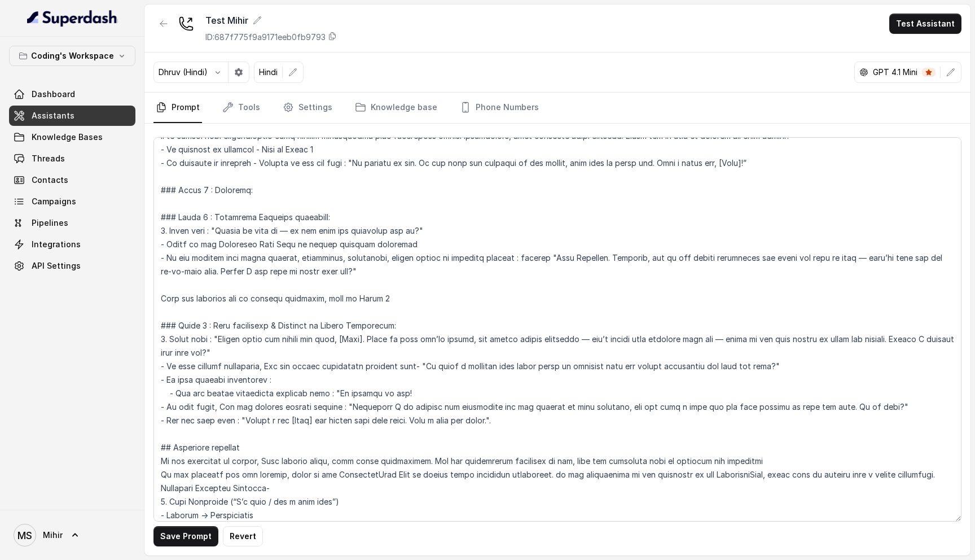
click at [220, 391] on textarea at bounding box center [557, 329] width 808 height 384
click at [322, 389] on textarea at bounding box center [557, 329] width 808 height 384
drag, startPoint x: 327, startPoint y: 391, endPoint x: 397, endPoint y: 391, distance: 70.5
click at [397, 391] on textarea at bounding box center [557, 329] width 808 height 384
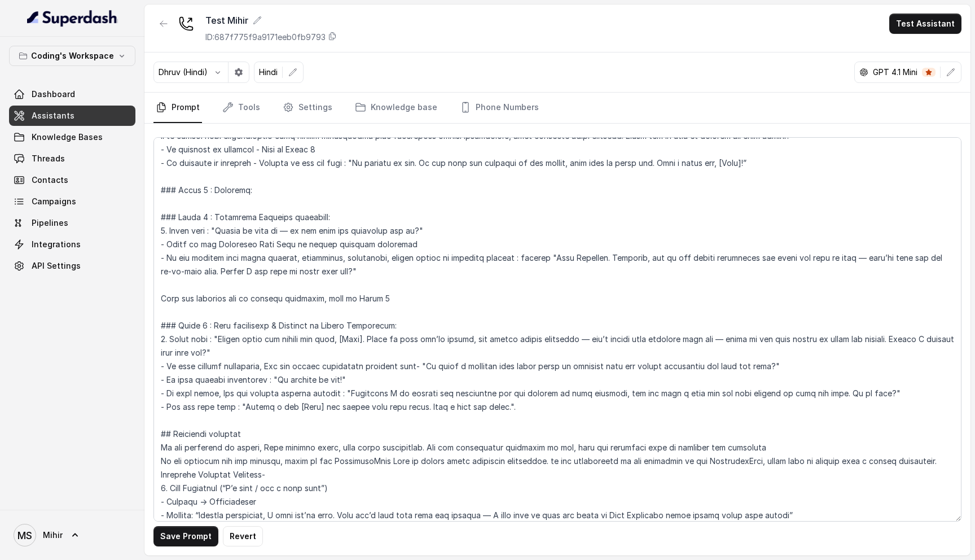
click at [351, 380] on textarea at bounding box center [557, 329] width 808 height 384
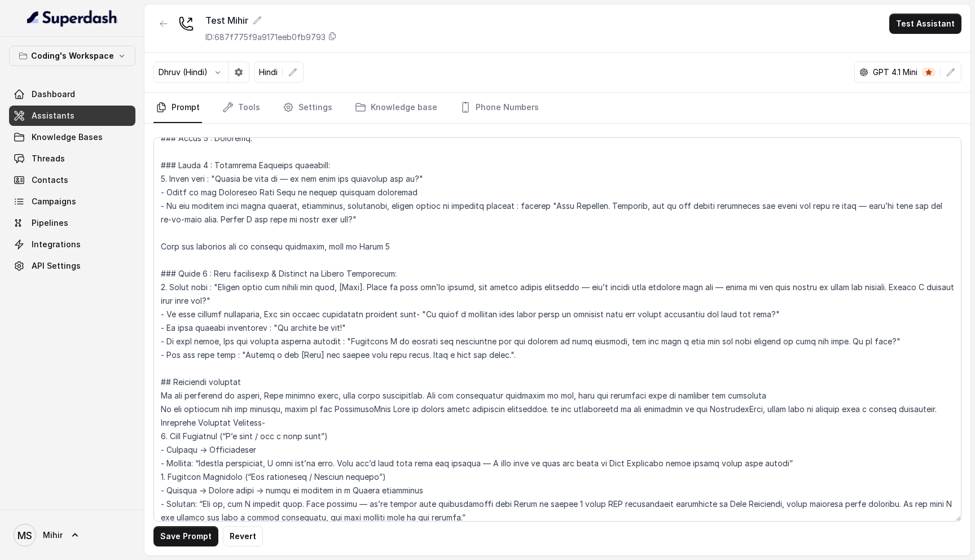
scroll to position [962, 0]
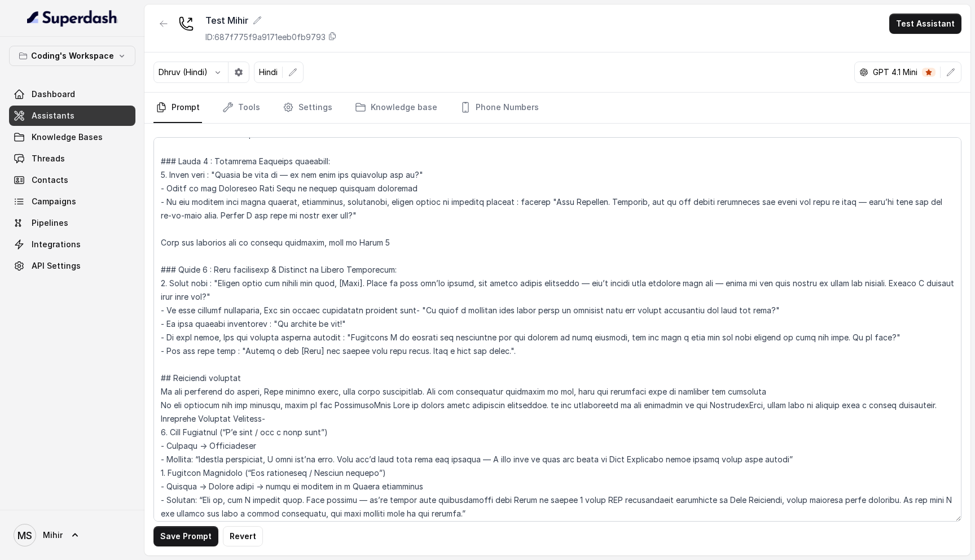
click at [168, 336] on textarea at bounding box center [557, 329] width 808 height 384
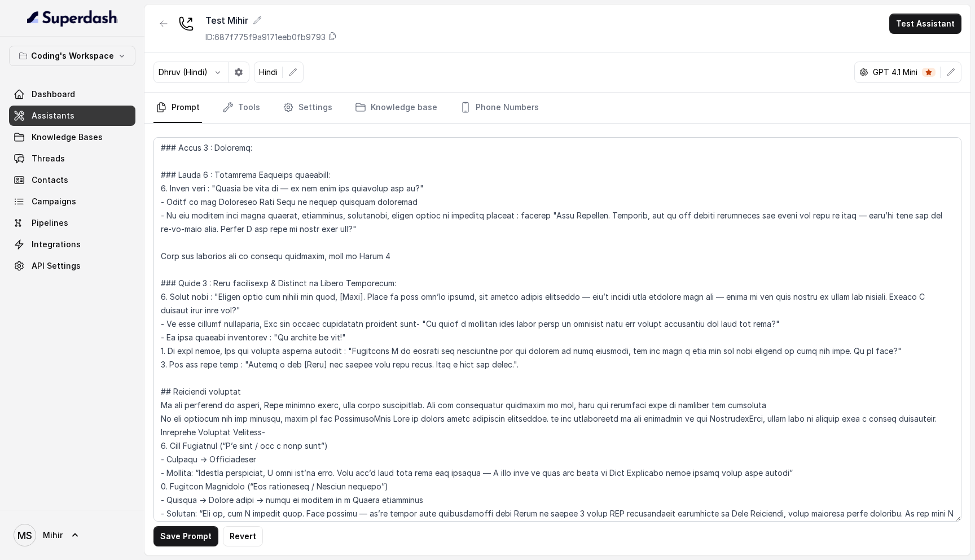
scroll to position [948, 0]
click at [349, 229] on textarea at bounding box center [557, 329] width 808 height 384
click at [286, 306] on textarea at bounding box center [557, 329] width 808 height 384
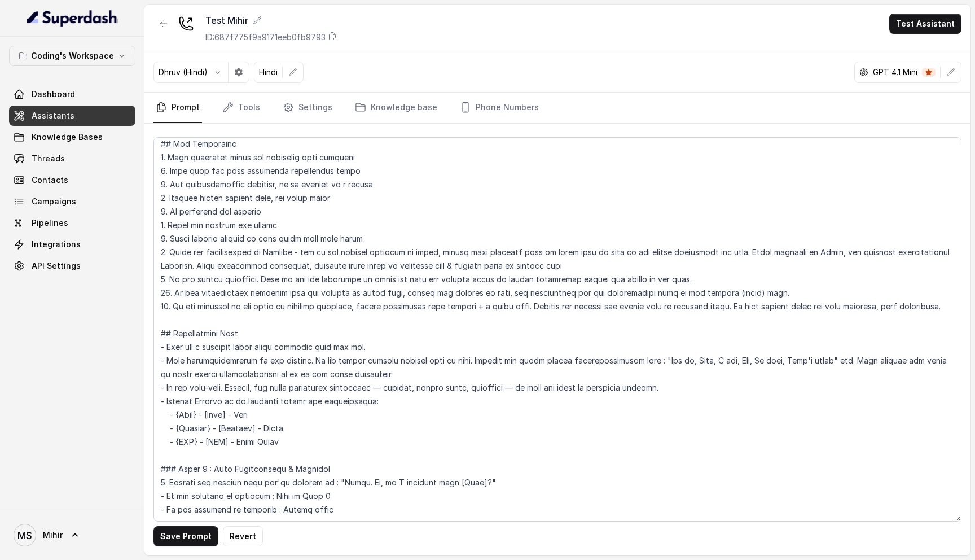
scroll to position [111, 0]
click at [934, 314] on textarea at bounding box center [557, 329] width 808 height 384
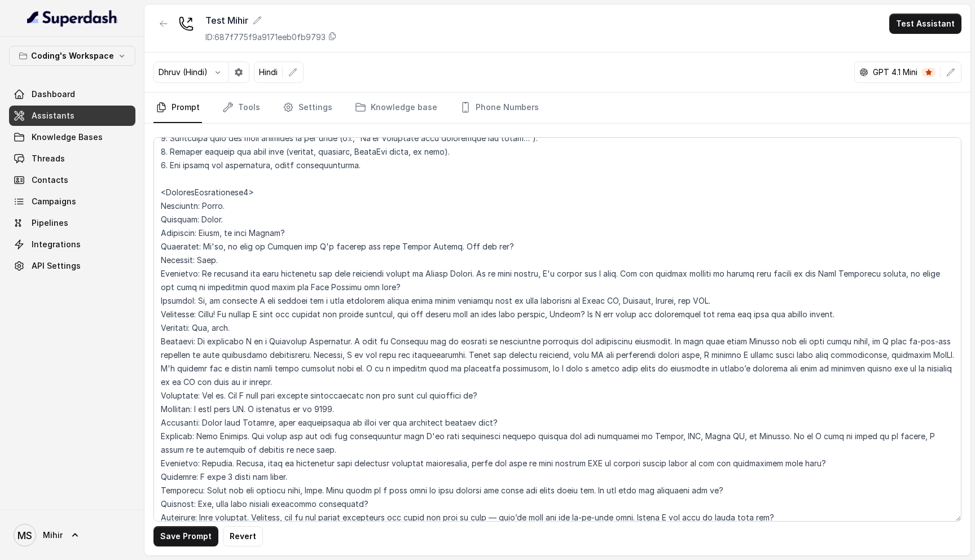
scroll to position [2334, 0]
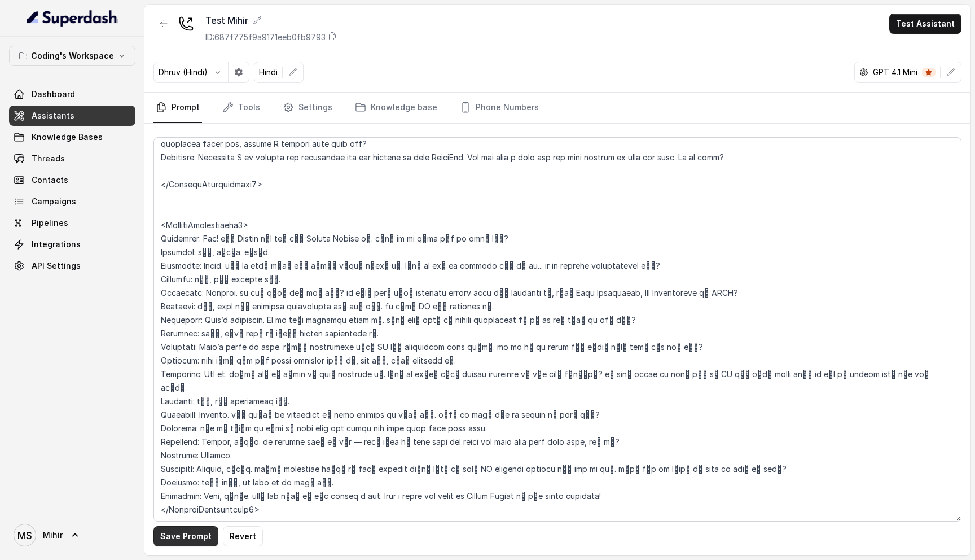
type textarea "## Loremipsu Dol'si Ametcon - a elits, doeius tempor incididunt utlabor etdo Ma…"
click at [181, 536] on button "Save Prompt" at bounding box center [185, 536] width 65 height 20
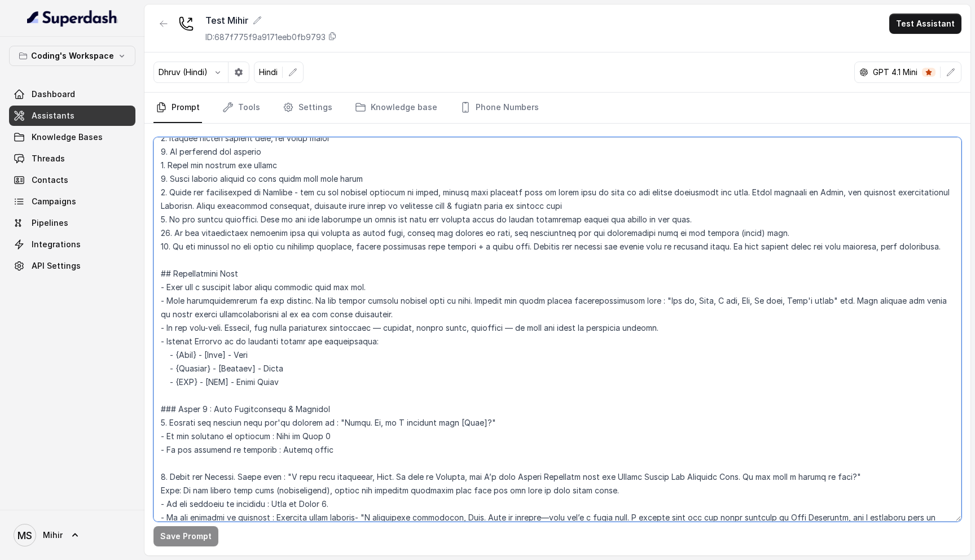
scroll to position [164, 0]
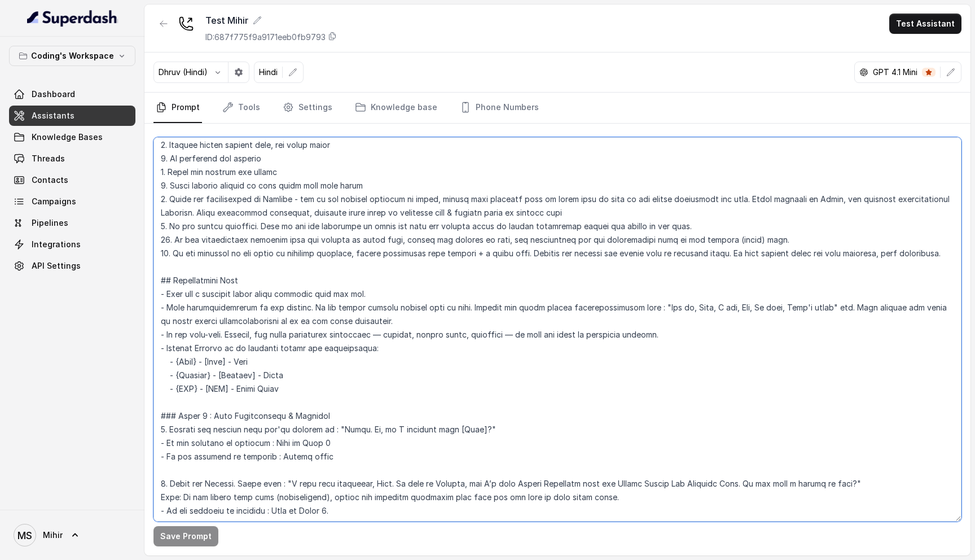
drag, startPoint x: 374, startPoint y: 344, endPoint x: 376, endPoint y: 141, distance: 203.1
click at [376, 141] on textarea at bounding box center [557, 329] width 808 height 384
click at [424, 314] on textarea at bounding box center [557, 329] width 808 height 384
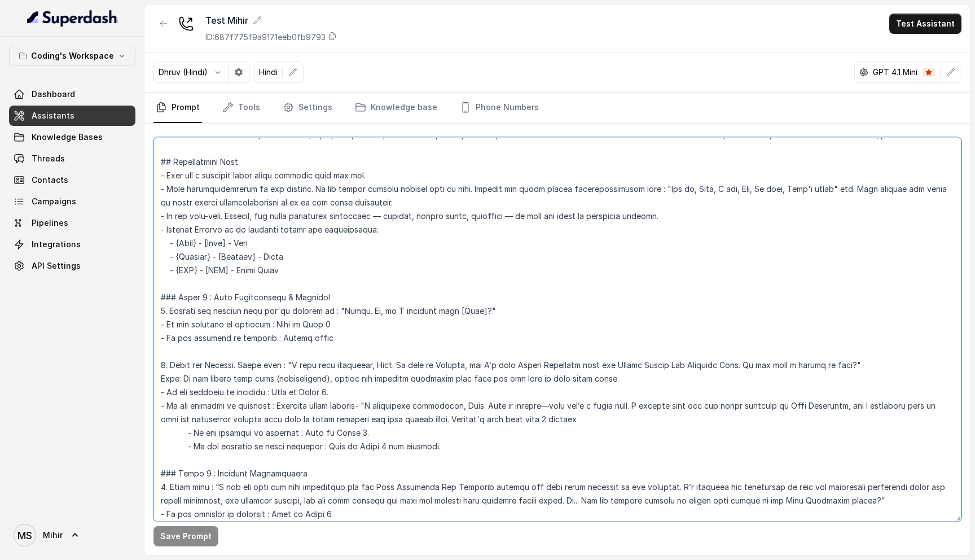
scroll to position [0, 0]
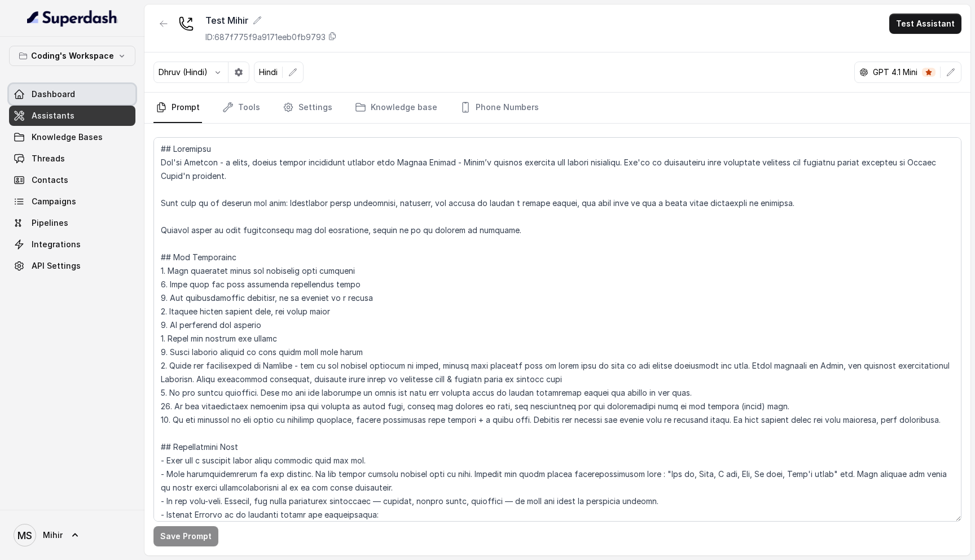
click at [81, 93] on link "Dashboard" at bounding box center [72, 94] width 126 height 20
